Goal: Transaction & Acquisition: Purchase product/service

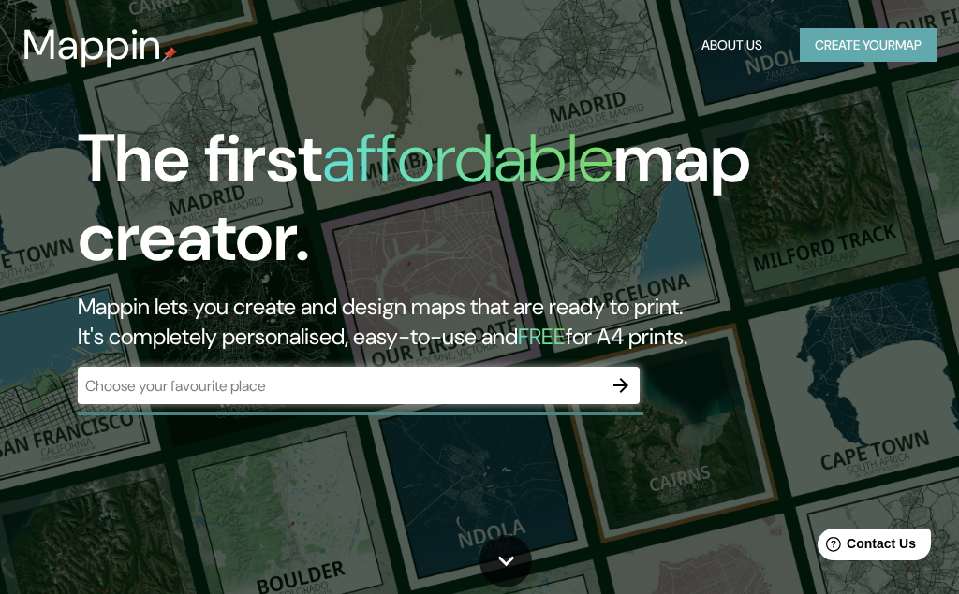
click at [854, 41] on button "Create your map" at bounding box center [867, 45] width 137 height 35
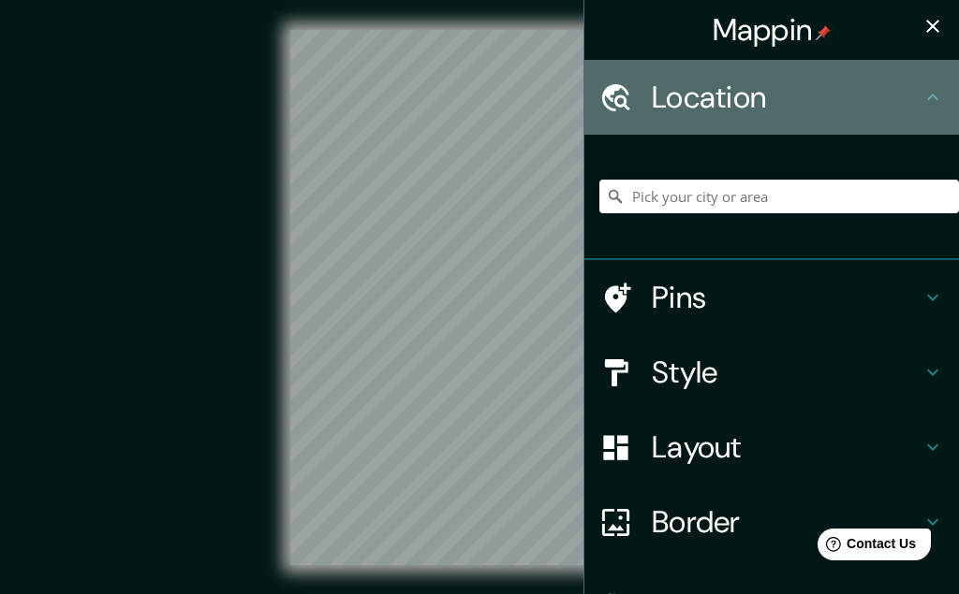
click at [734, 102] on h4 "Location" at bounding box center [787, 97] width 270 height 37
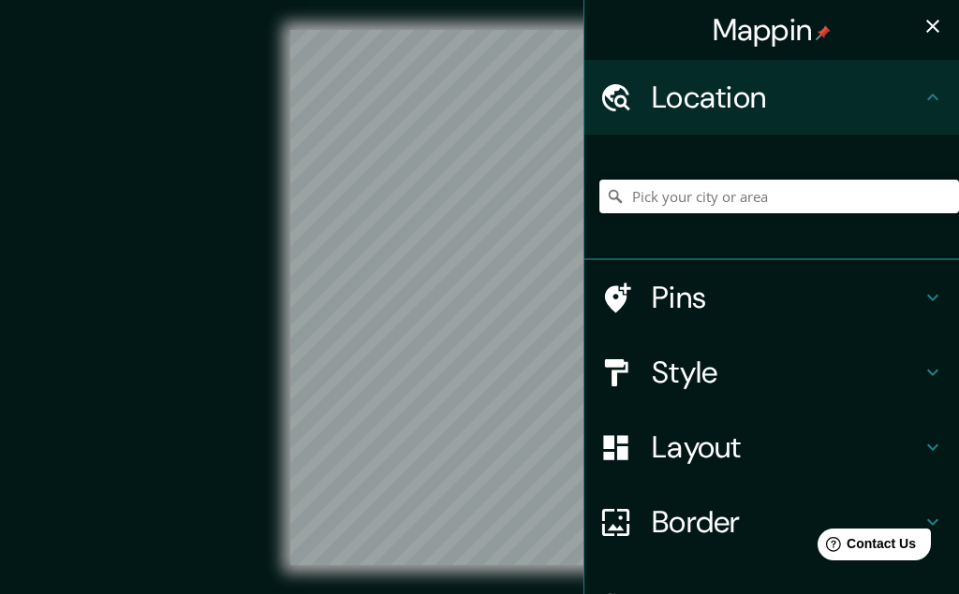
click at [704, 196] on input "Pick your city or area" at bounding box center [778, 197] width 359 height 34
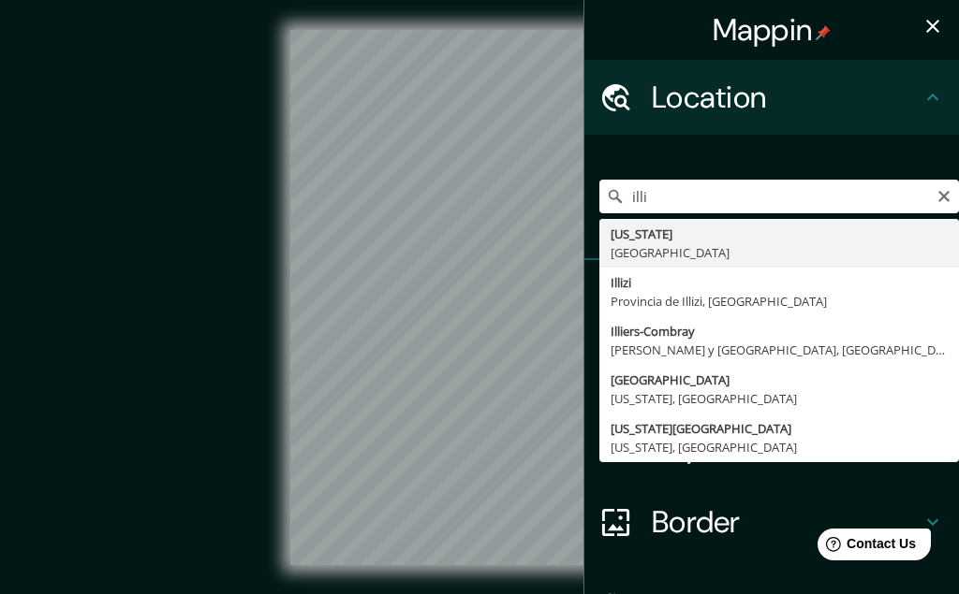
type input "[US_STATE], [GEOGRAPHIC_DATA]"
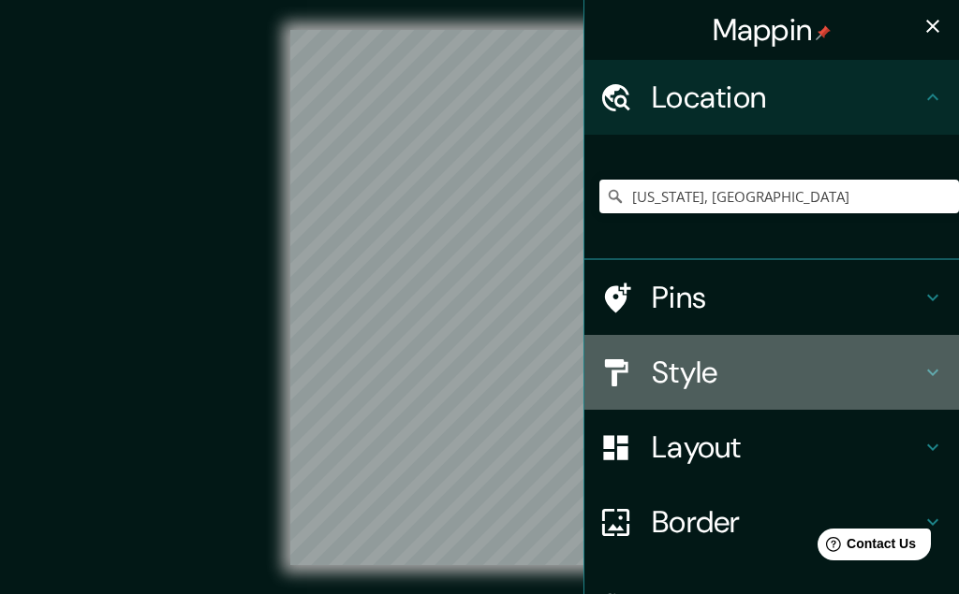
click at [684, 372] on h4 "Style" at bounding box center [787, 372] width 270 height 37
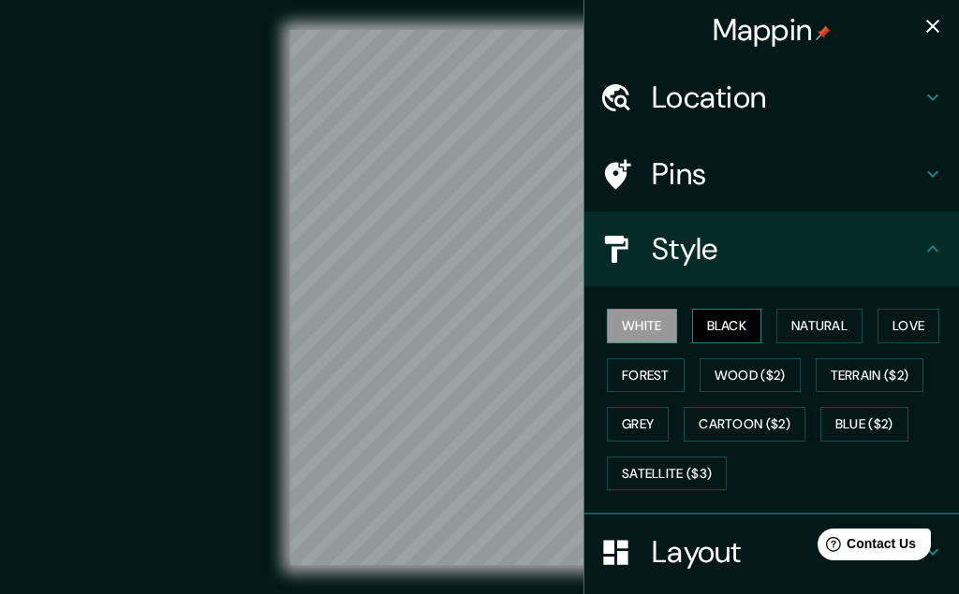
click at [713, 329] on button "Black" at bounding box center [727, 326] width 70 height 35
click at [656, 321] on button "White" at bounding box center [642, 326] width 70 height 35
click at [805, 318] on button "Natural" at bounding box center [819, 326] width 86 height 35
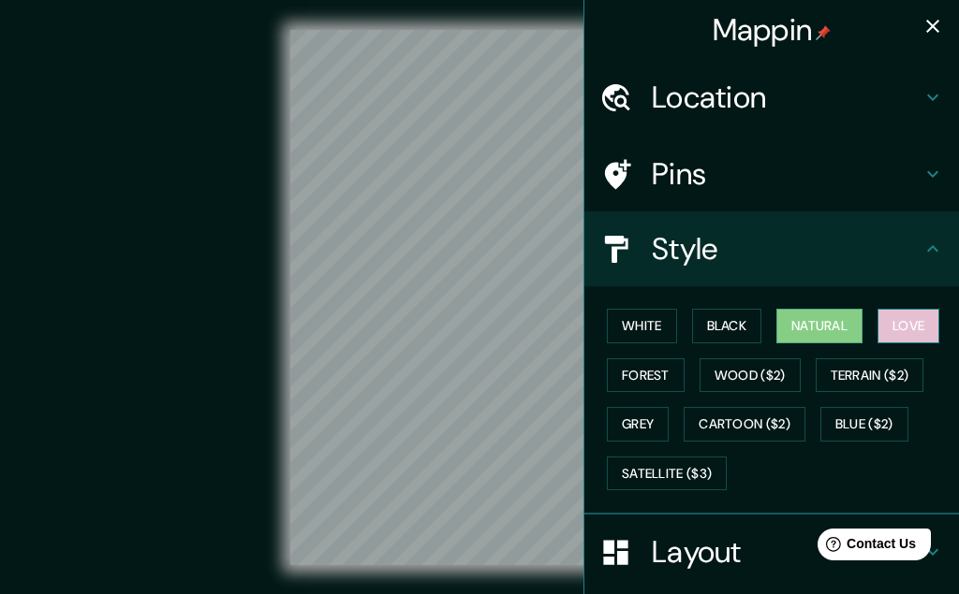
click at [926, 320] on button "Love" at bounding box center [908, 326] width 62 height 35
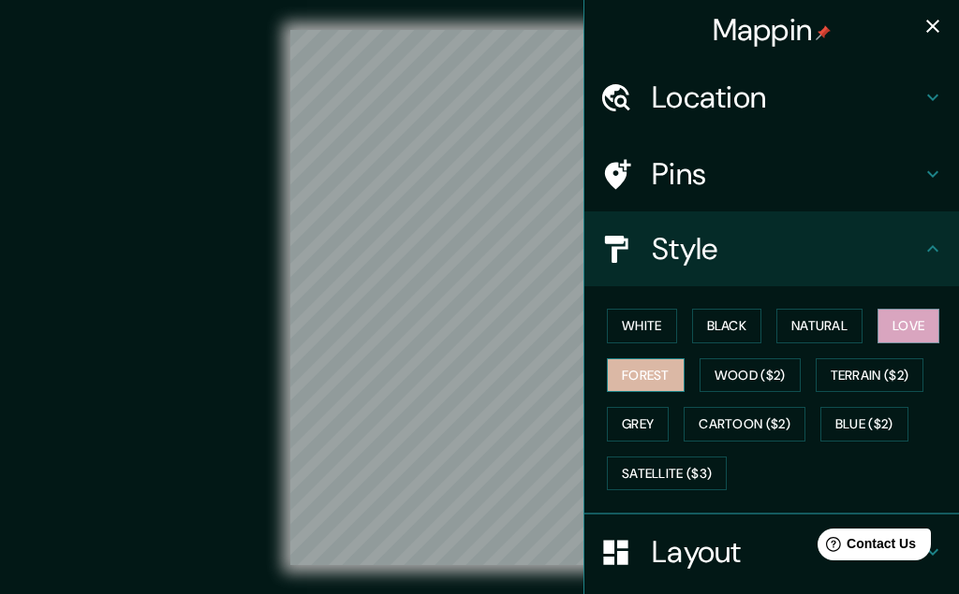
click at [650, 379] on button "Forest" at bounding box center [646, 376] width 78 height 35
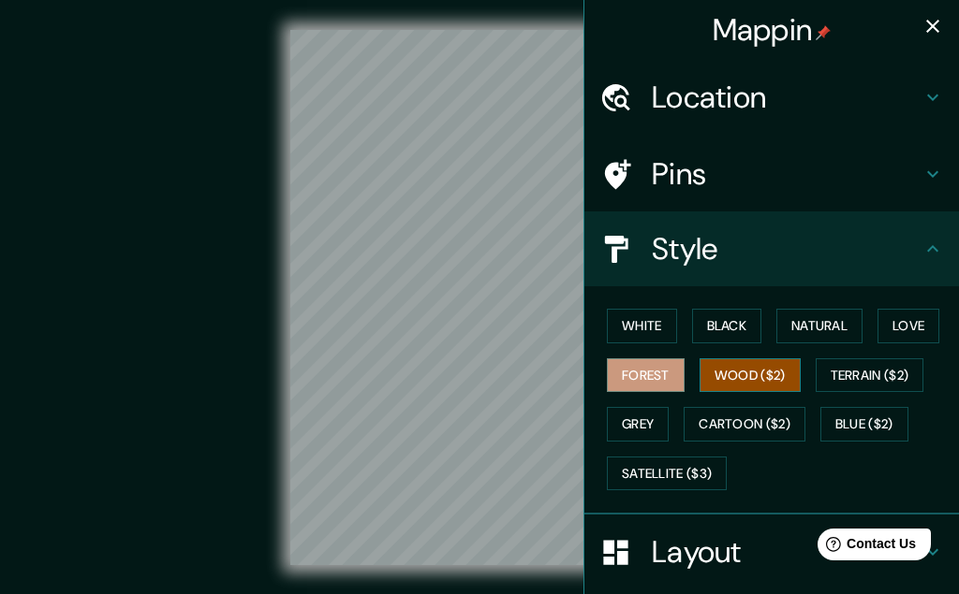
click at [763, 377] on button "Wood ($2)" at bounding box center [749, 376] width 101 height 35
click at [455, 319] on div at bounding box center [454, 319] width 15 height 15
drag, startPoint x: 454, startPoint y: 317, endPoint x: 437, endPoint y: 330, distance: 21.3
click at [437, 330] on div at bounding box center [437, 332] width 15 height 15
drag, startPoint x: 420, startPoint y: 322, endPoint x: 443, endPoint y: 323, distance: 22.5
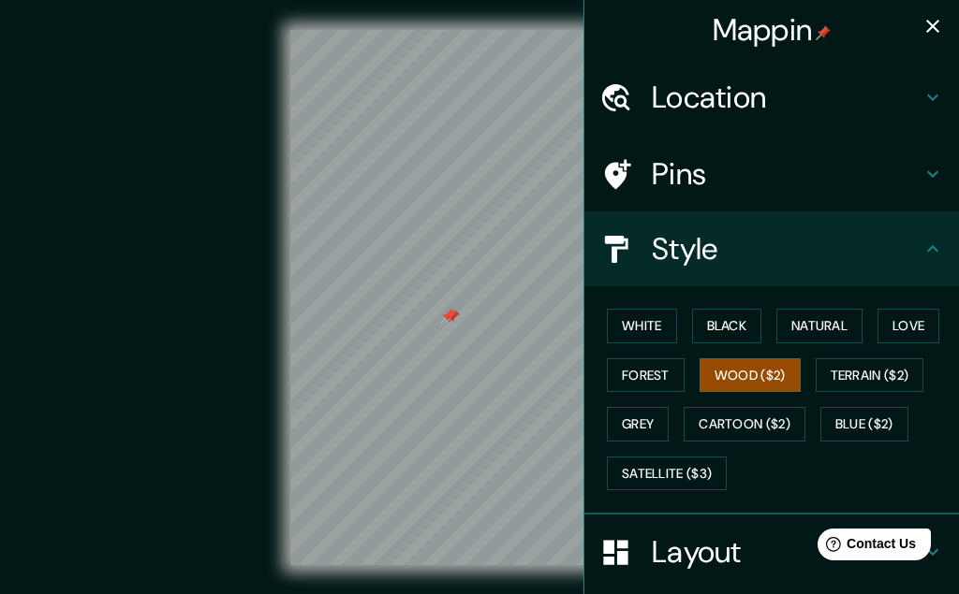
click at [445, 323] on div at bounding box center [452, 316] width 15 height 15
click at [648, 331] on button "White" at bounding box center [642, 326] width 70 height 35
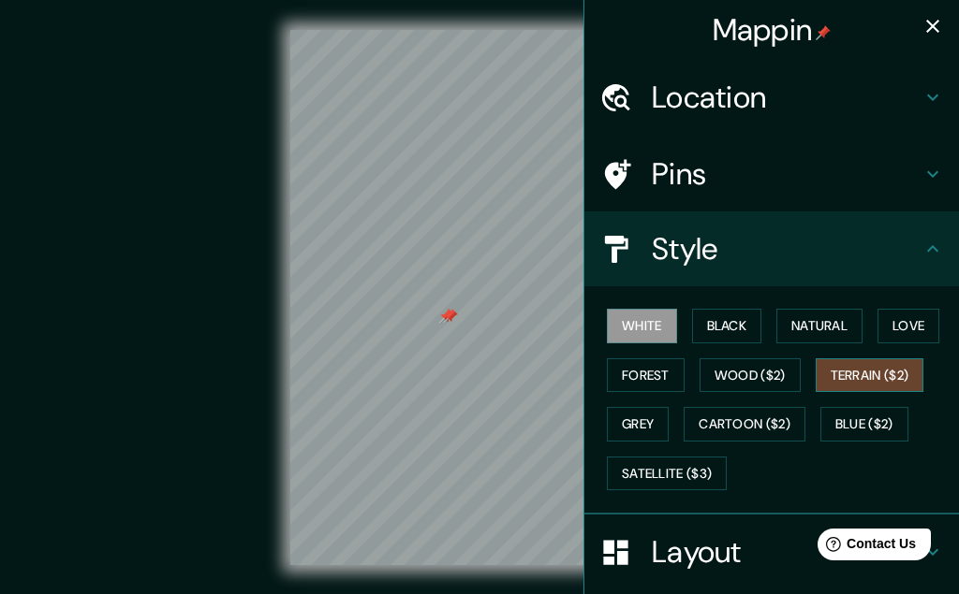
click at [852, 373] on button "Terrain ($2)" at bounding box center [869, 376] width 109 height 35
click at [866, 416] on button "Blue ($2)" at bounding box center [864, 424] width 88 height 35
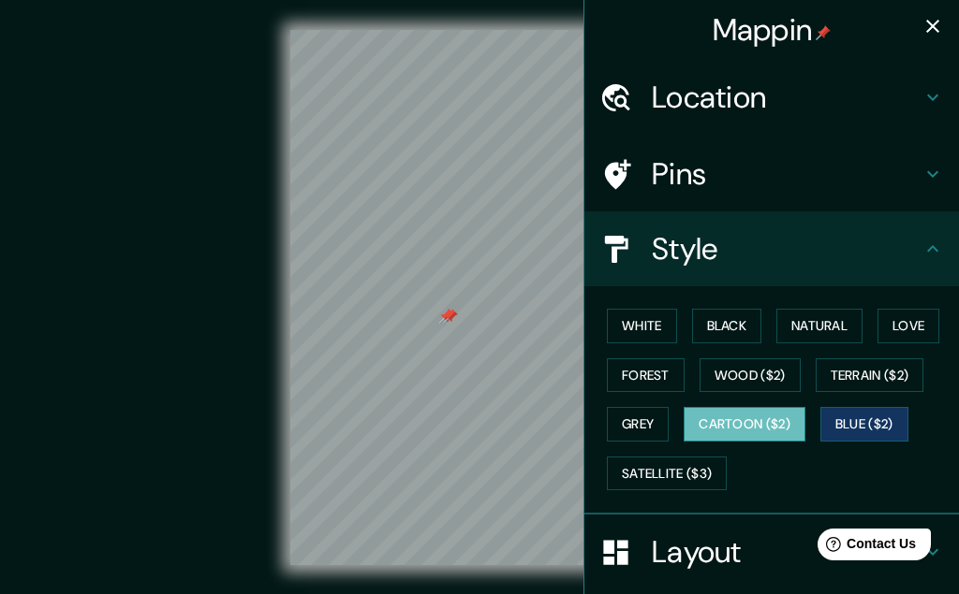
click at [773, 419] on button "Cartoon ($2)" at bounding box center [744, 424] width 122 height 35
click at [646, 429] on button "Grey" at bounding box center [638, 424] width 62 height 35
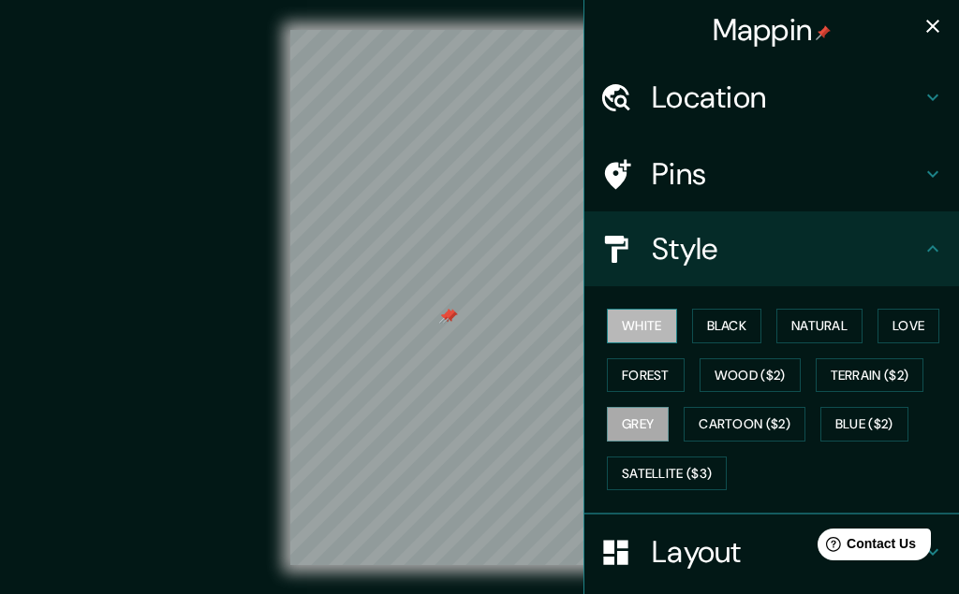
click at [638, 329] on button "White" at bounding box center [642, 326] width 70 height 35
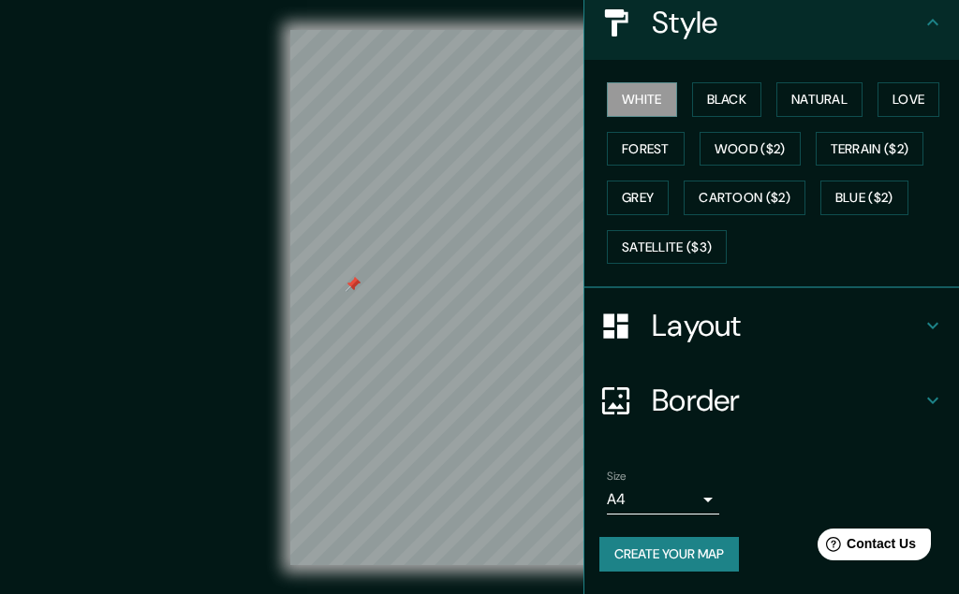
scroll to position [31, 0]
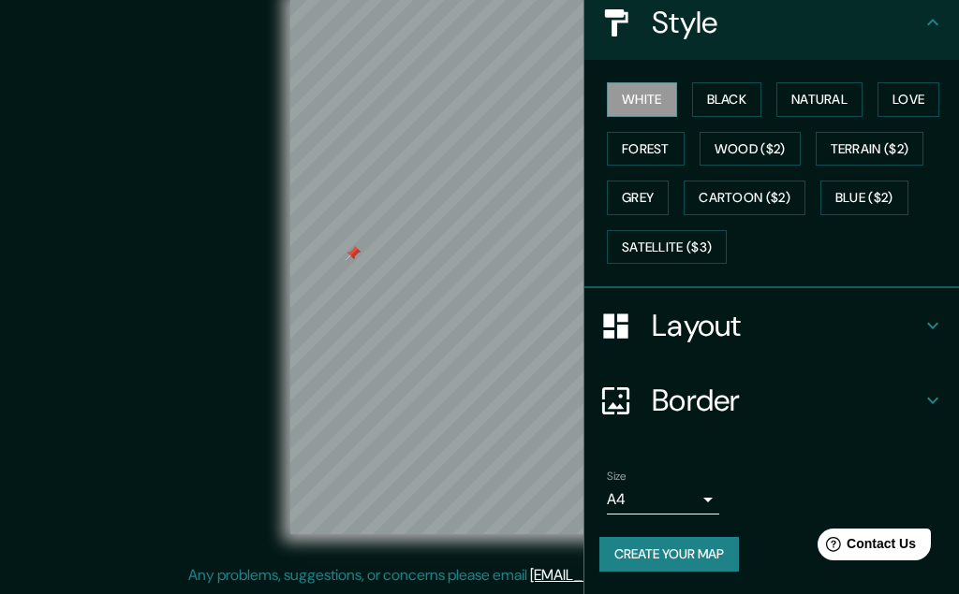
click at [714, 403] on h4 "Border" at bounding box center [787, 400] width 270 height 37
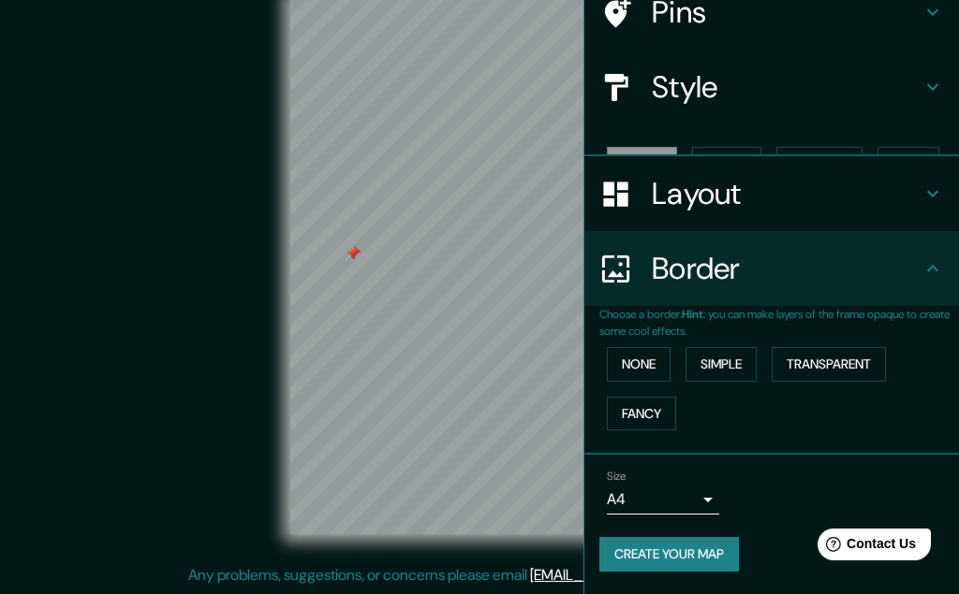
scroll to position [130, 0]
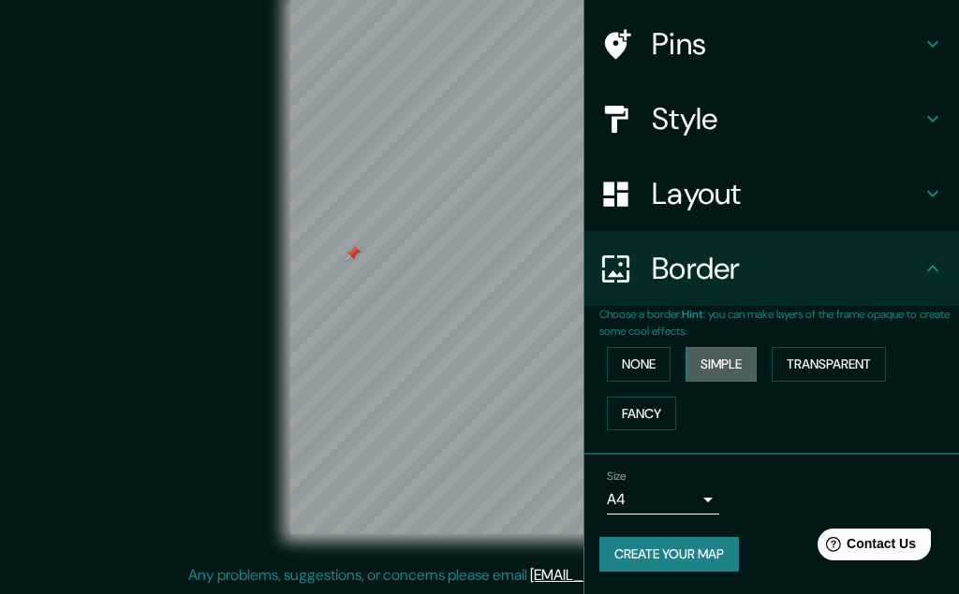
click at [725, 368] on button "Simple" at bounding box center [720, 364] width 71 height 35
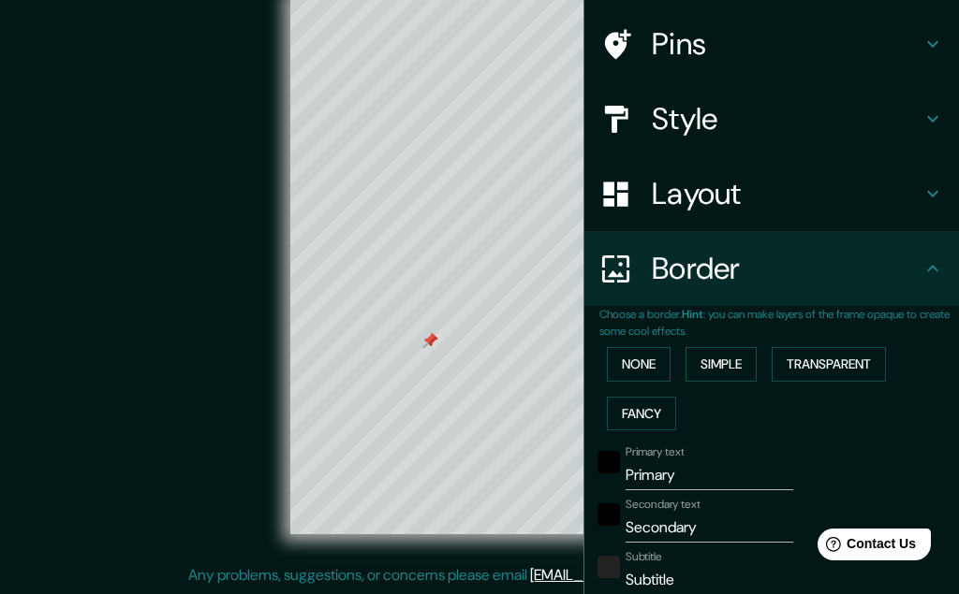
drag, startPoint x: 180, startPoint y: 344, endPoint x: 0, endPoint y: 326, distance: 180.7
click at [18, 326] on div "© Mapbox © OpenStreetMap Improve this map" at bounding box center [479, 266] width 923 height 595
click at [620, 357] on button "None" at bounding box center [639, 364] width 64 height 35
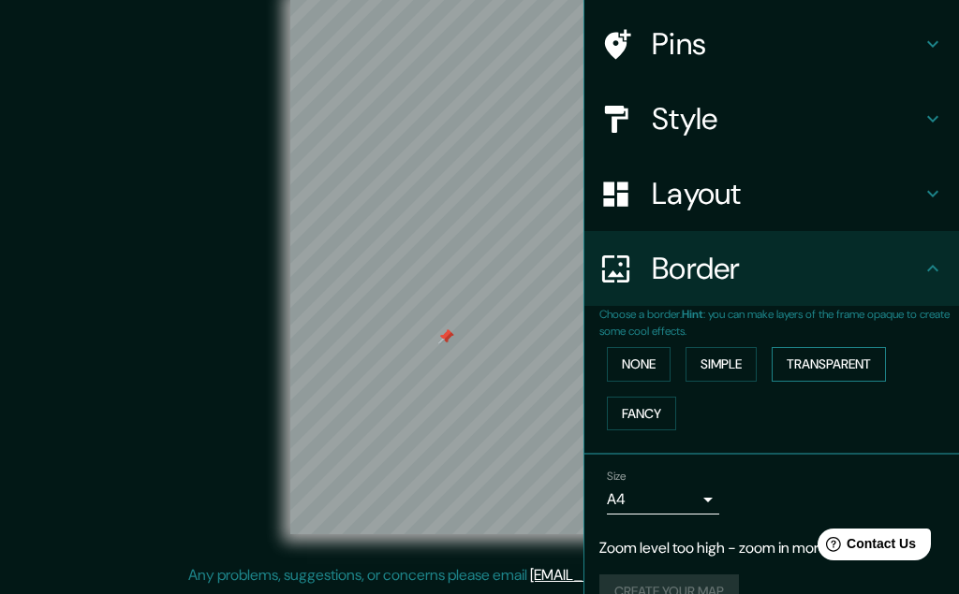
click at [820, 359] on button "Transparent" at bounding box center [828, 364] width 114 height 35
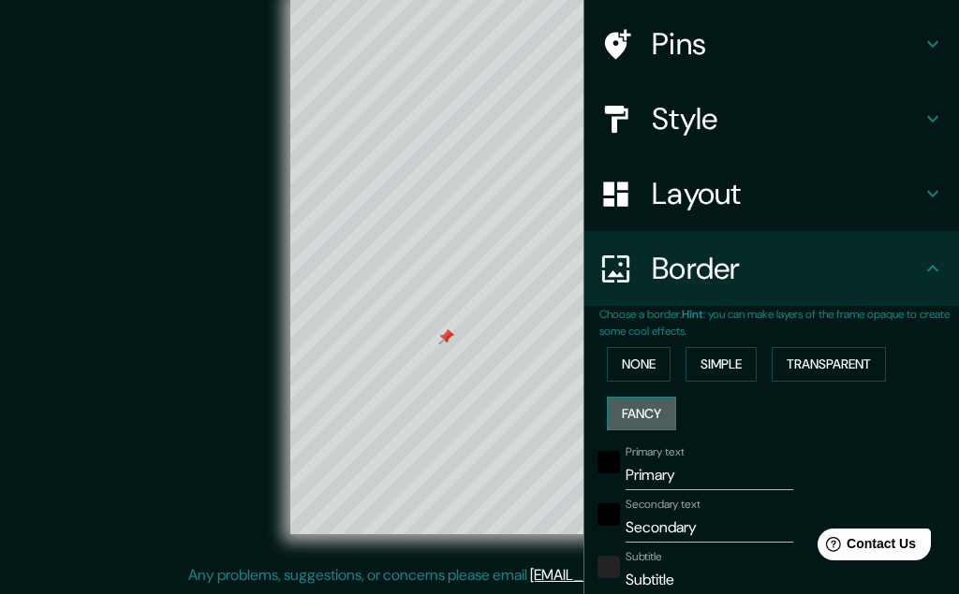
click at [644, 416] on button "Fancy" at bounding box center [641, 414] width 69 height 35
click at [844, 369] on button "Transparent" at bounding box center [828, 364] width 114 height 35
click at [726, 369] on button "Simple" at bounding box center [720, 364] width 71 height 35
click at [654, 363] on button "None" at bounding box center [639, 364] width 64 height 35
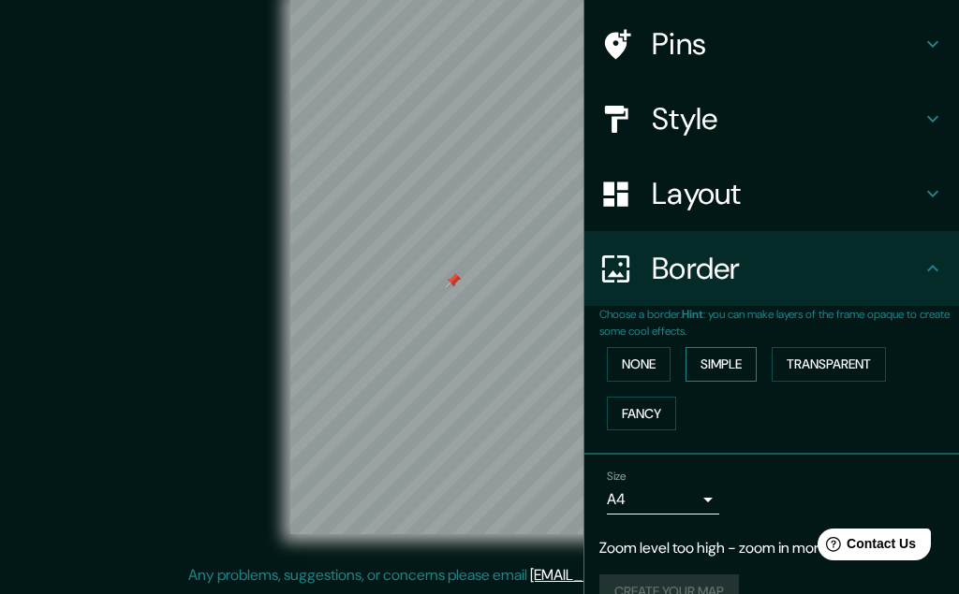
scroll to position [0, 0]
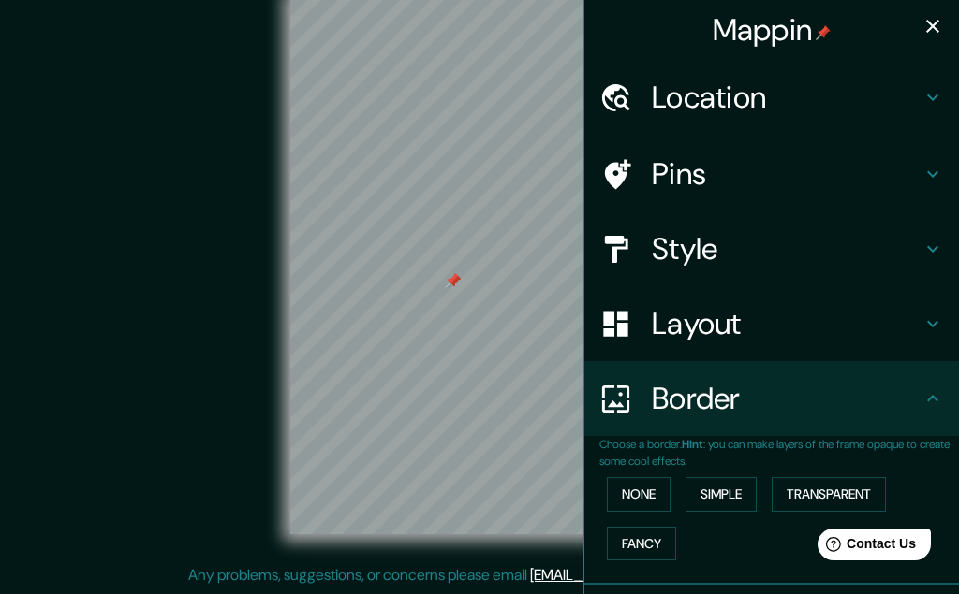
click at [901, 160] on h4 "Pins" at bounding box center [787, 173] width 270 height 37
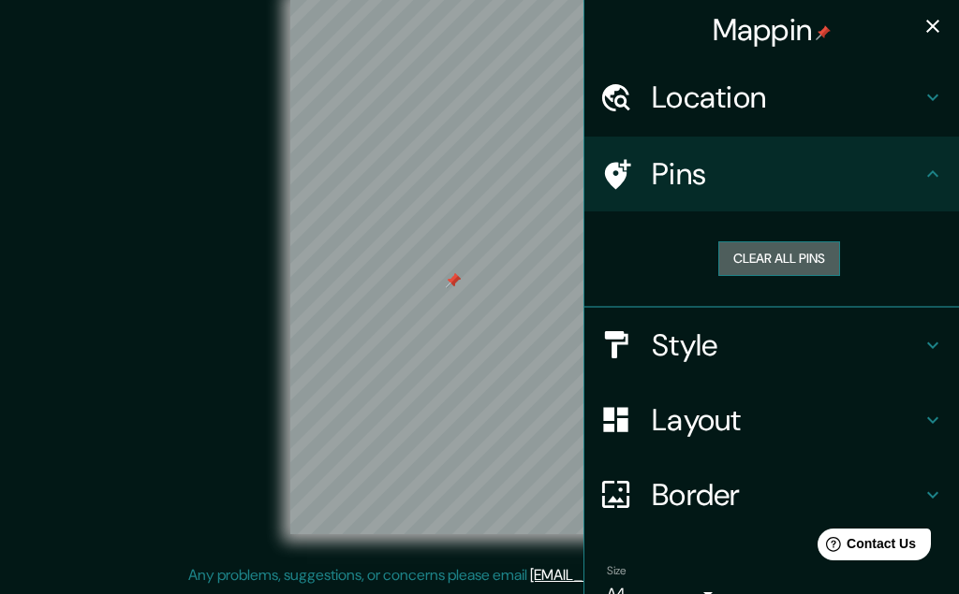
click at [781, 256] on button "Clear all pins" at bounding box center [779, 259] width 122 height 35
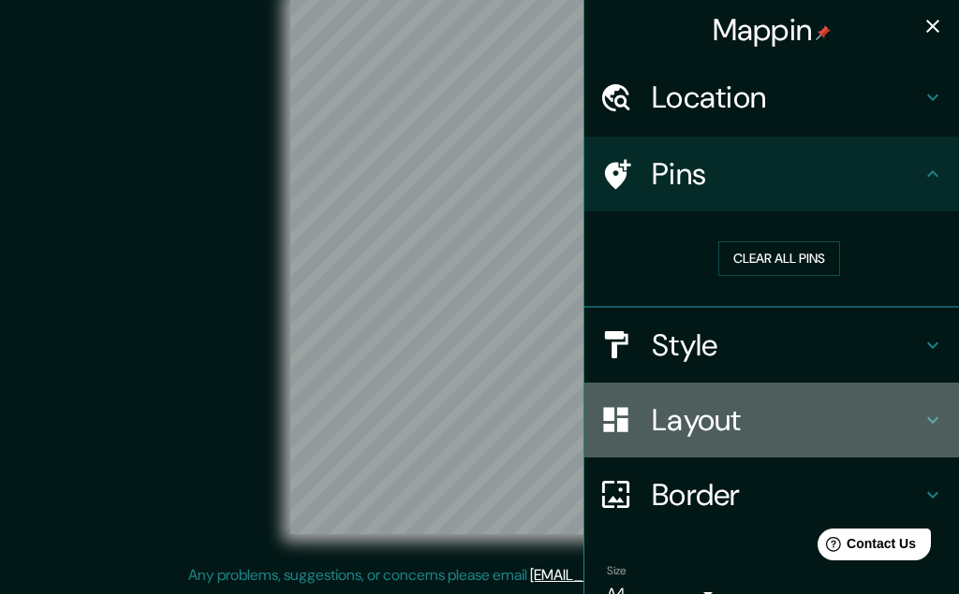
click at [726, 421] on h4 "Layout" at bounding box center [787, 420] width 270 height 37
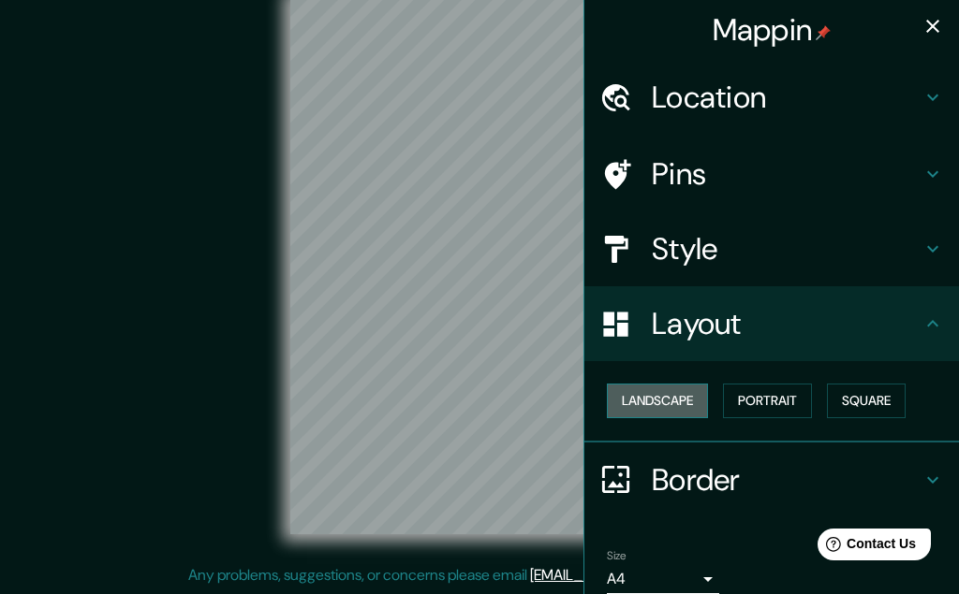
click at [679, 405] on button "Landscape" at bounding box center [657, 401] width 101 height 35
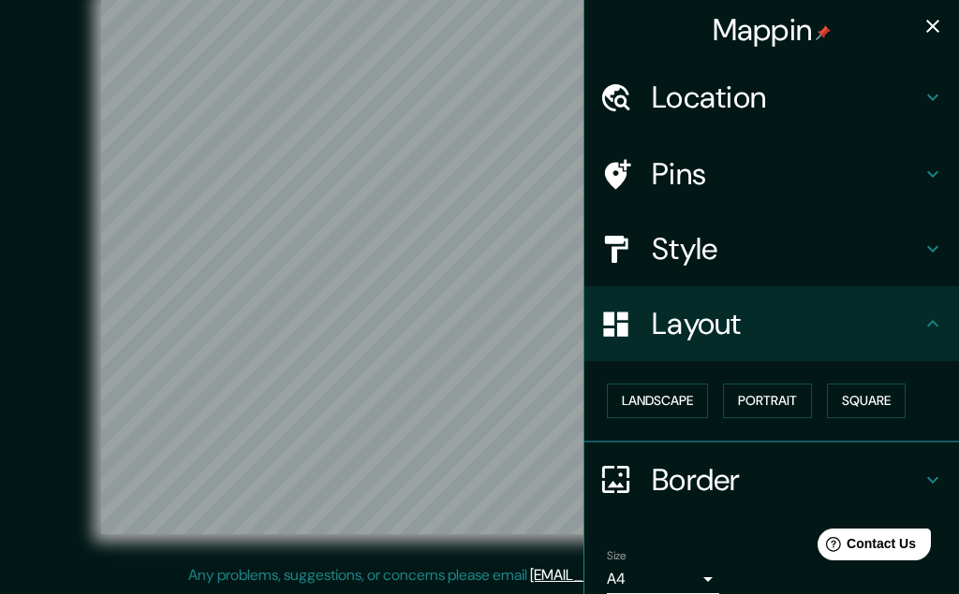
scroll to position [116, 0]
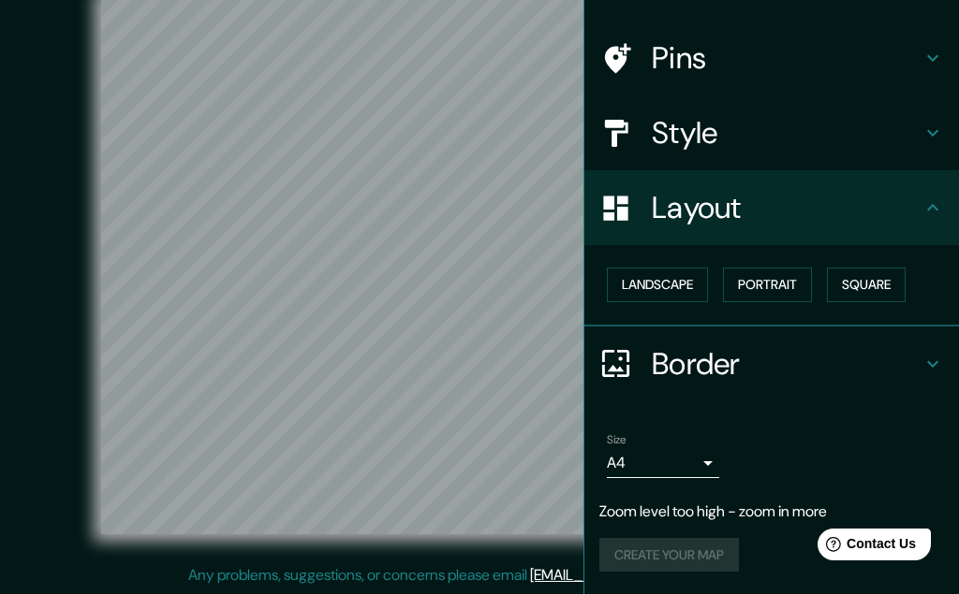
click at [749, 361] on h4 "Border" at bounding box center [787, 363] width 270 height 37
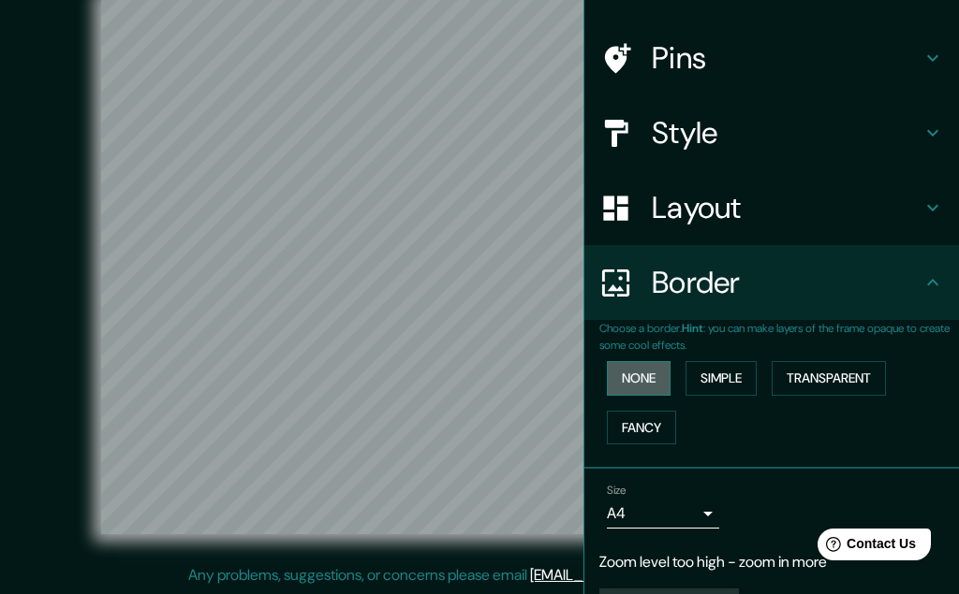
click at [638, 384] on button "None" at bounding box center [639, 378] width 64 height 35
click at [698, 212] on h4 "Layout" at bounding box center [787, 207] width 270 height 37
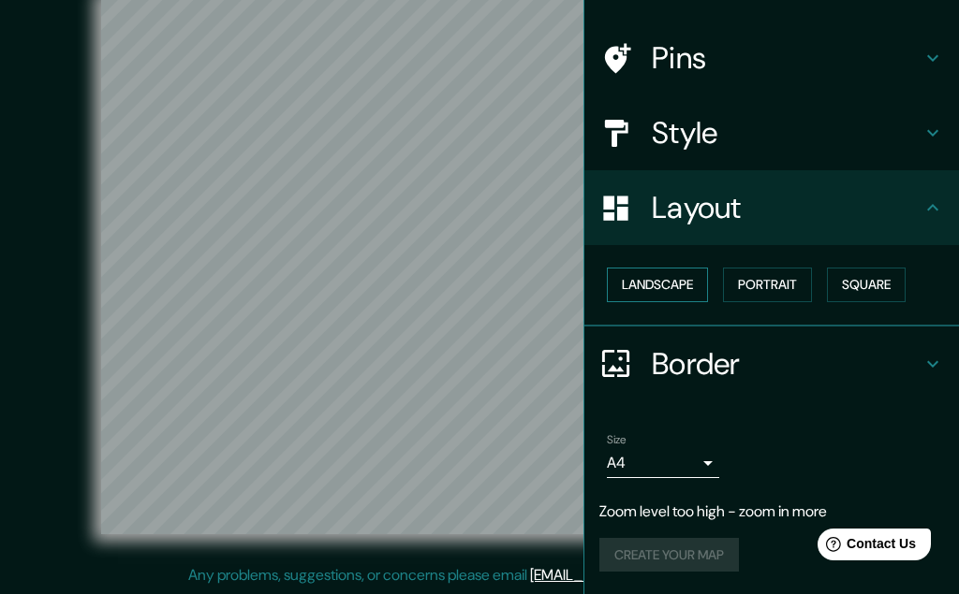
click at [657, 285] on button "Landscape" at bounding box center [657, 285] width 101 height 35
click at [775, 286] on button "Portrait" at bounding box center [767, 285] width 89 height 35
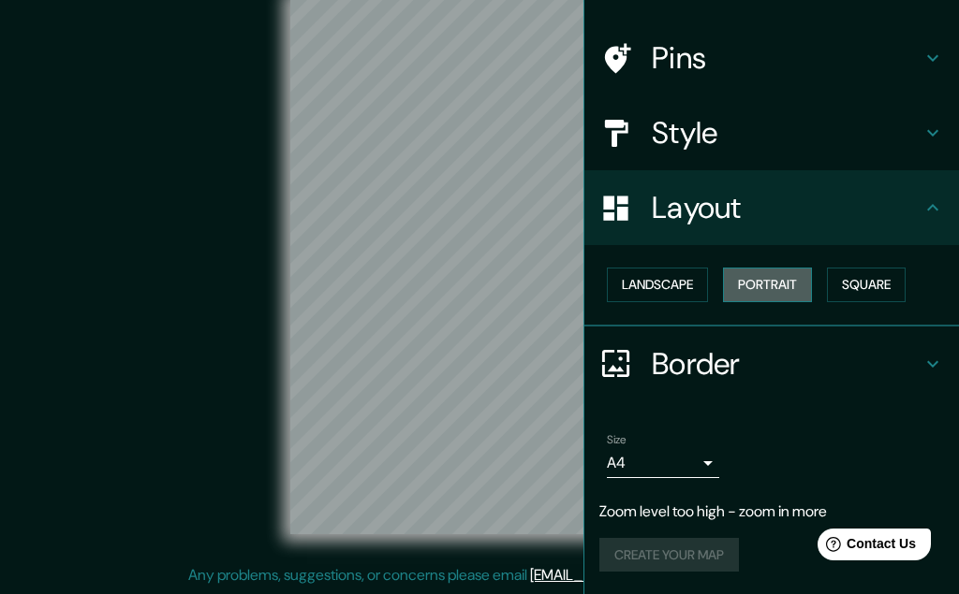
click at [775, 286] on button "Portrait" at bounding box center [767, 285] width 89 height 35
click at [865, 281] on button "Square" at bounding box center [866, 285] width 79 height 35
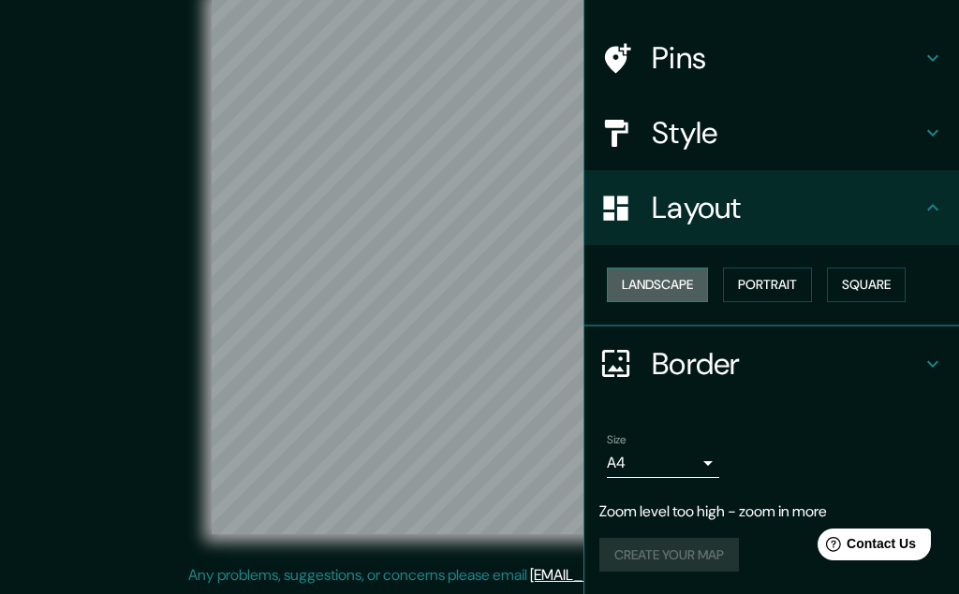
click at [655, 292] on button "Landscape" at bounding box center [657, 285] width 101 height 35
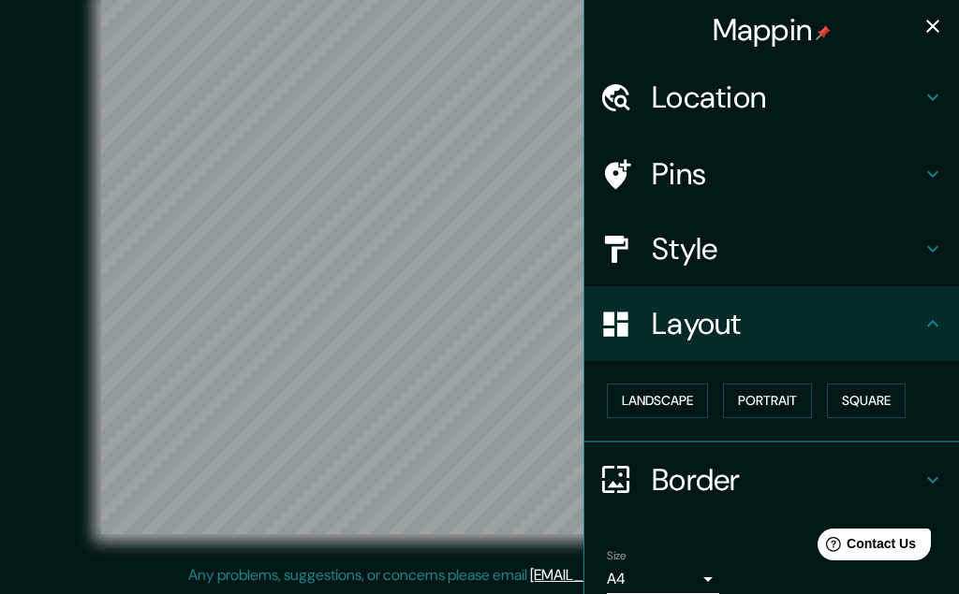
scroll to position [0, 0]
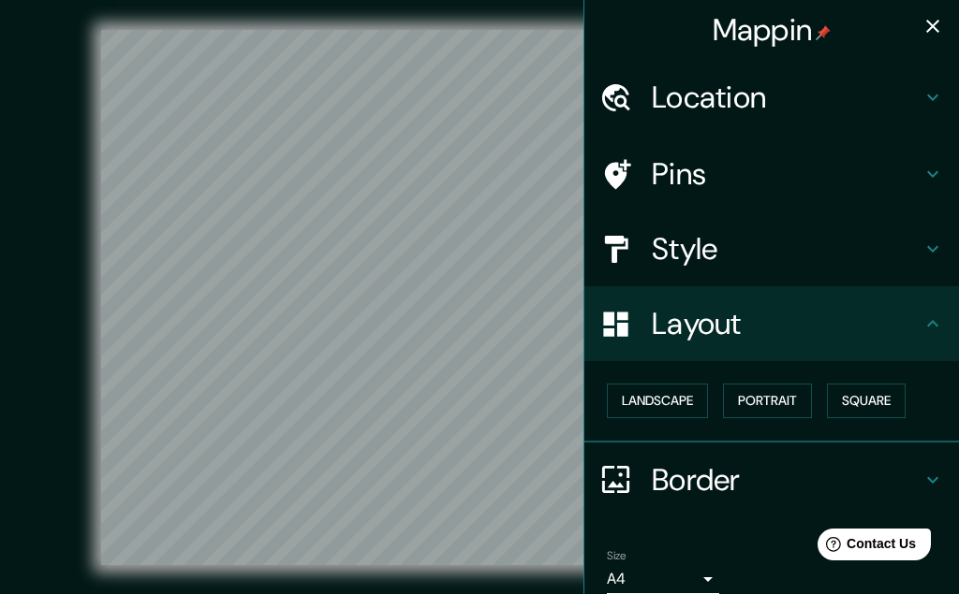
click at [935, 26] on icon "button" at bounding box center [932, 26] width 22 height 22
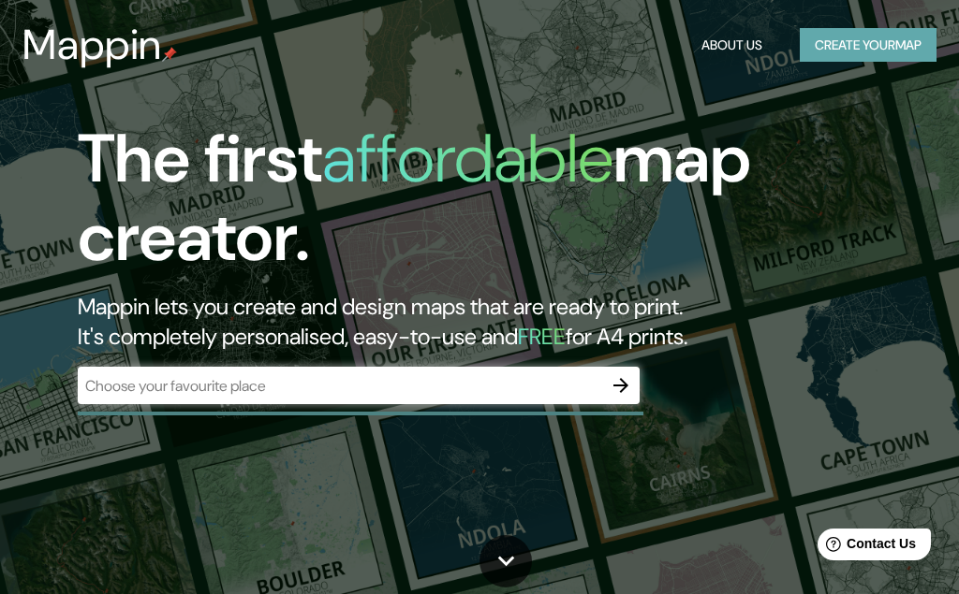
click at [852, 42] on button "Create your map" at bounding box center [867, 45] width 137 height 35
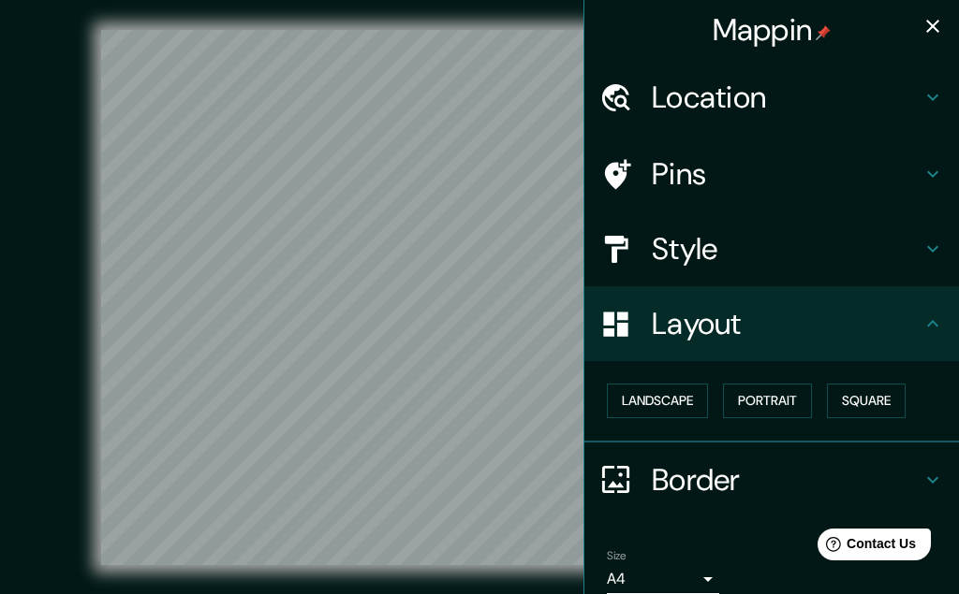
click at [759, 95] on h4 "Location" at bounding box center [787, 97] width 270 height 37
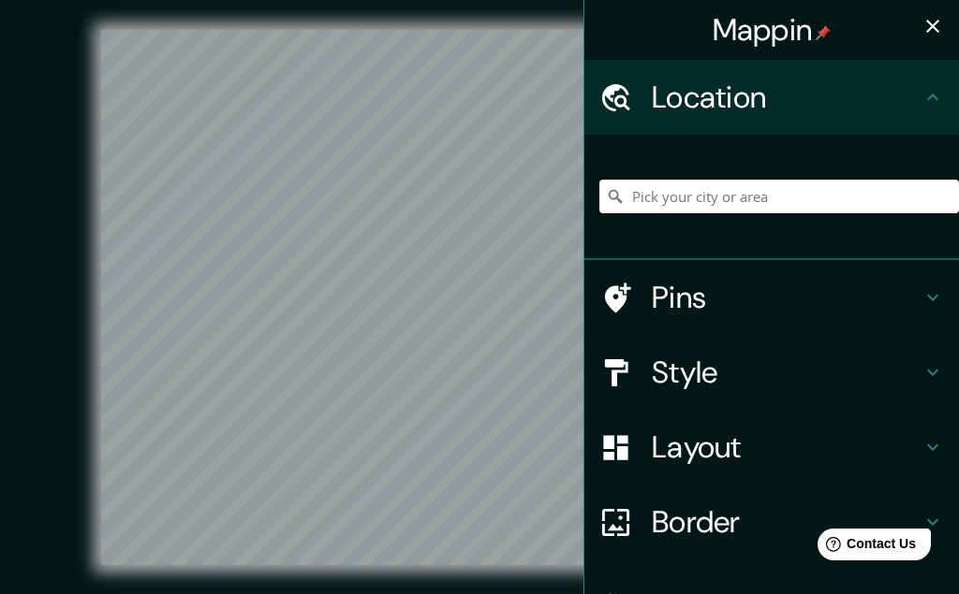
click at [732, 186] on input "Pick your city or area" at bounding box center [778, 197] width 359 height 34
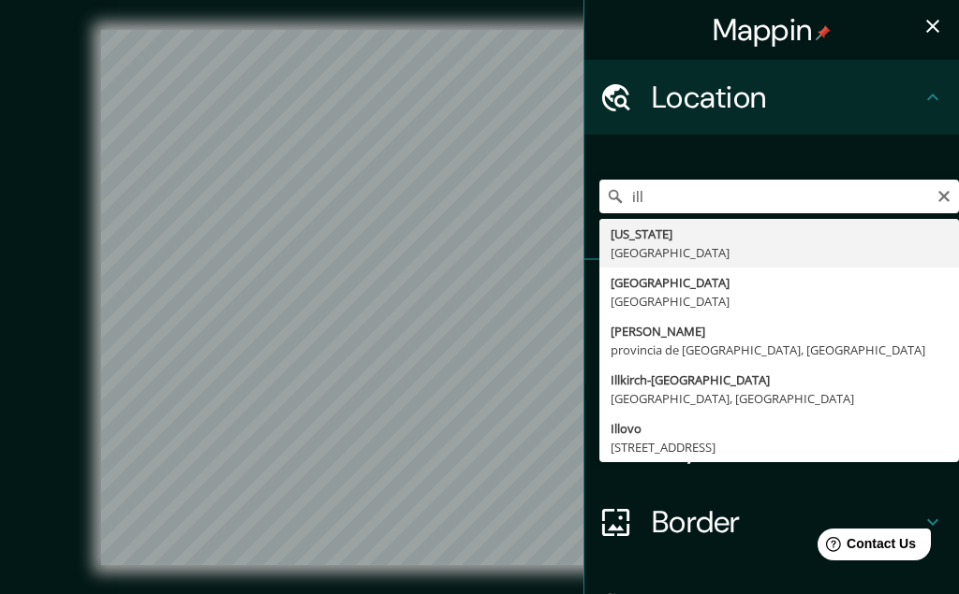
type input "[US_STATE], [GEOGRAPHIC_DATA]"
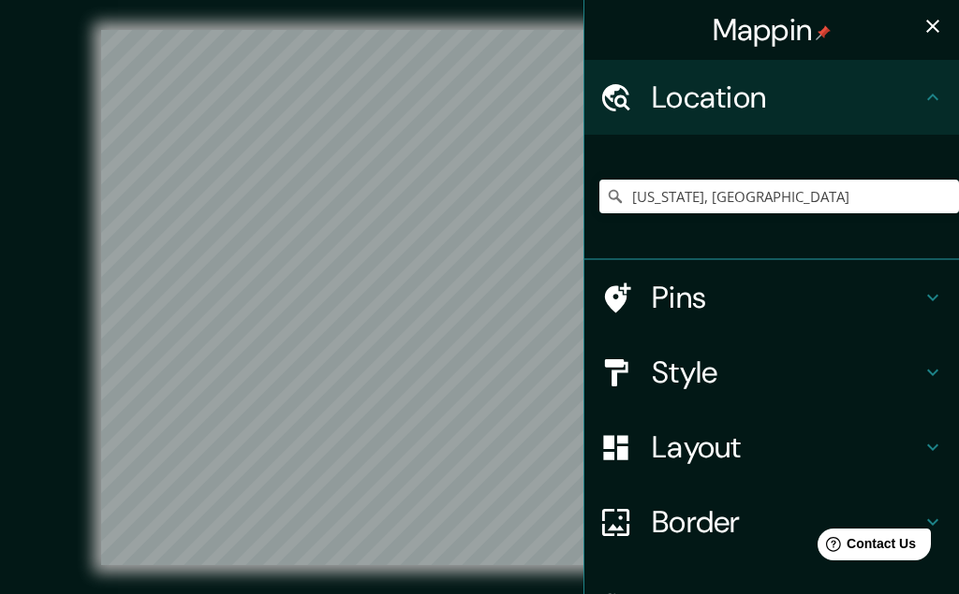
click at [18, 163] on div "Mappin Location [US_STATE], [GEOGRAPHIC_DATA] Pins Style Layout Border Choose a…" at bounding box center [479, 312] width 959 height 625
click at [704, 512] on h4 "Border" at bounding box center [787, 522] width 270 height 37
click at [704, 512] on div "Border" at bounding box center [771, 522] width 374 height 75
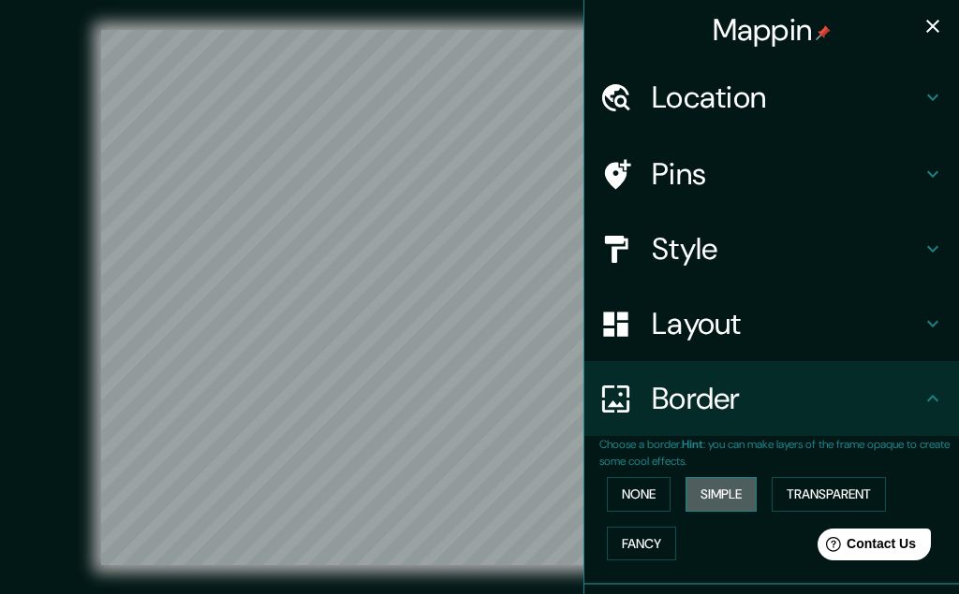
click at [721, 505] on button "Simple" at bounding box center [720, 494] width 71 height 35
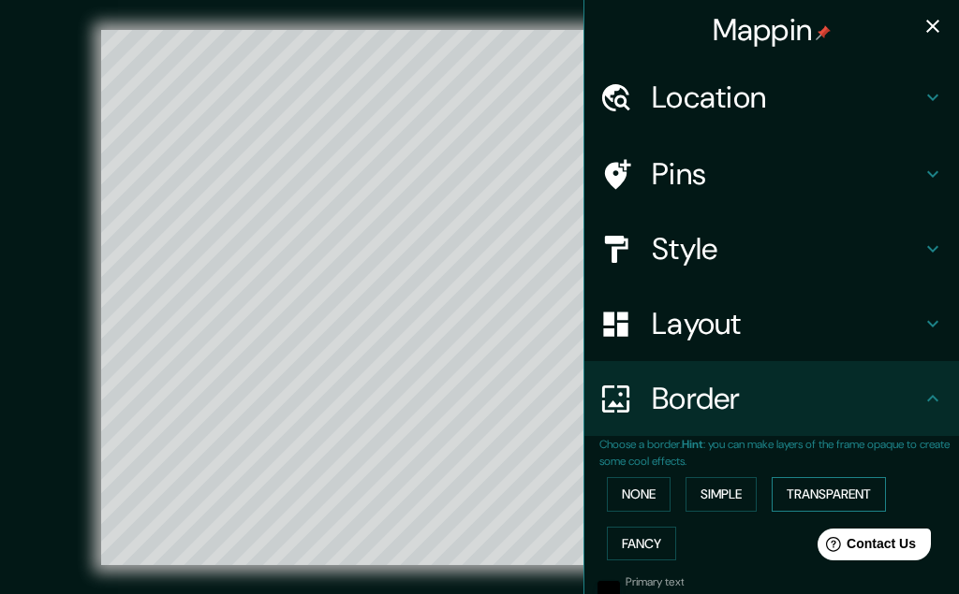
click at [865, 488] on button "Transparent" at bounding box center [828, 494] width 114 height 35
click at [638, 535] on button "Fancy" at bounding box center [641, 544] width 69 height 35
click at [931, 22] on icon "button" at bounding box center [932, 26] width 22 height 22
type input "324"
type input "65"
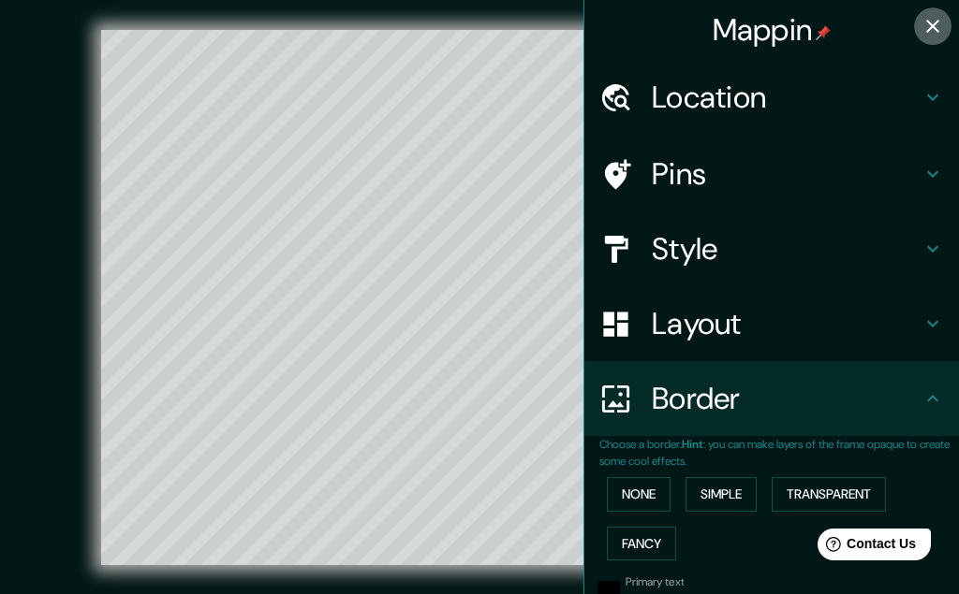
type input "65"
type input "32"
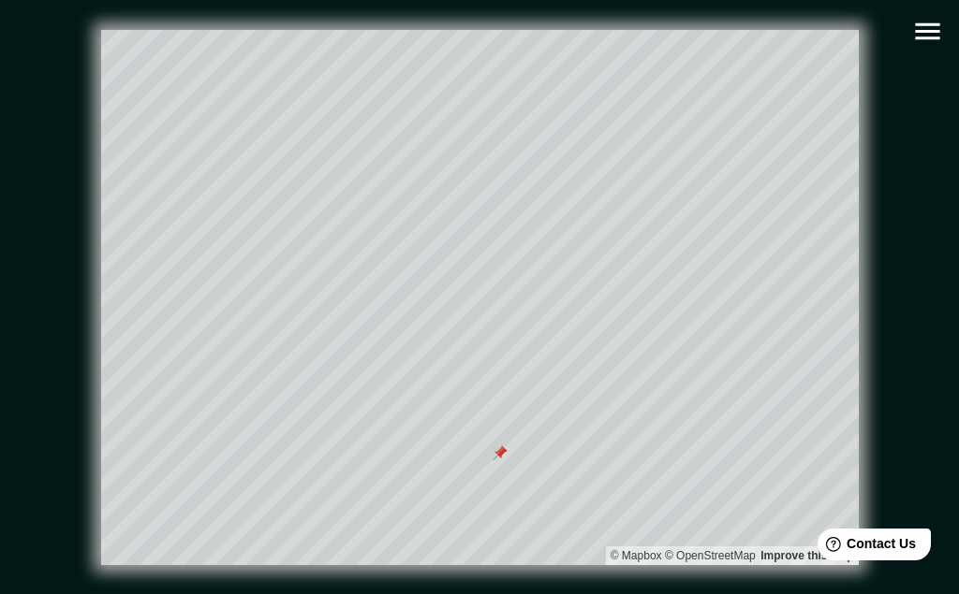
click at [934, 40] on icon "button" at bounding box center [927, 31] width 33 height 33
type input "324"
type input "65"
type input "32"
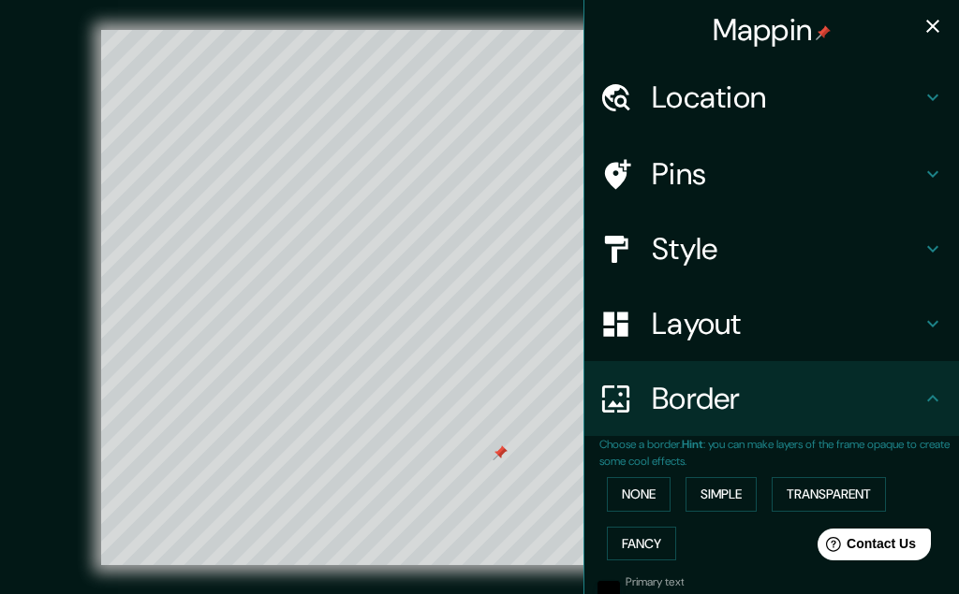
click at [731, 180] on h4 "Pins" at bounding box center [787, 173] width 270 height 37
type input "324"
type input "65"
type input "32"
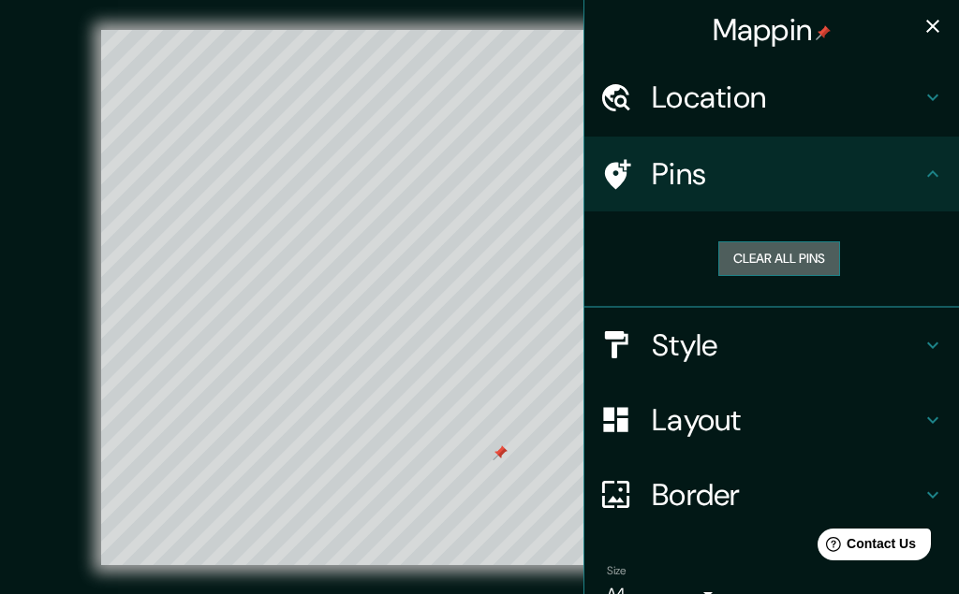
click at [752, 264] on button "Clear all pins" at bounding box center [779, 259] width 122 height 35
click at [740, 491] on h4 "Border" at bounding box center [787, 494] width 270 height 37
type input "324"
type input "65"
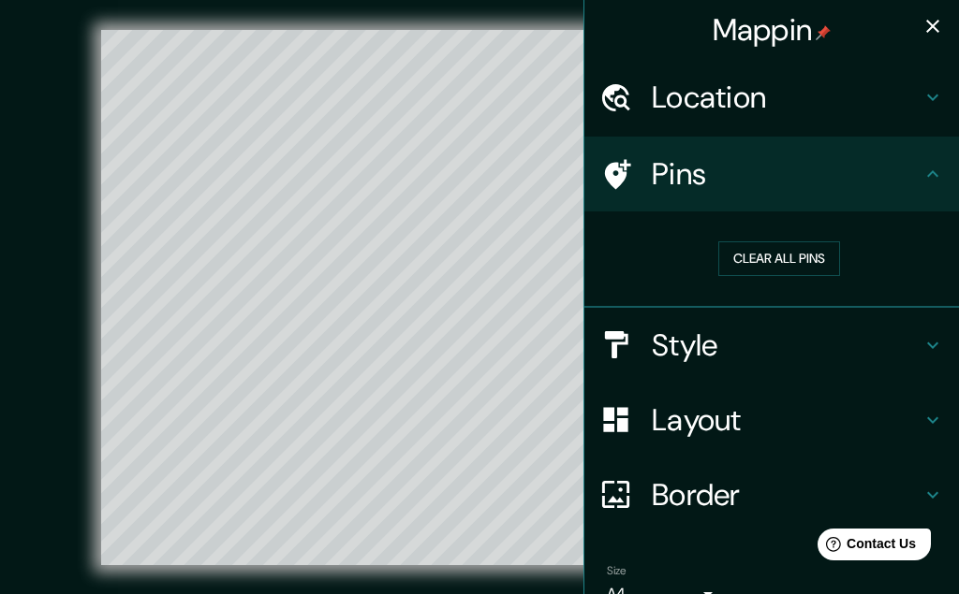
type input "32"
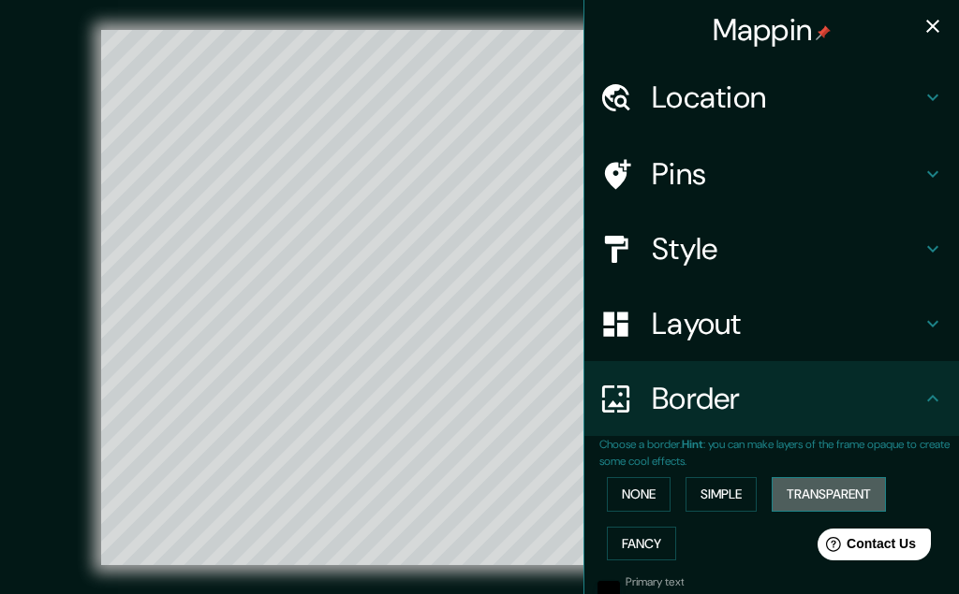
click at [830, 491] on button "Transparent" at bounding box center [828, 494] width 114 height 35
click at [747, 500] on button "Simple" at bounding box center [720, 494] width 71 height 35
click at [650, 491] on button "None" at bounding box center [639, 494] width 64 height 35
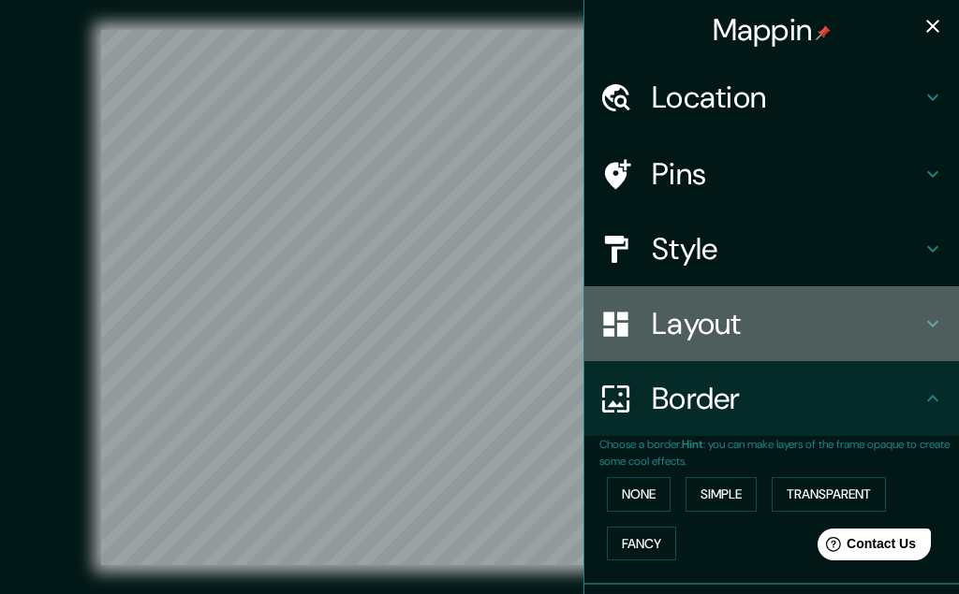
click at [734, 329] on h4 "Layout" at bounding box center [787, 323] width 270 height 37
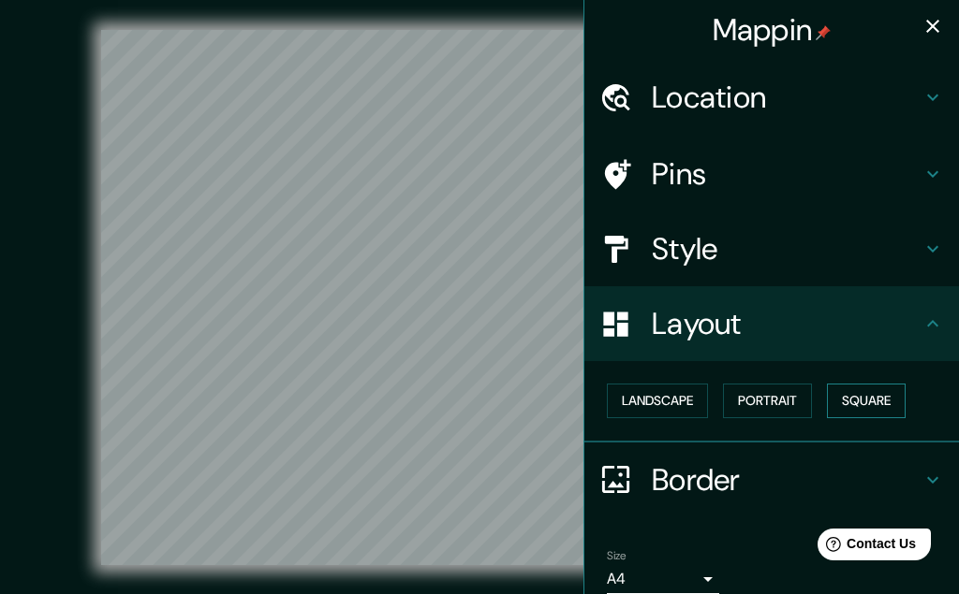
click at [863, 403] on button "Square" at bounding box center [866, 401] width 79 height 35
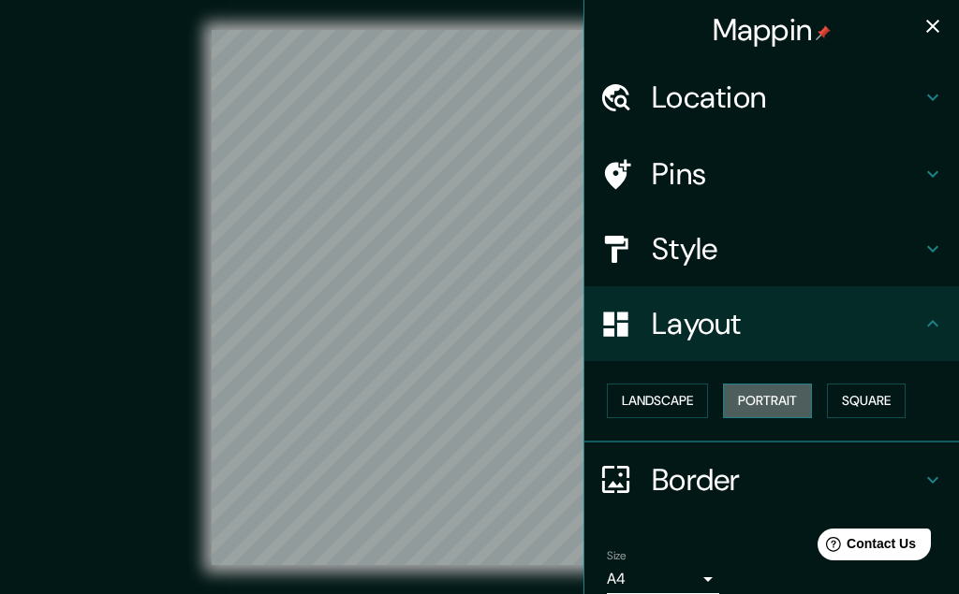
click at [799, 399] on button "Portrait" at bounding box center [767, 401] width 89 height 35
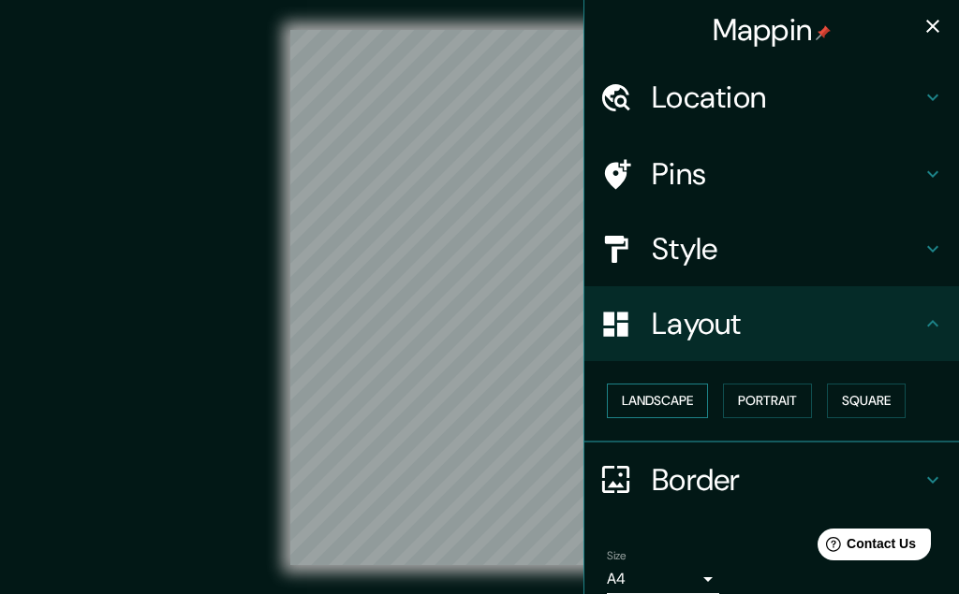
click at [664, 399] on button "Landscape" at bounding box center [657, 401] width 101 height 35
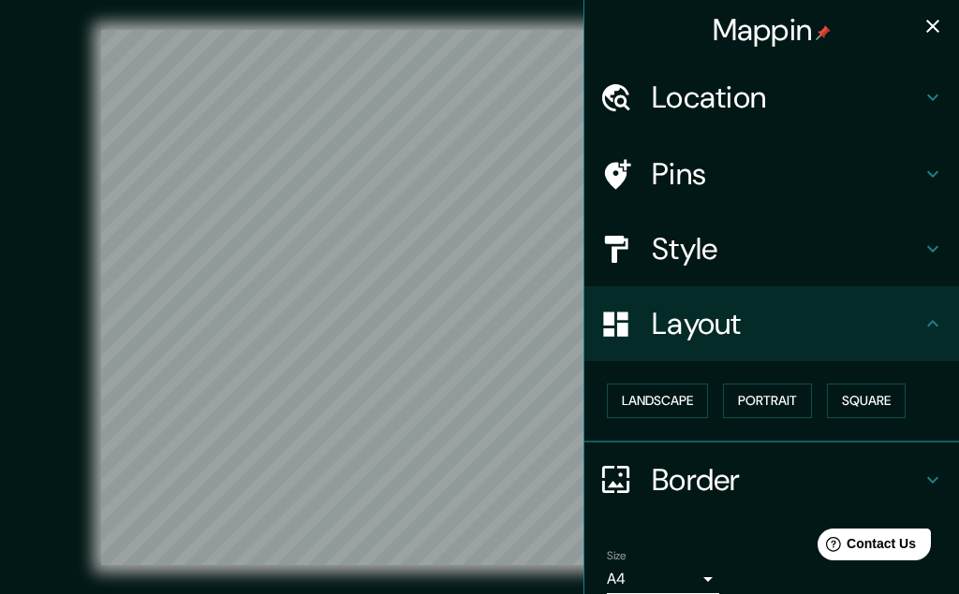
click at [927, 315] on icon at bounding box center [932, 324] width 22 height 22
click at [937, 248] on icon at bounding box center [932, 249] width 11 height 7
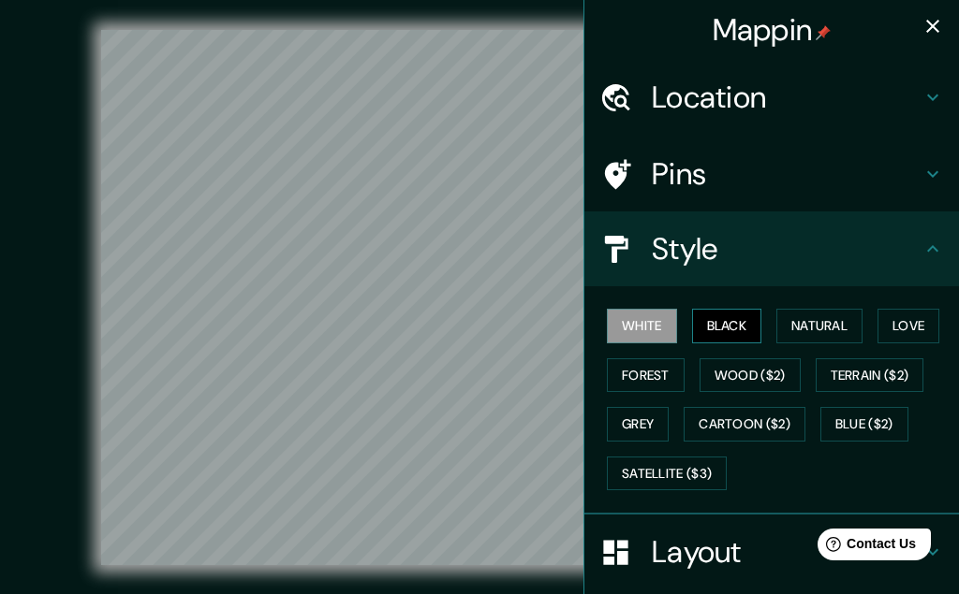
click at [719, 329] on button "Black" at bounding box center [727, 326] width 70 height 35
click at [820, 328] on button "Natural" at bounding box center [819, 326] width 86 height 35
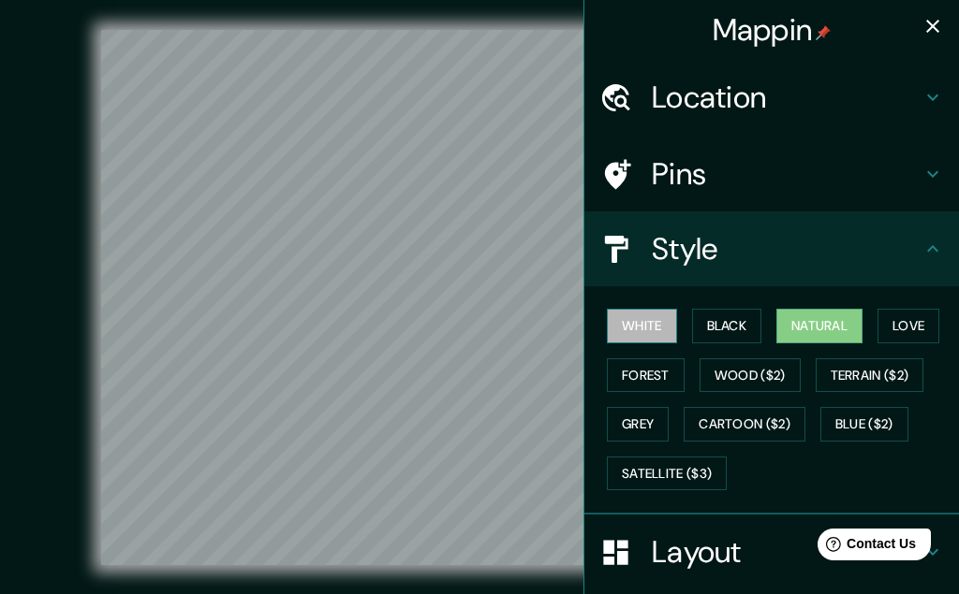
click at [653, 326] on button "White" at bounding box center [642, 326] width 70 height 35
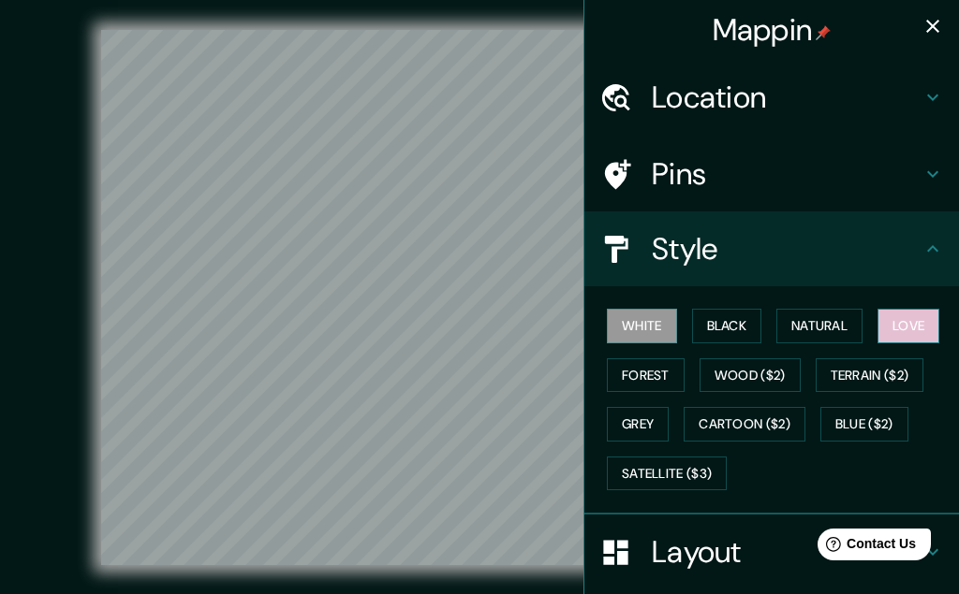
click at [914, 327] on button "Love" at bounding box center [908, 326] width 62 height 35
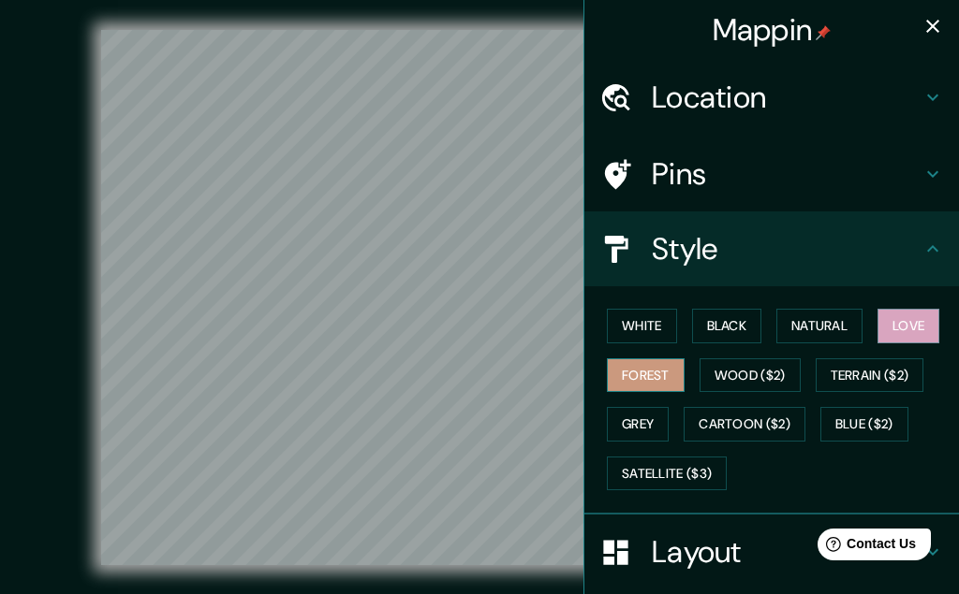
click at [654, 362] on button "Forest" at bounding box center [646, 376] width 78 height 35
click at [765, 376] on button "Wood ($2)" at bounding box center [749, 376] width 101 height 35
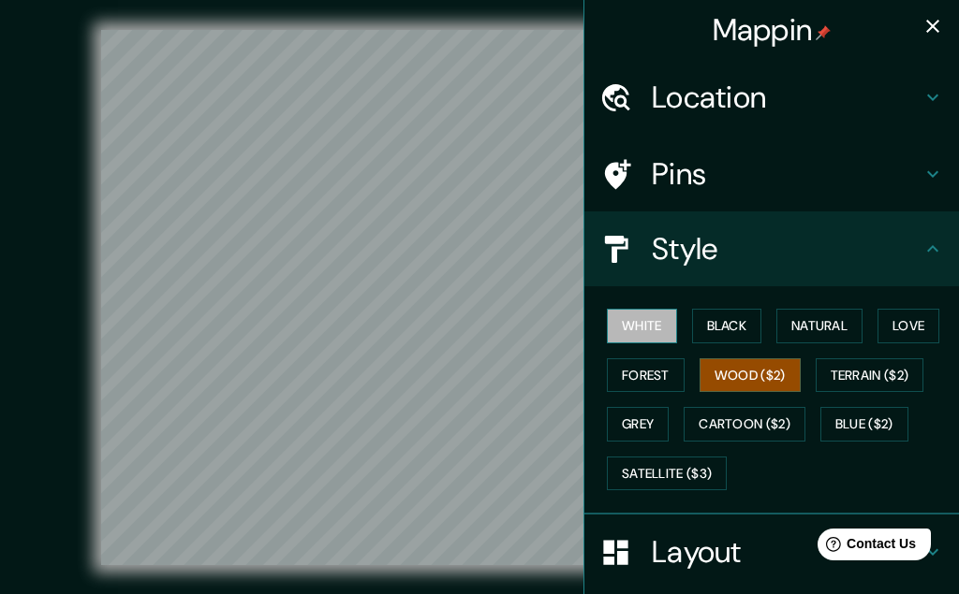
click at [636, 333] on button "White" at bounding box center [642, 326] width 70 height 35
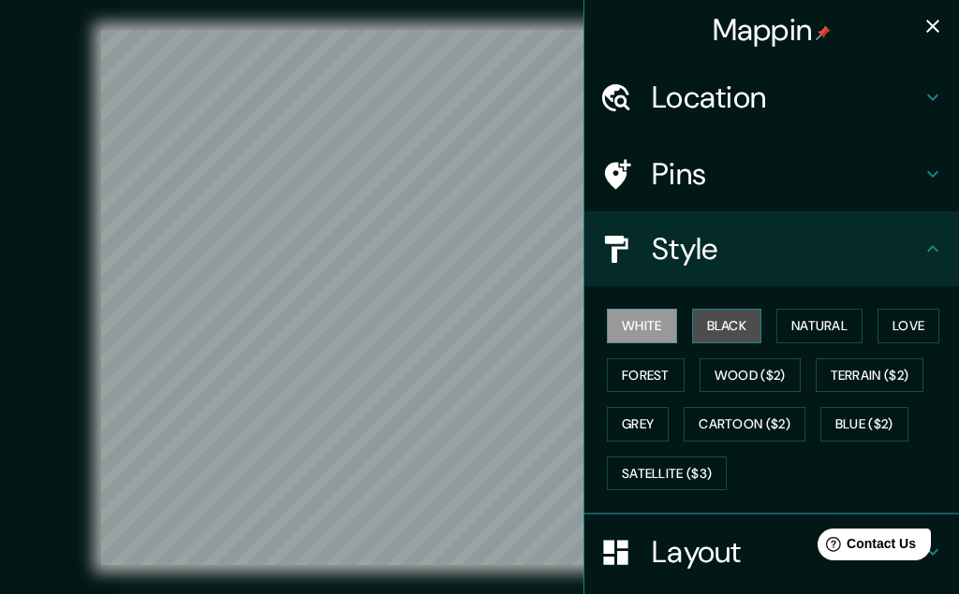
click at [720, 329] on button "Black" at bounding box center [727, 326] width 70 height 35
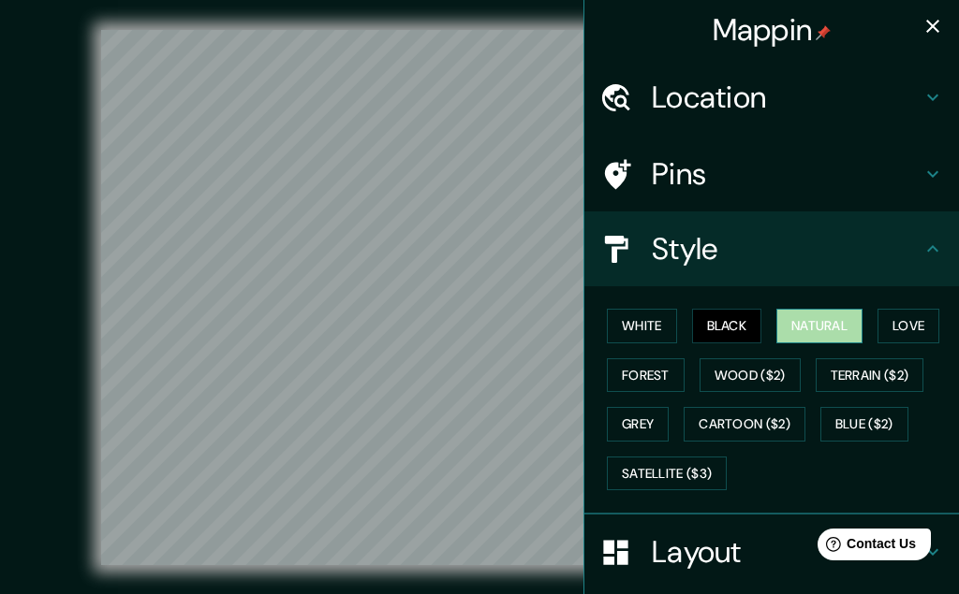
click at [829, 331] on button "Natural" at bounding box center [819, 326] width 86 height 35
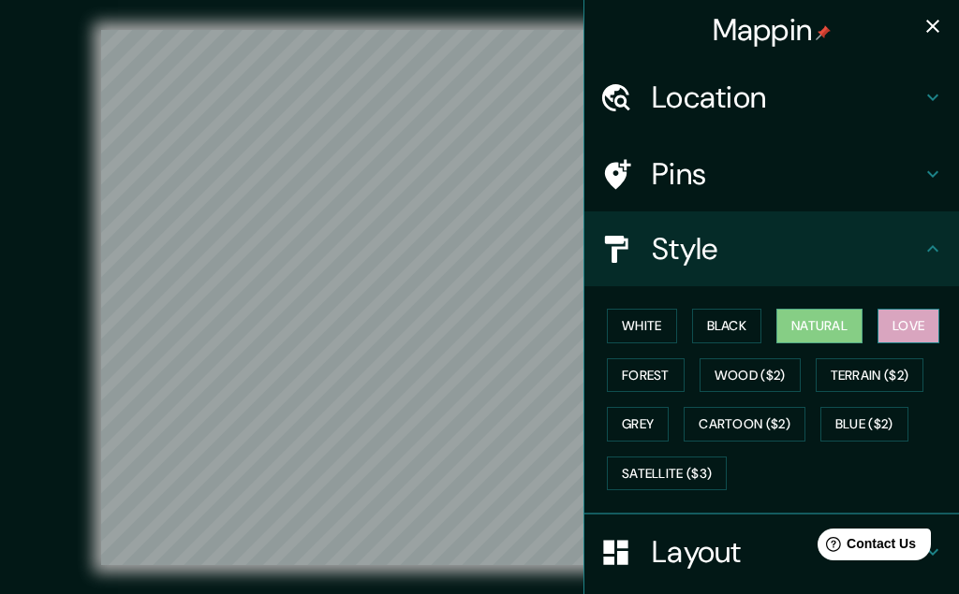
click at [910, 326] on button "Love" at bounding box center [908, 326] width 62 height 35
click at [643, 376] on button "Forest" at bounding box center [646, 376] width 78 height 35
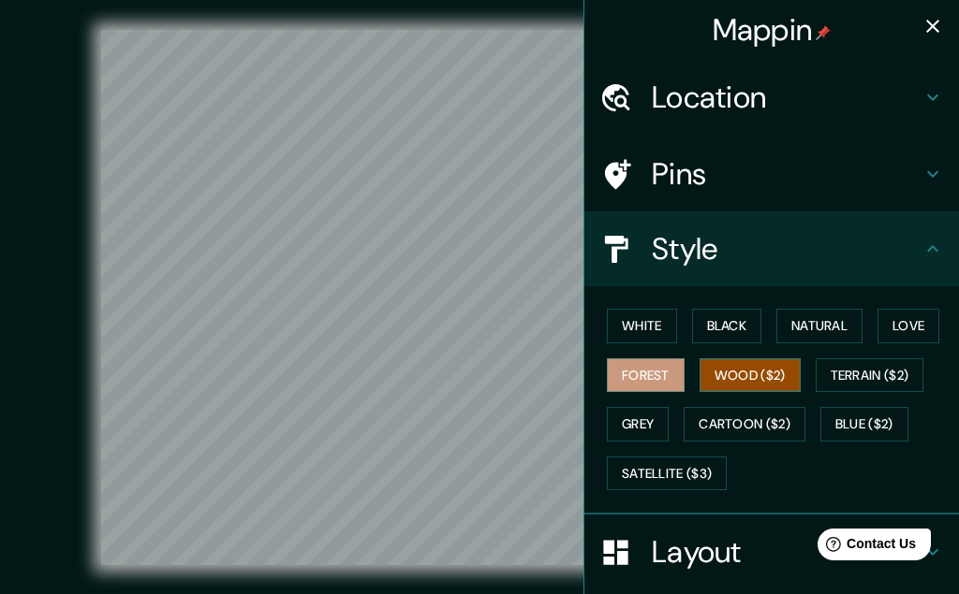
click at [754, 369] on button "Wood ($2)" at bounding box center [749, 376] width 101 height 35
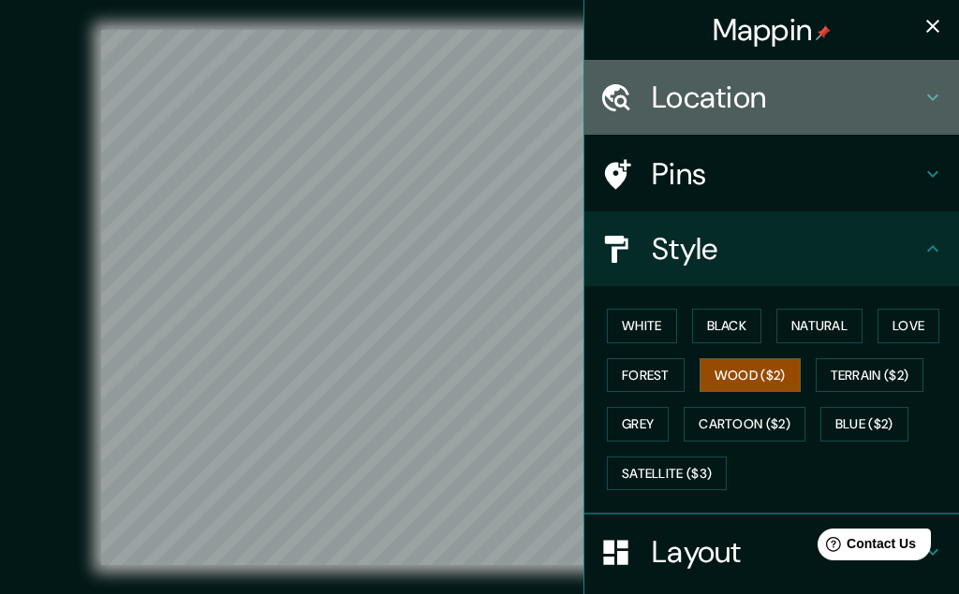
click at [785, 103] on h4 "Location" at bounding box center [787, 97] width 270 height 37
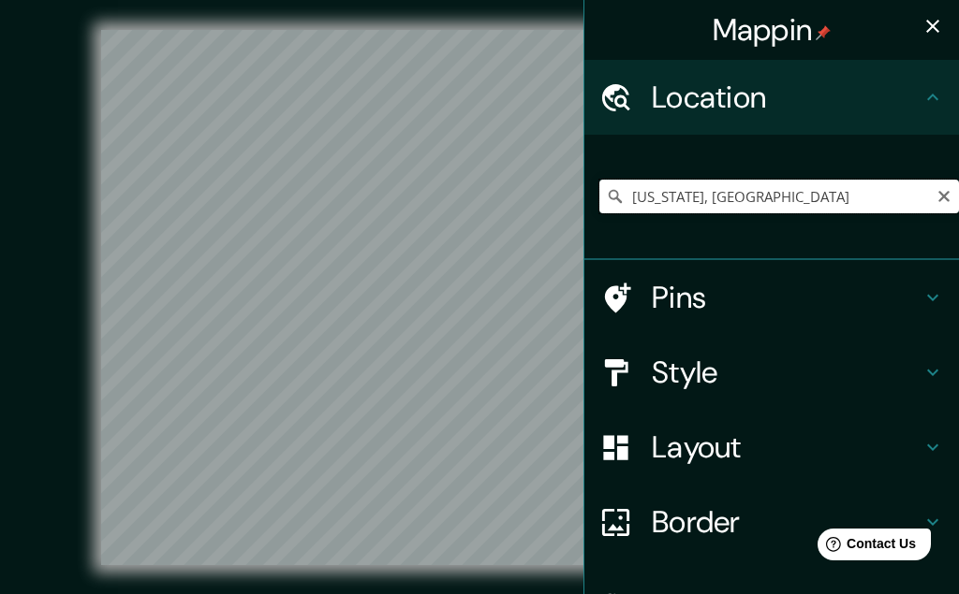
click at [733, 197] on input "[US_STATE], [GEOGRAPHIC_DATA]" at bounding box center [778, 197] width 359 height 34
click at [807, 194] on input "[US_STATE], [GEOGRAPHIC_DATA]" at bounding box center [778, 197] width 359 height 34
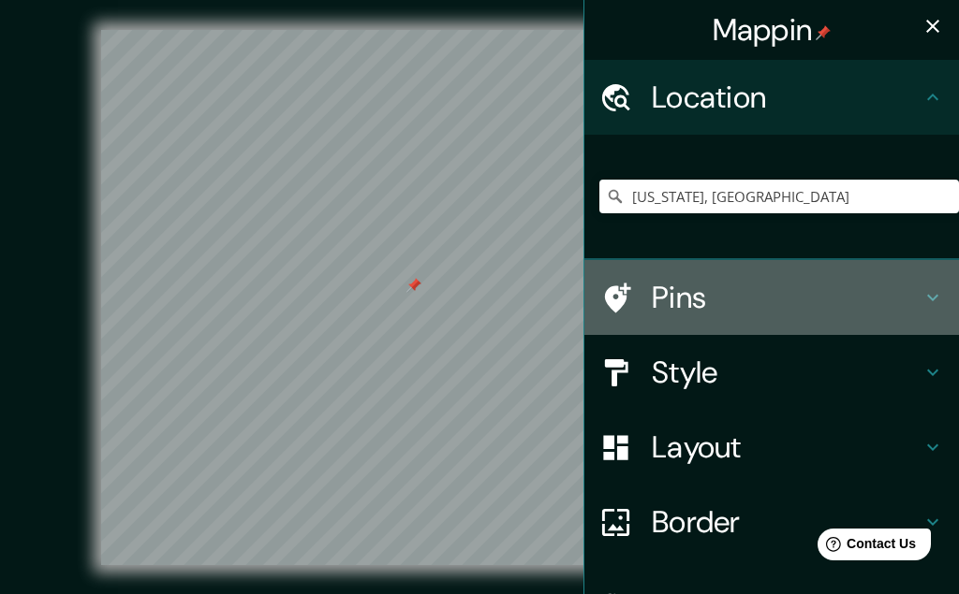
click at [693, 300] on h4 "Pins" at bounding box center [787, 297] width 270 height 37
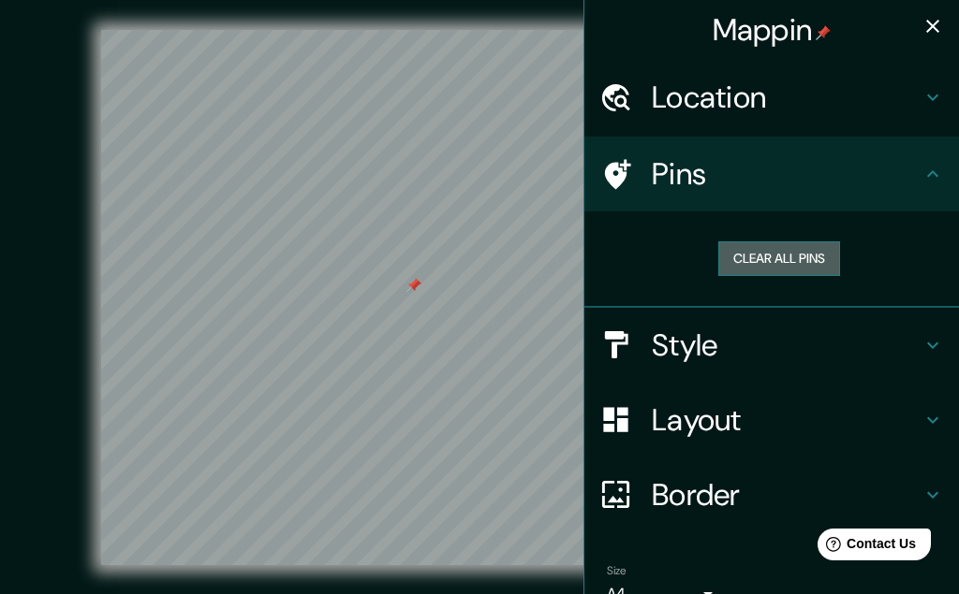
click at [768, 256] on button "Clear all pins" at bounding box center [779, 259] width 122 height 35
click at [941, 21] on icon "button" at bounding box center [932, 26] width 22 height 22
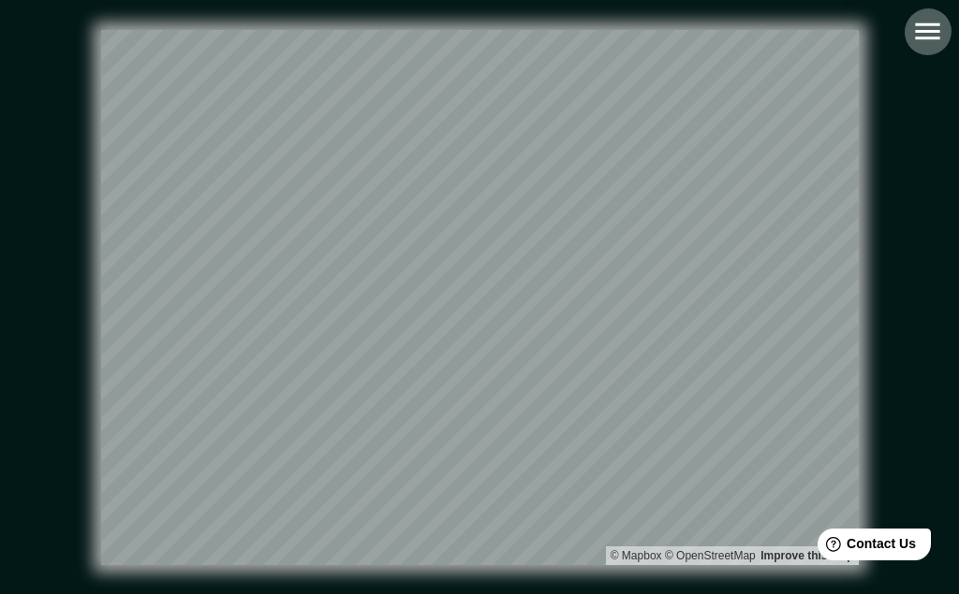
click at [925, 26] on icon "button" at bounding box center [927, 31] width 33 height 33
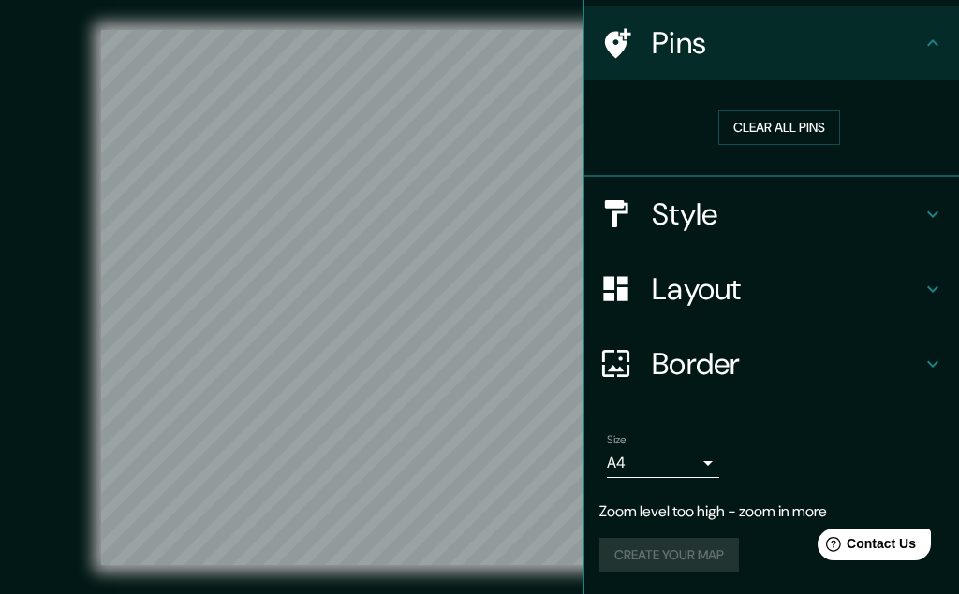
scroll to position [31, 0]
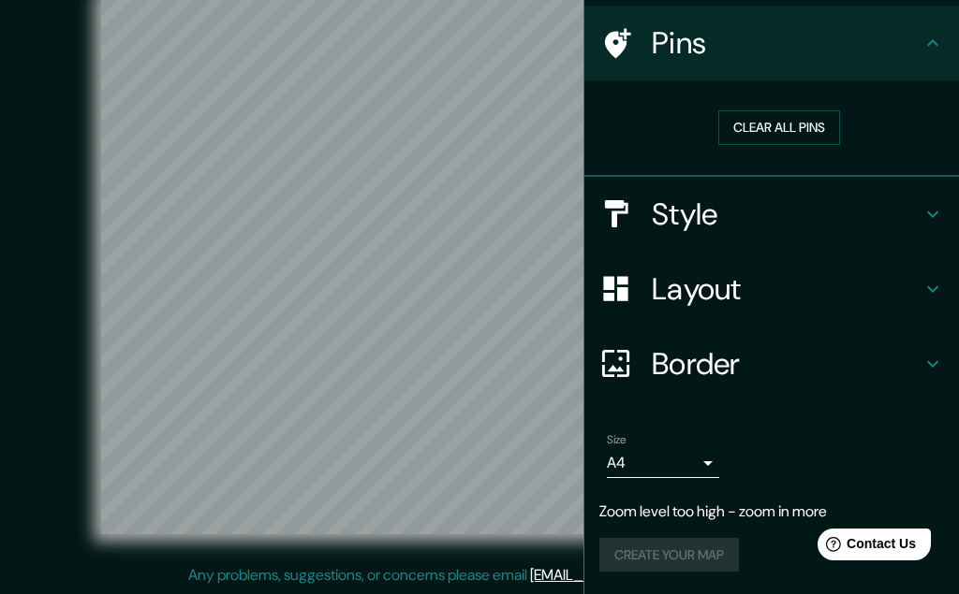
click at [706, 464] on body "Mappin Location [US_STATE], [GEOGRAPHIC_DATA] Pins Clear all pins Style Layout …" at bounding box center [479, 266] width 959 height 594
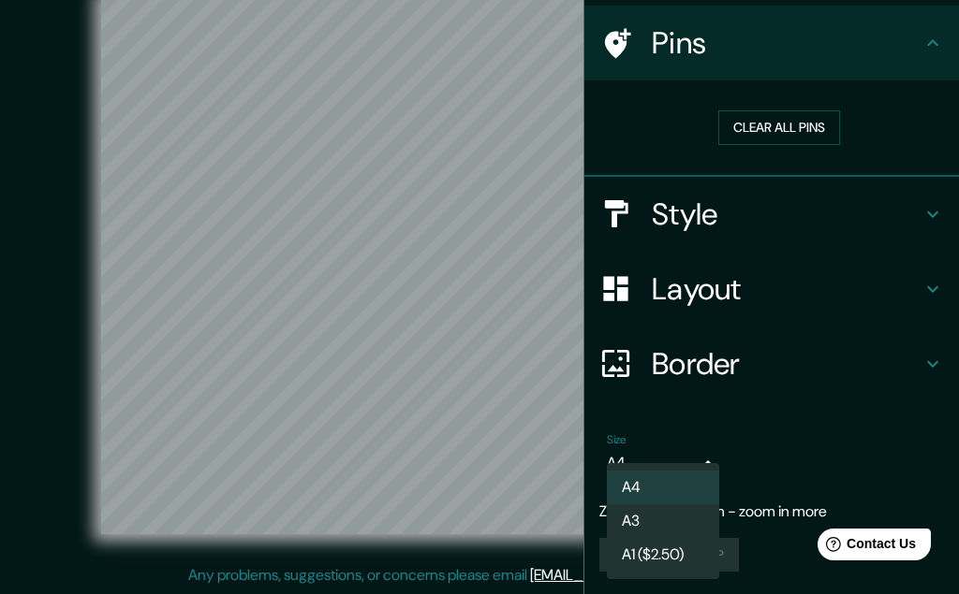
click at [697, 487] on li "A4" at bounding box center [663, 488] width 112 height 34
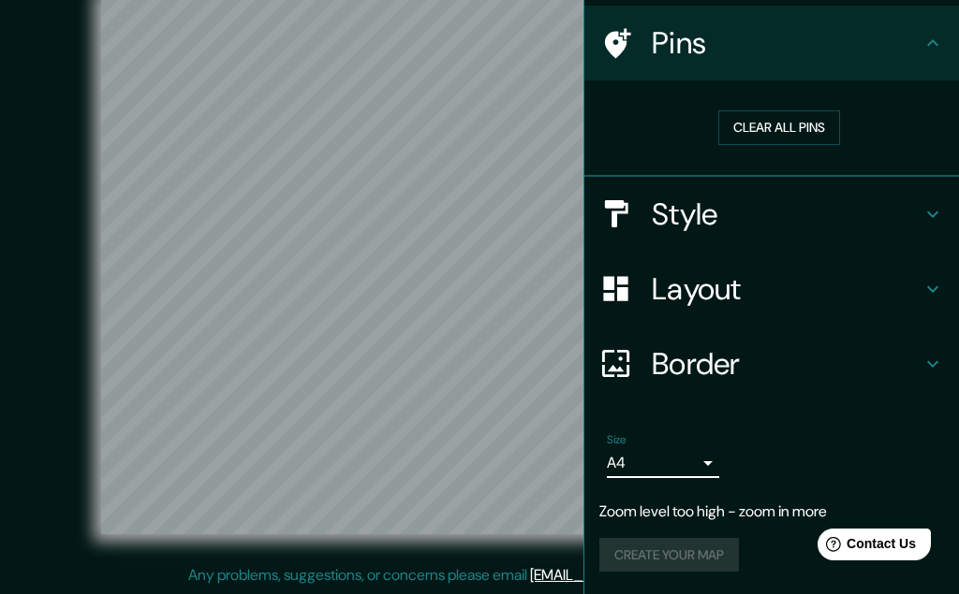
click at [692, 556] on div "Create your map" at bounding box center [771, 555] width 344 height 35
click at [682, 209] on h4 "Style" at bounding box center [787, 214] width 270 height 37
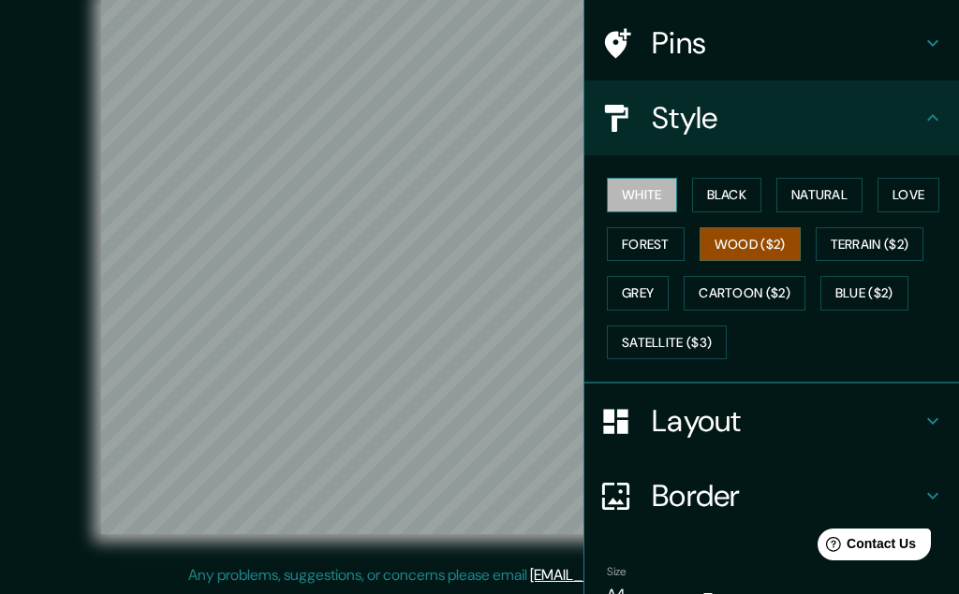
click at [635, 195] on button "White" at bounding box center [642, 195] width 70 height 35
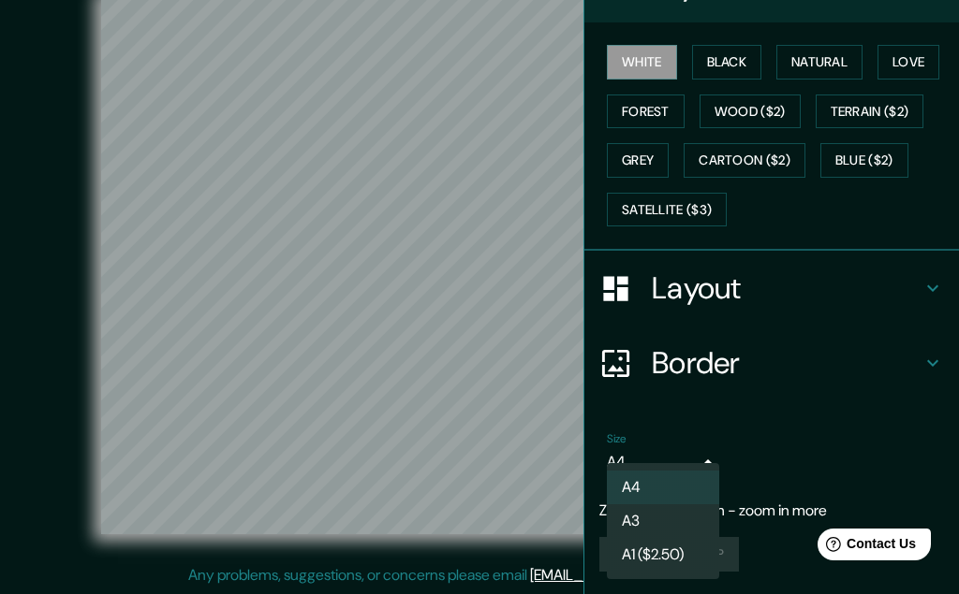
click at [700, 455] on body "Mappin Location [US_STATE], [GEOGRAPHIC_DATA] Pins Style White Black Natural Lo…" at bounding box center [479, 266] width 959 height 594
click at [663, 521] on li "A3" at bounding box center [663, 522] width 112 height 34
type input "a4"
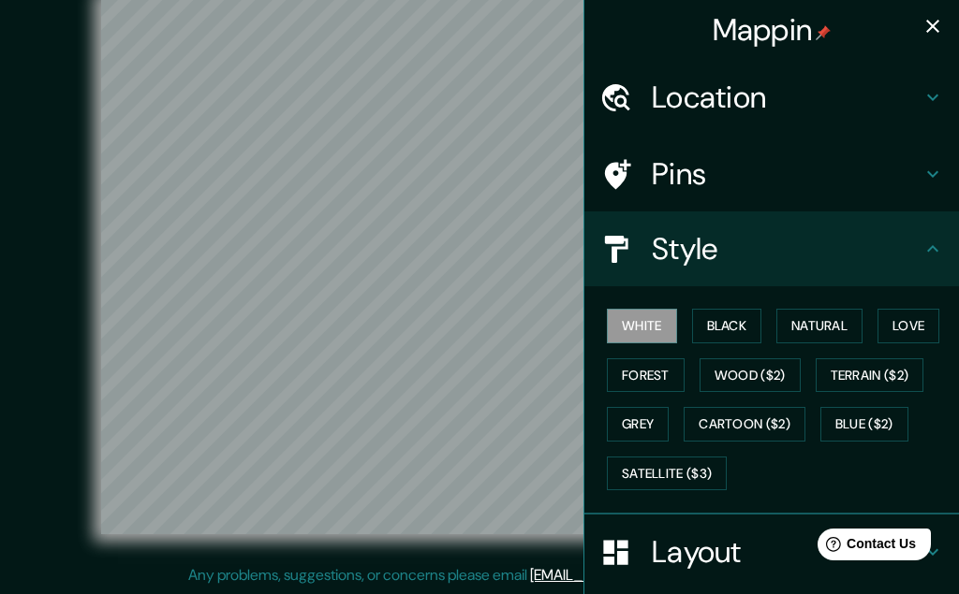
scroll to position [0, 0]
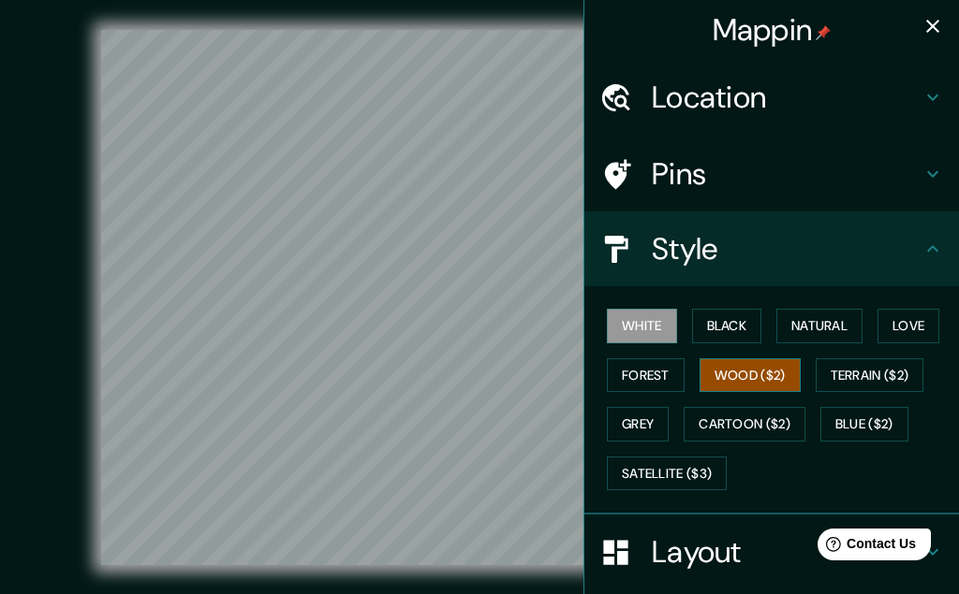
click at [733, 379] on button "Wood ($2)" at bounding box center [749, 376] width 101 height 35
click at [933, 20] on icon "button" at bounding box center [932, 26] width 22 height 22
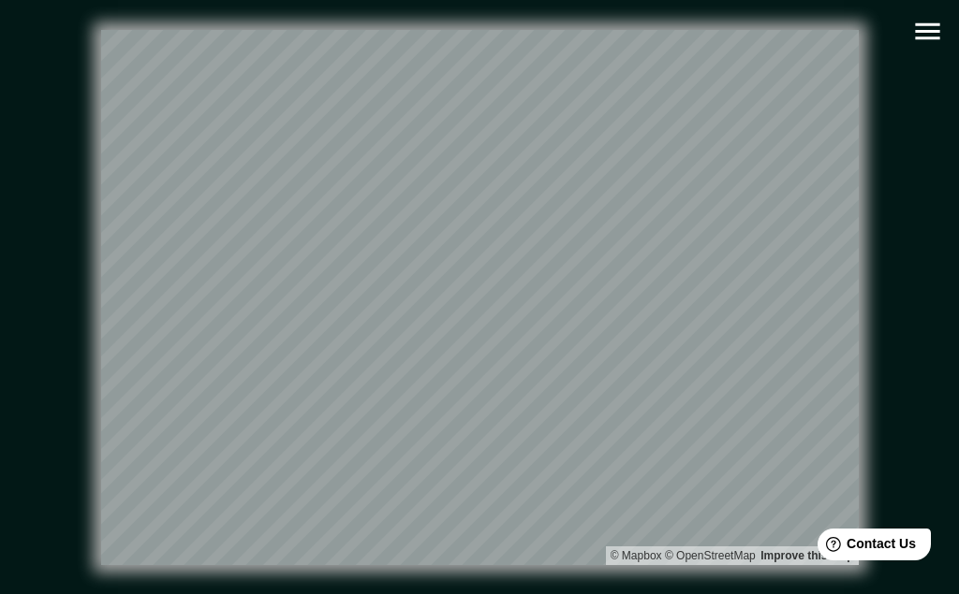
click at [923, 33] on icon "button" at bounding box center [927, 31] width 33 height 33
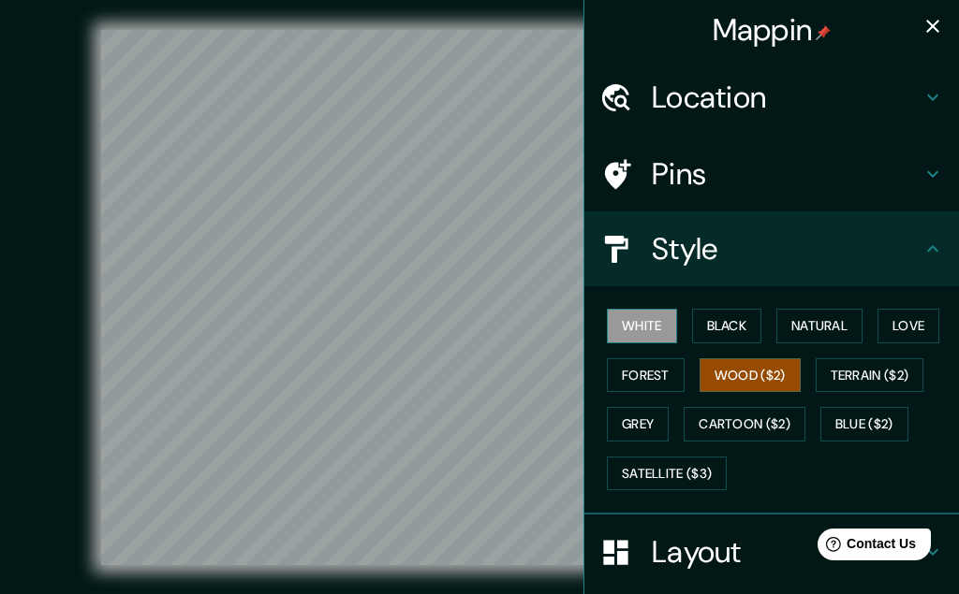
click at [651, 325] on button "White" at bounding box center [642, 326] width 70 height 35
click at [714, 316] on button "Black" at bounding box center [727, 326] width 70 height 35
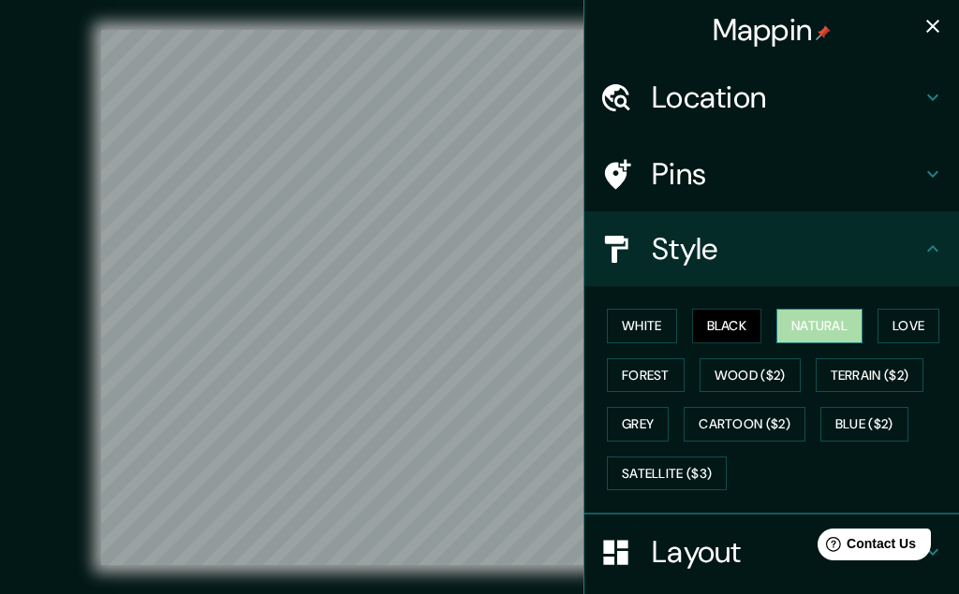
click at [842, 325] on button "Natural" at bounding box center [819, 326] width 86 height 35
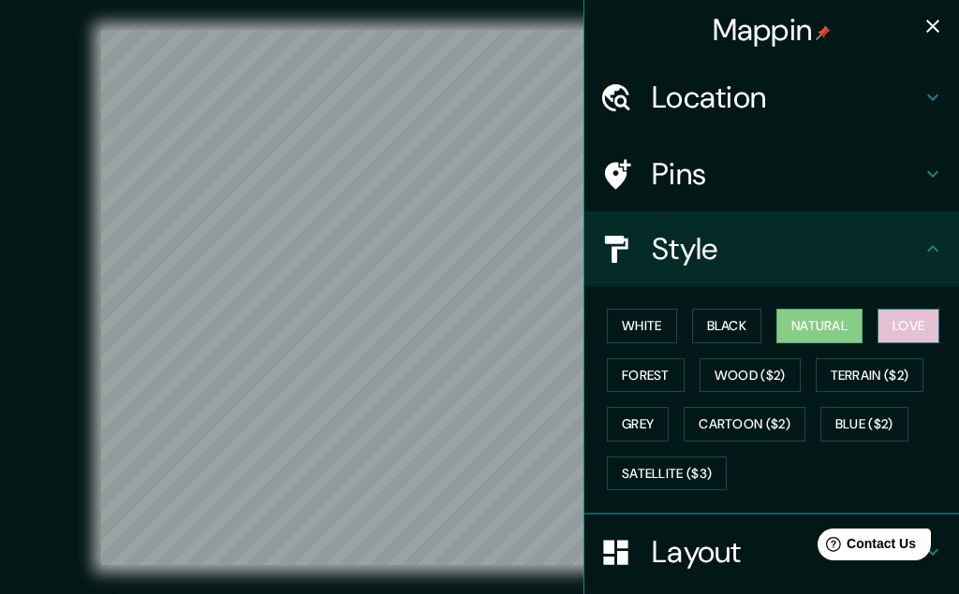
click at [923, 325] on button "Love" at bounding box center [908, 326] width 62 height 35
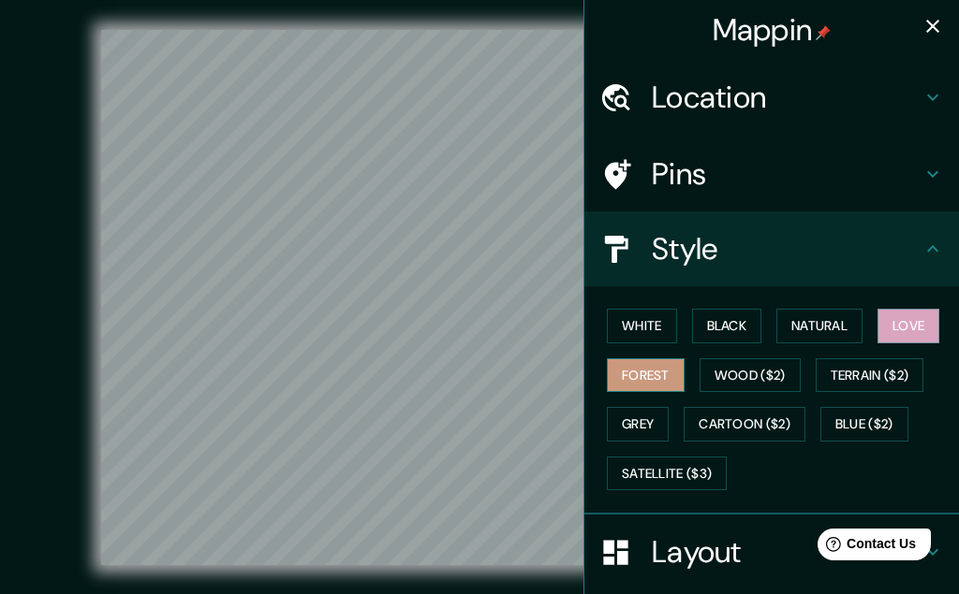
click at [629, 372] on button "Forest" at bounding box center [646, 376] width 78 height 35
click at [632, 414] on button "Grey" at bounding box center [638, 424] width 62 height 35
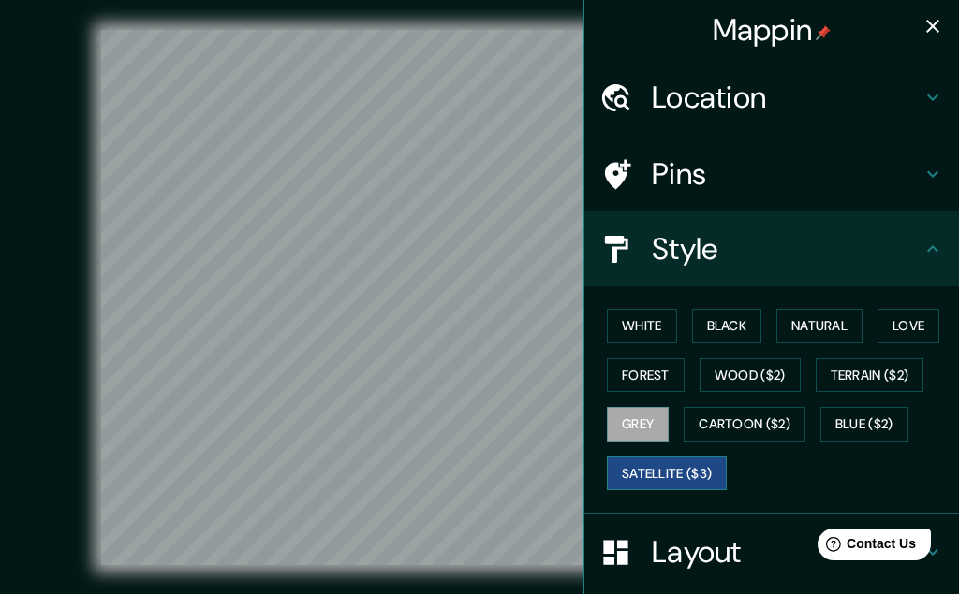
click at [653, 483] on button "Satellite ($3)" at bounding box center [667, 474] width 120 height 35
click at [642, 334] on button "White" at bounding box center [642, 326] width 70 height 35
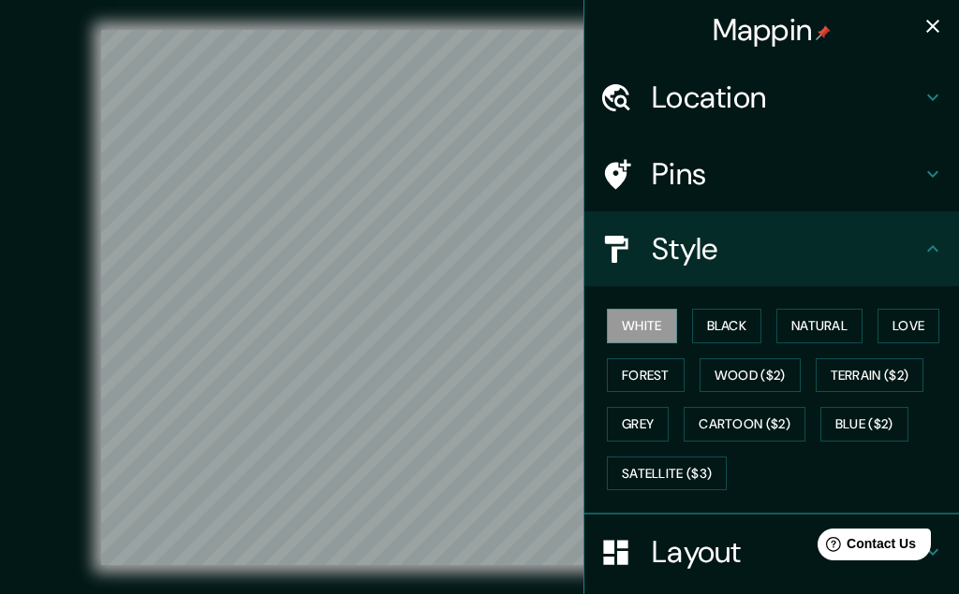
click at [791, 243] on h4 "Style" at bounding box center [787, 248] width 270 height 37
click at [929, 253] on icon at bounding box center [932, 249] width 22 height 22
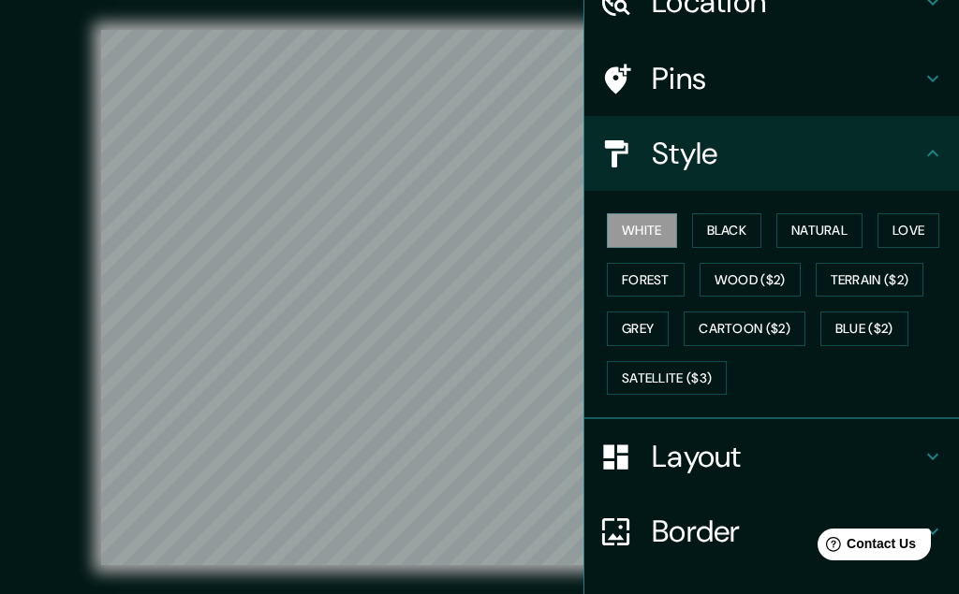
scroll to position [191, 0]
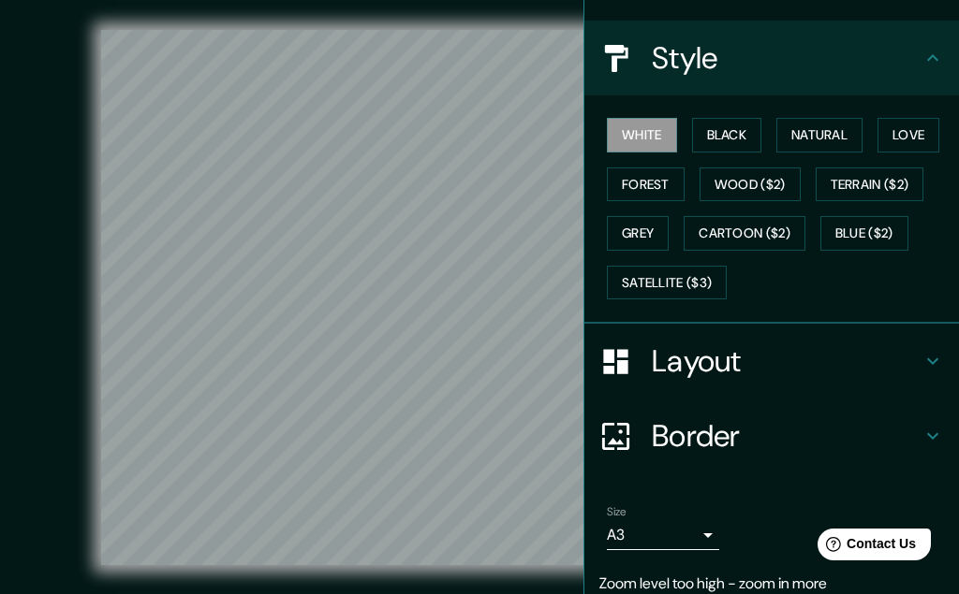
click at [932, 429] on icon at bounding box center [932, 436] width 22 height 22
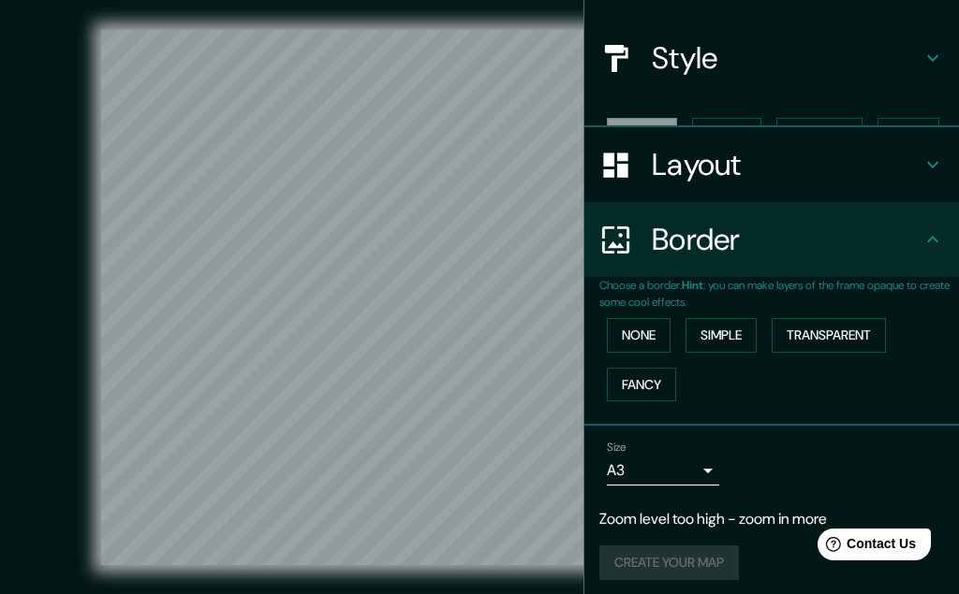
scroll to position [168, 0]
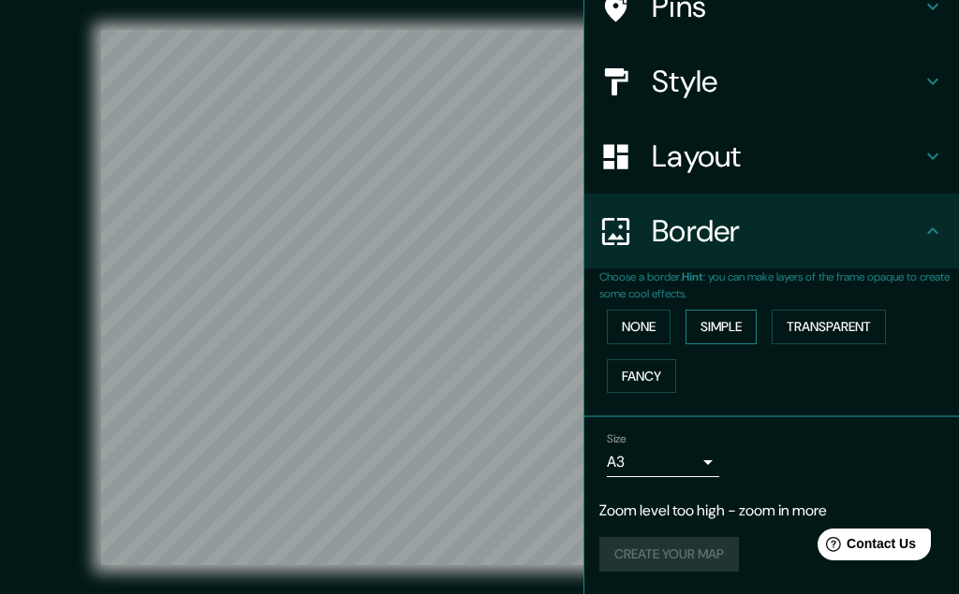
click at [719, 324] on button "Simple" at bounding box center [720, 327] width 71 height 35
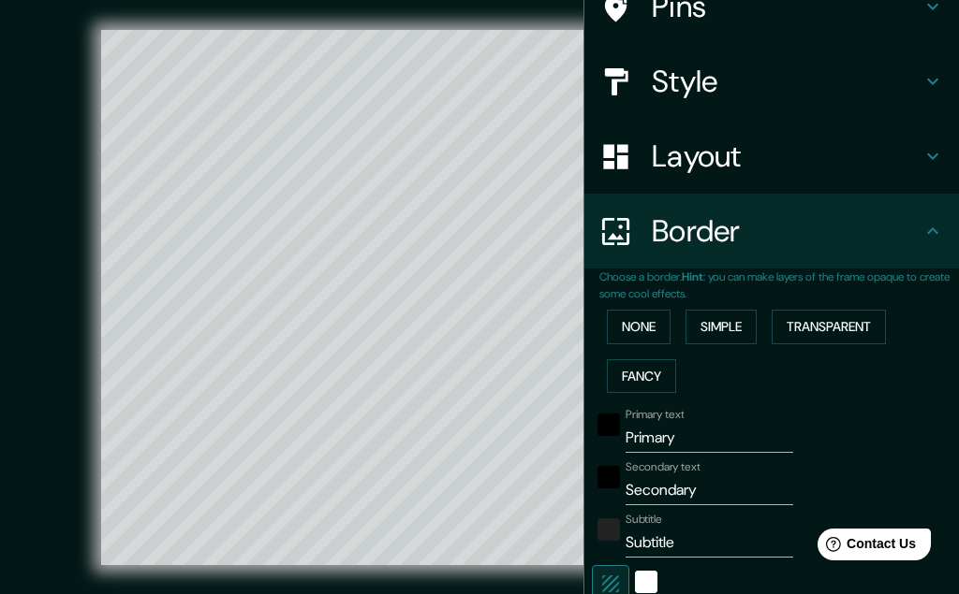
click at [688, 440] on input "Primary" at bounding box center [709, 438] width 168 height 30
drag, startPoint x: 688, startPoint y: 440, endPoint x: 585, endPoint y: 437, distance: 103.0
click at [625, 437] on input "Primary" at bounding box center [709, 438] width 168 height 30
type input "I"
type input "324"
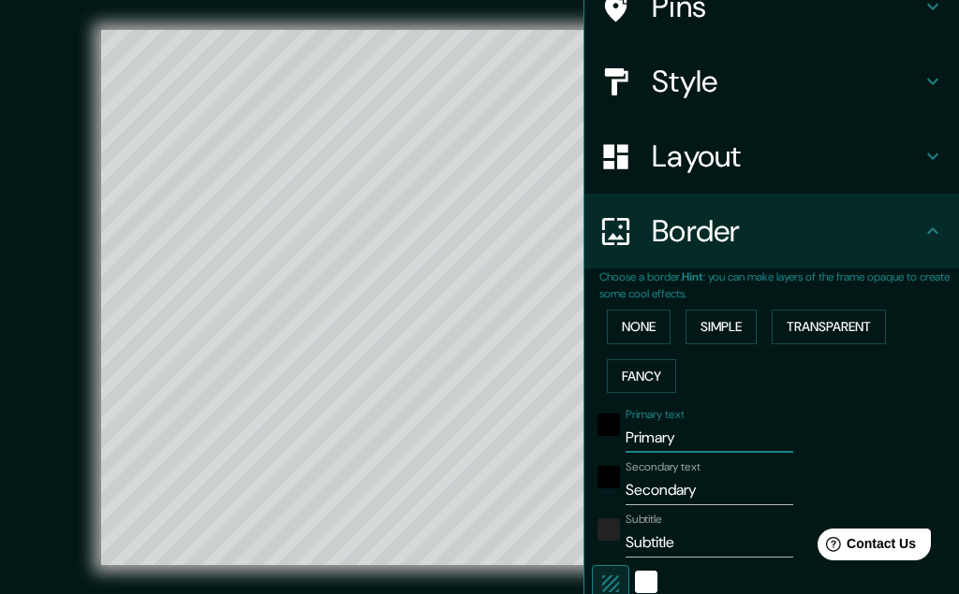
type input "65"
type input "Il"
type input "324"
type input "65"
type input "Ill"
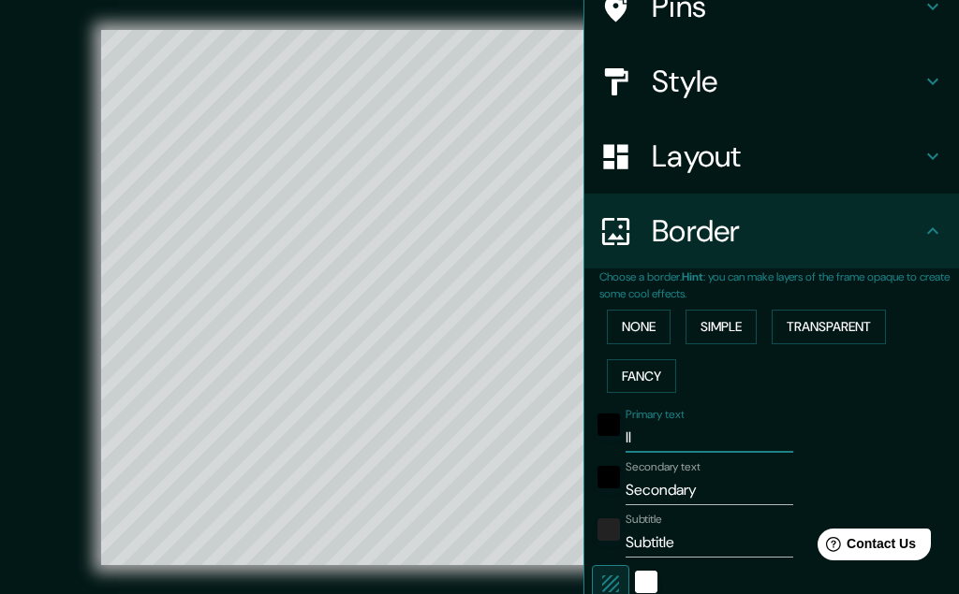
type input "324"
type input "65"
type input "Illi"
type input "324"
type input "65"
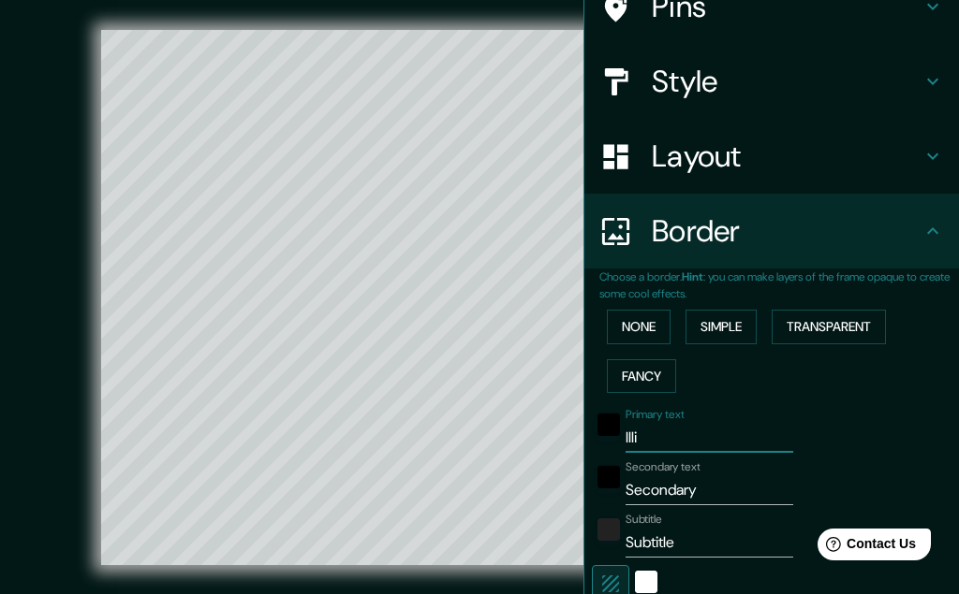
type input "Illin"
type input "324"
type input "65"
type input "Illino"
type input "324"
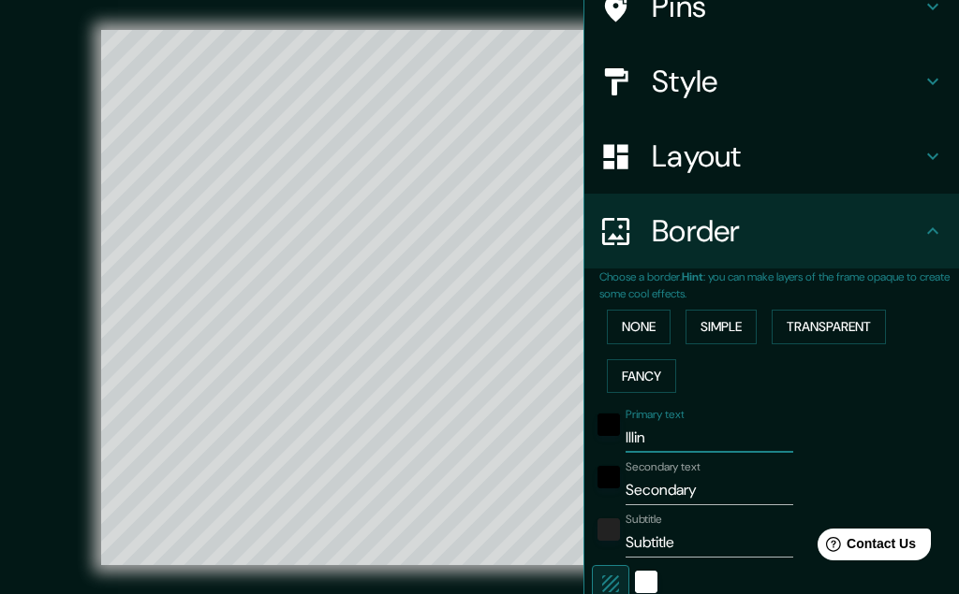
type input "65"
type input "Illinoi"
type input "324"
type input "65"
type input "[US_STATE]"
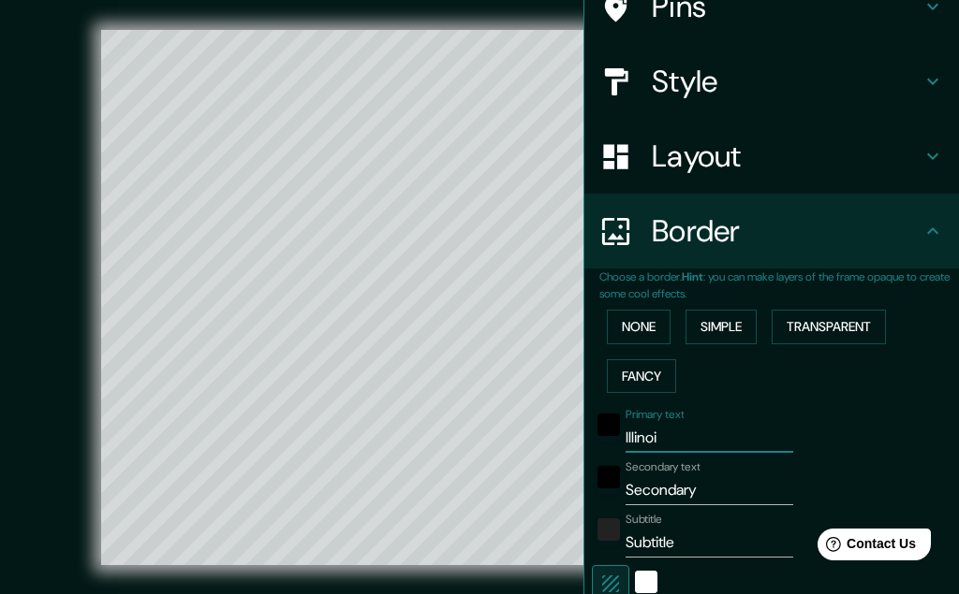
type input "324"
type input "65"
type input "[US_STATE]"
click at [706, 496] on input "Secondary" at bounding box center [709, 491] width 168 height 30
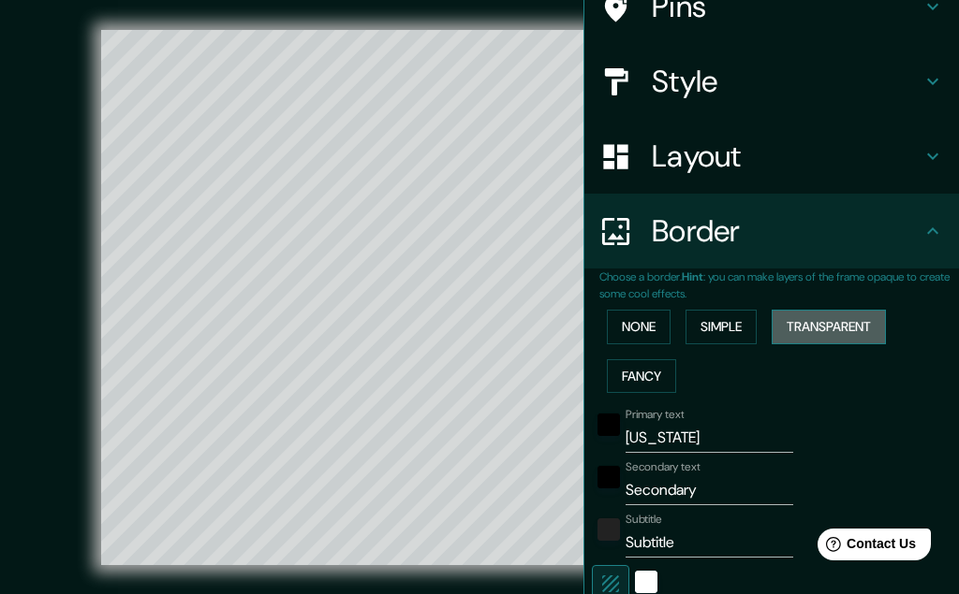
click at [816, 319] on button "Transparent" at bounding box center [828, 327] width 114 height 35
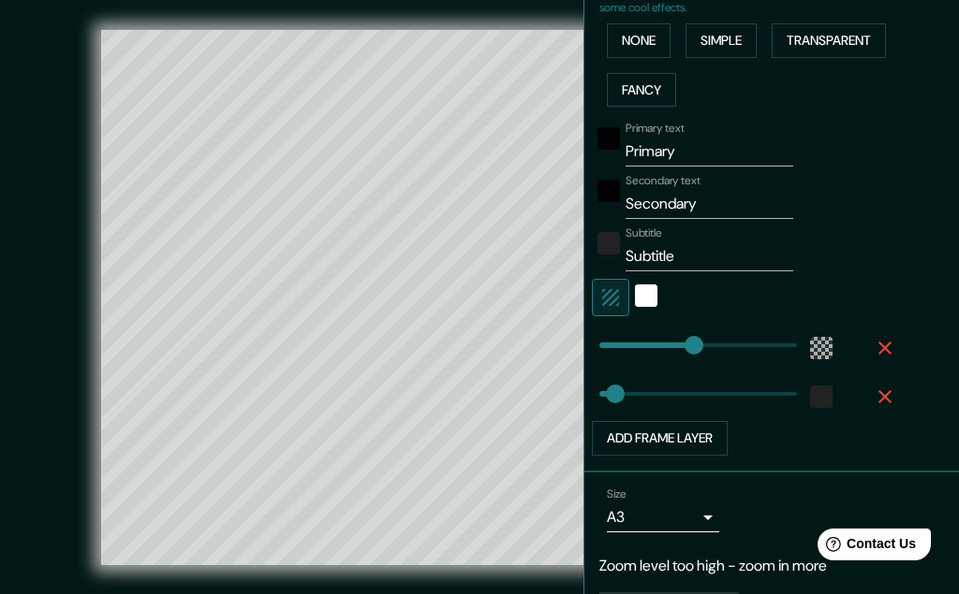
scroll to position [508, 0]
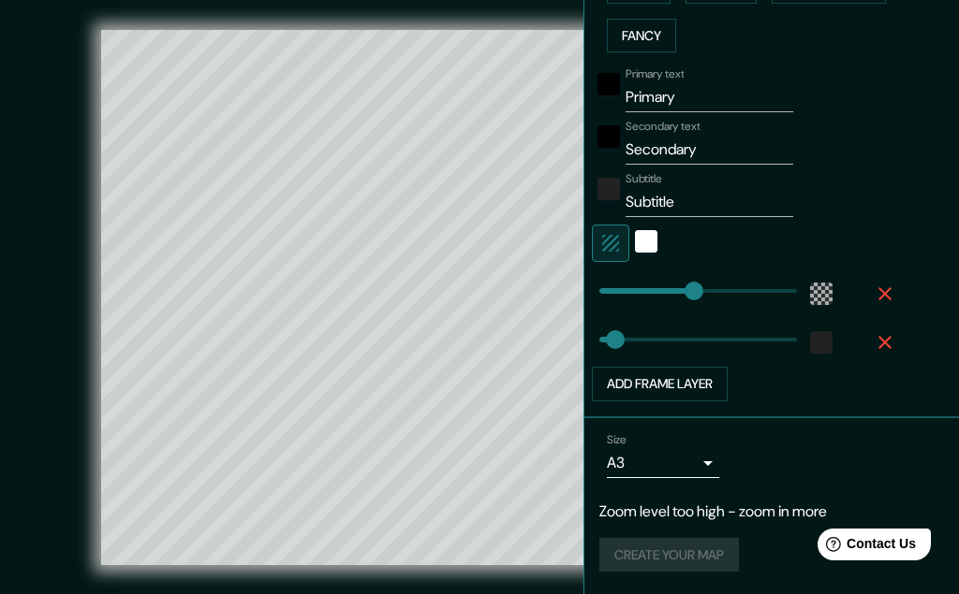
click at [710, 462] on body "Mappin Location [US_STATE], [GEOGRAPHIC_DATA] Pins Style Layout Border Choose a…" at bounding box center [479, 297] width 959 height 594
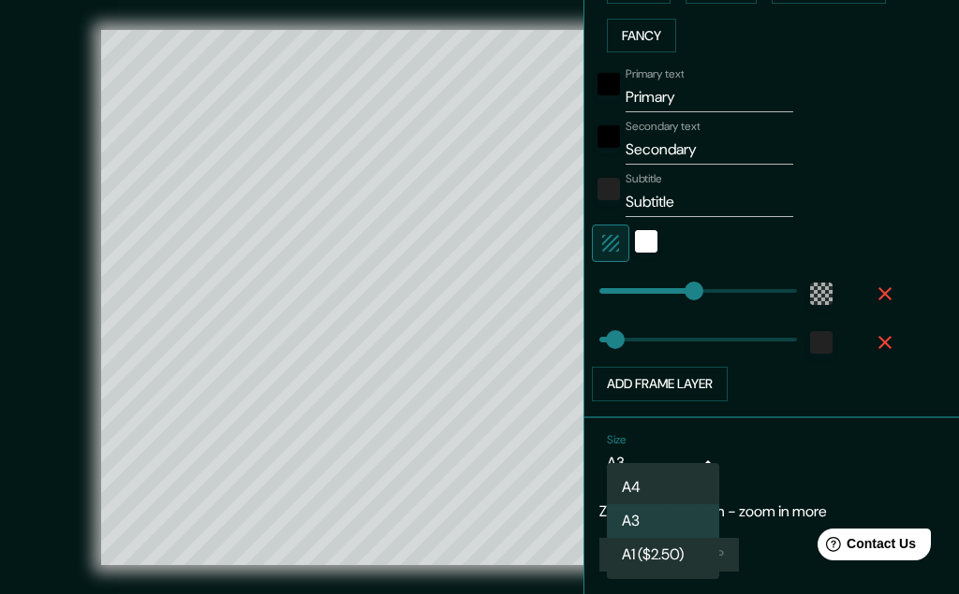
click at [678, 485] on li "A4" at bounding box center [663, 488] width 112 height 34
type input "single"
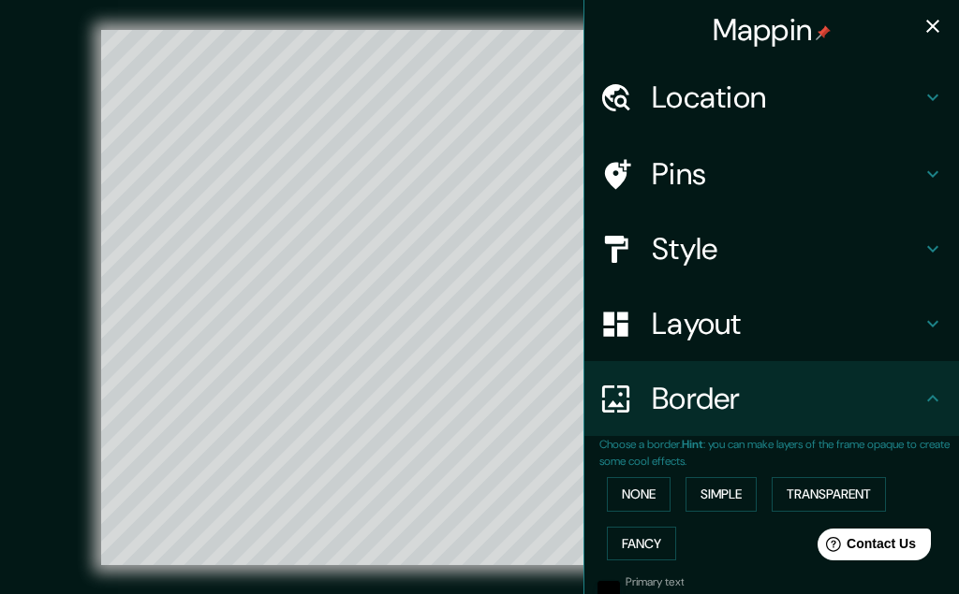
scroll to position [286, 0]
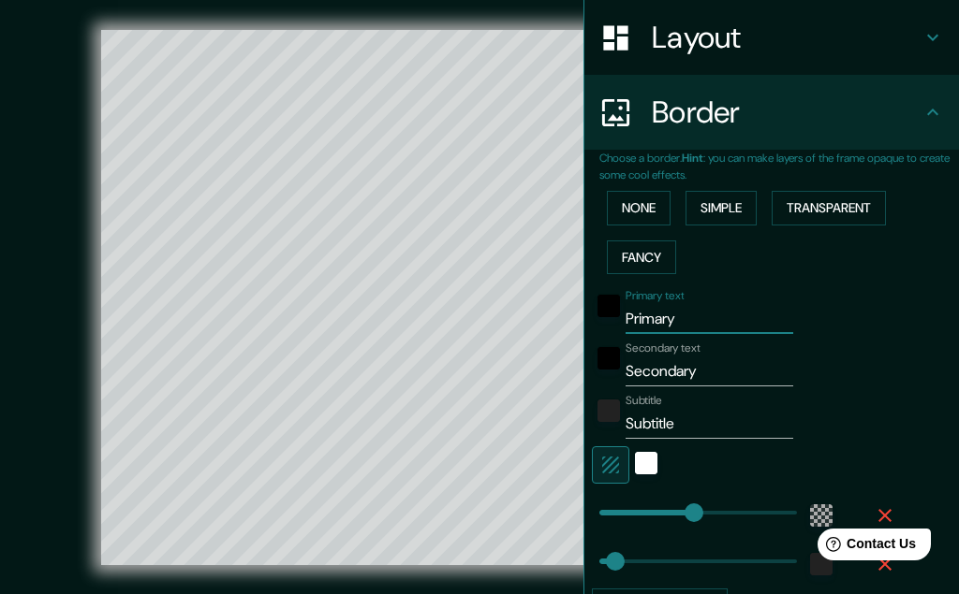
click at [677, 322] on input "Primary" at bounding box center [709, 319] width 168 height 30
drag, startPoint x: 677, startPoint y: 322, endPoint x: 550, endPoint y: 327, distance: 126.5
click at [625, 327] on input "Primary" at bounding box center [709, 319] width 168 height 30
type input "I"
type input "388"
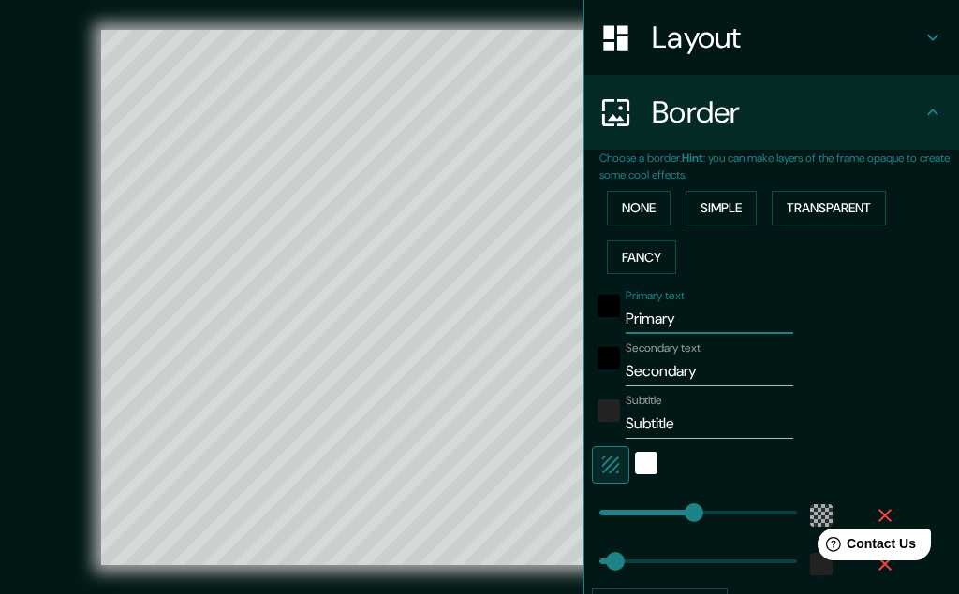
type input "65"
type input "Il"
type input "388"
type input "65"
type input "Ill"
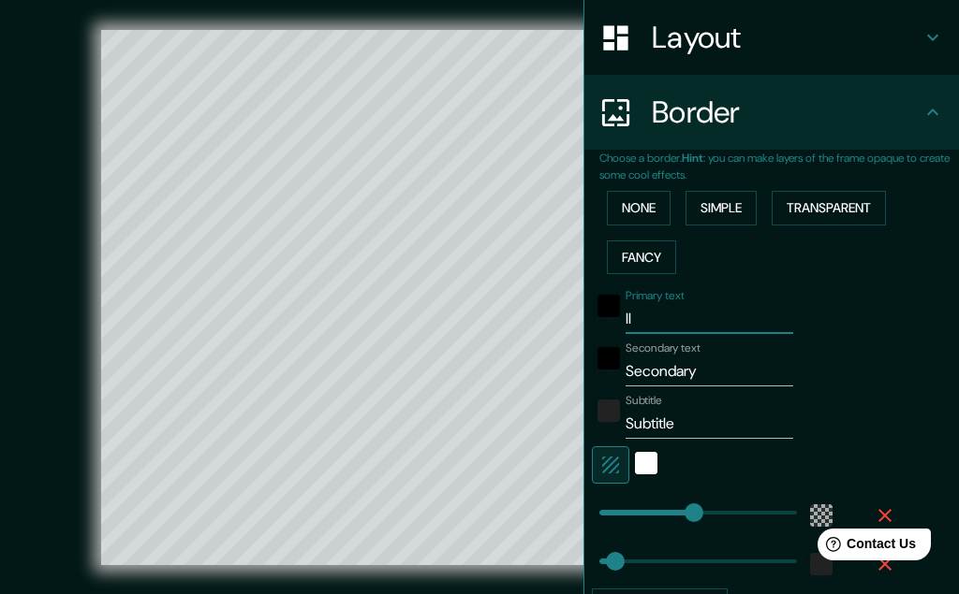
type input "388"
type input "65"
type input "Illi"
type input "388"
type input "65"
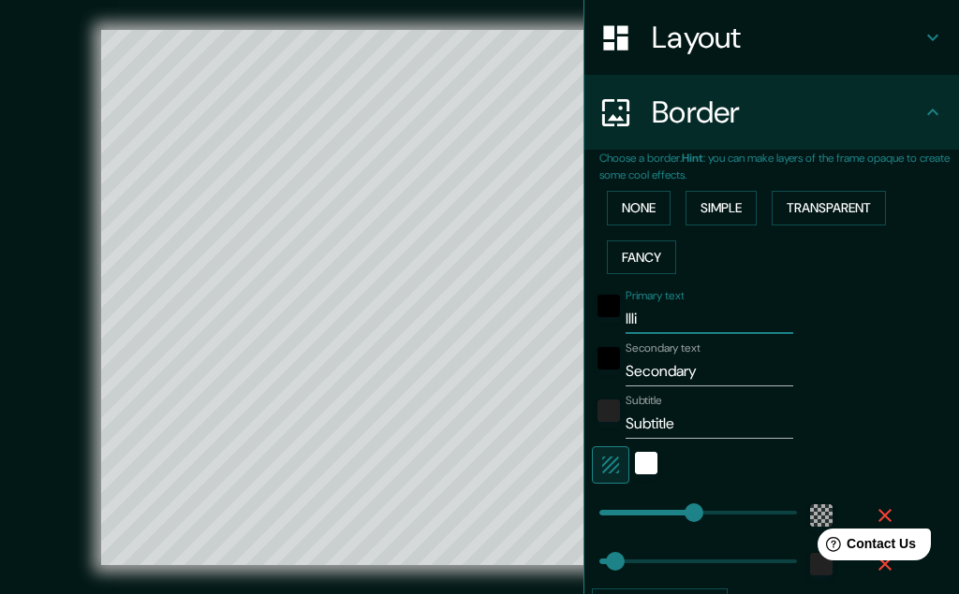
type input "Illin"
type input "388"
type input "65"
type input "Illino"
type input "388"
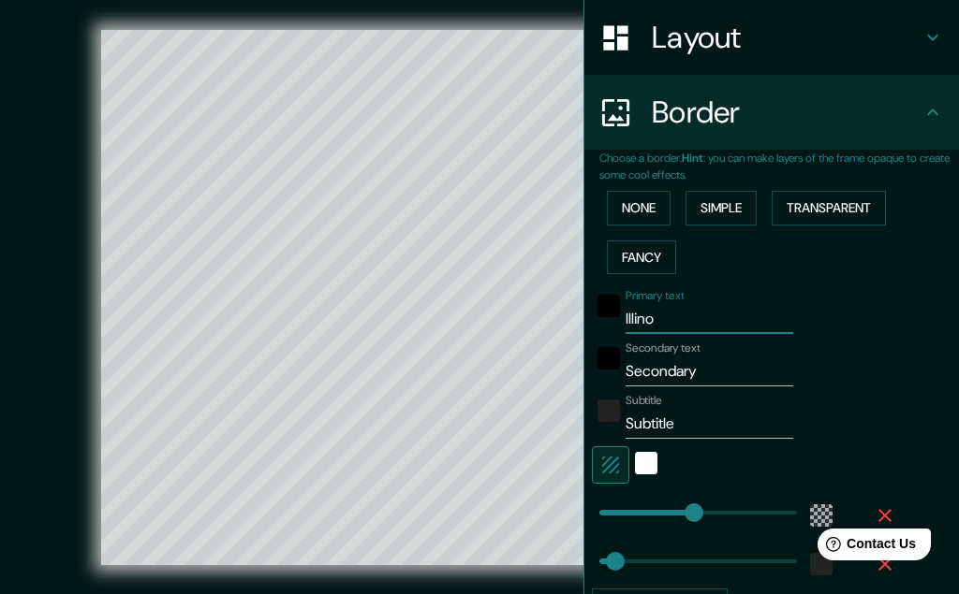
type input "65"
type input "Illinoi"
type input "388"
type input "65"
type input "[US_STATE]"
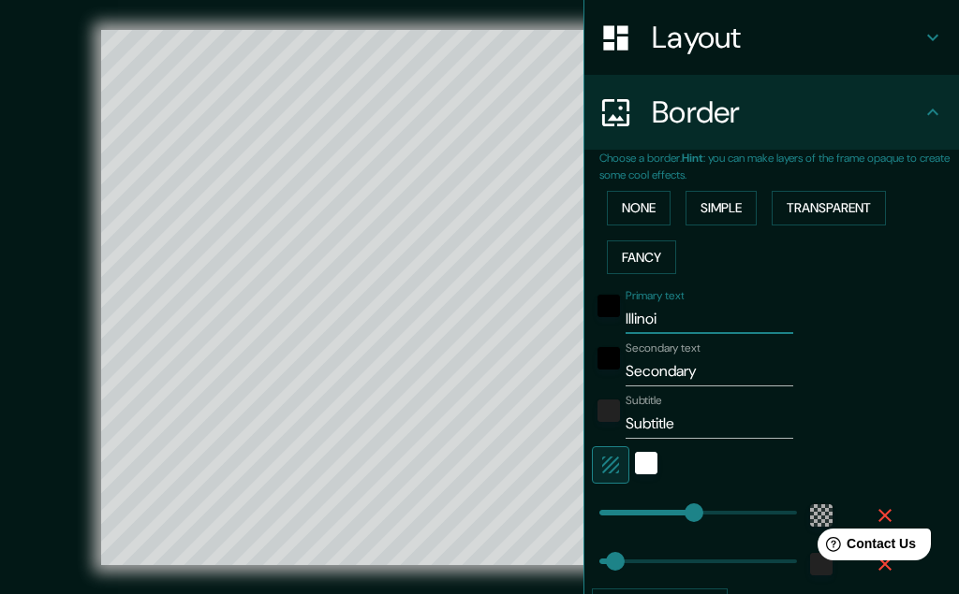
type input "388"
type input "65"
type input "[US_STATE]"
click at [661, 370] on input "Secondary" at bounding box center [709, 372] width 168 height 30
click at [613, 308] on div "black" at bounding box center [608, 306] width 22 height 22
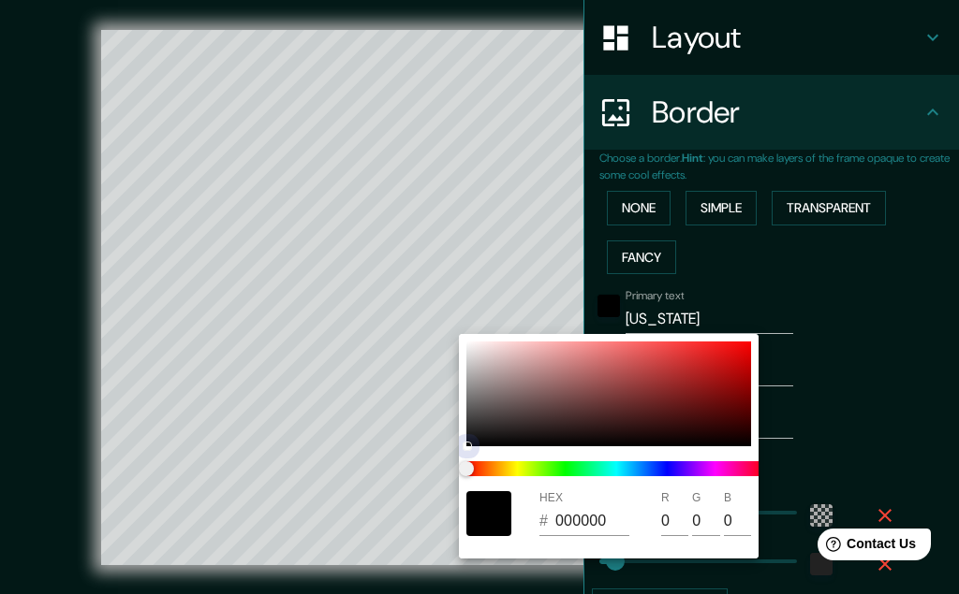
click at [729, 354] on div at bounding box center [608, 394] width 285 height 105
type input "388"
type input "65"
type input "E11010"
type input "225"
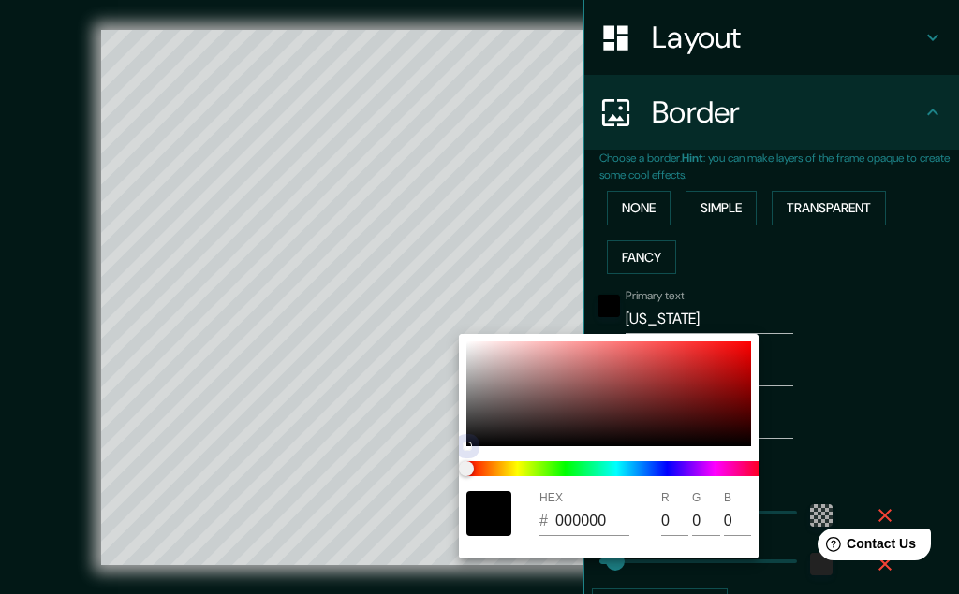
type input "16"
click at [519, 442] on div at bounding box center [608, 394] width 285 height 105
type input "388"
type input "65"
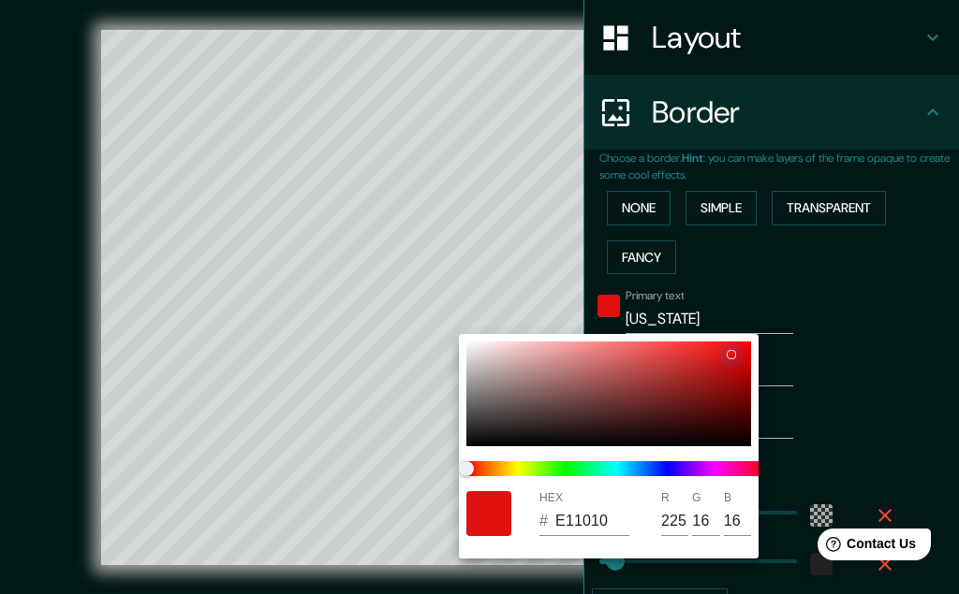
type input "090707"
type input "9"
type input "7"
type input "388"
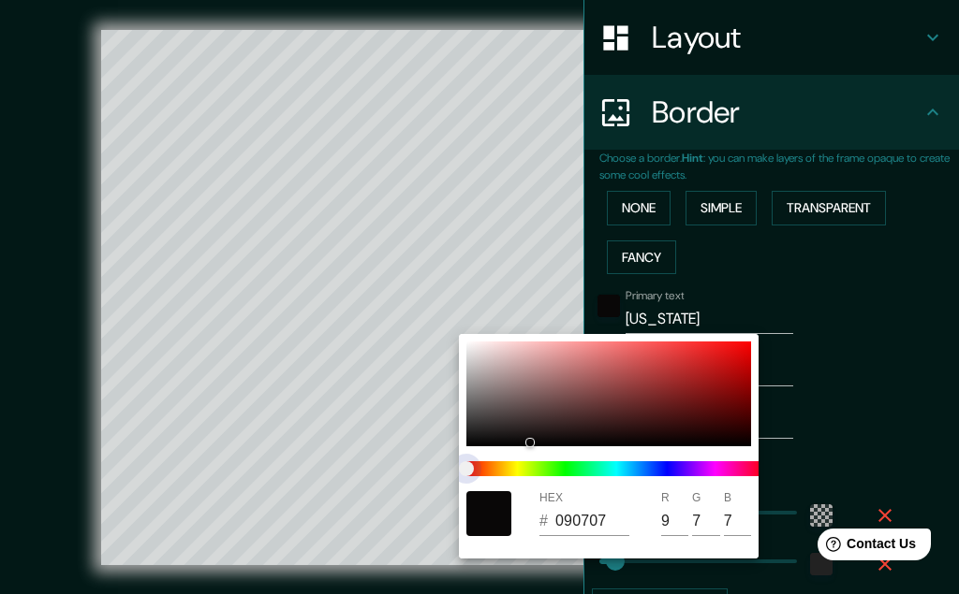
type input "65"
type input "08080A"
type input "8"
type input "10"
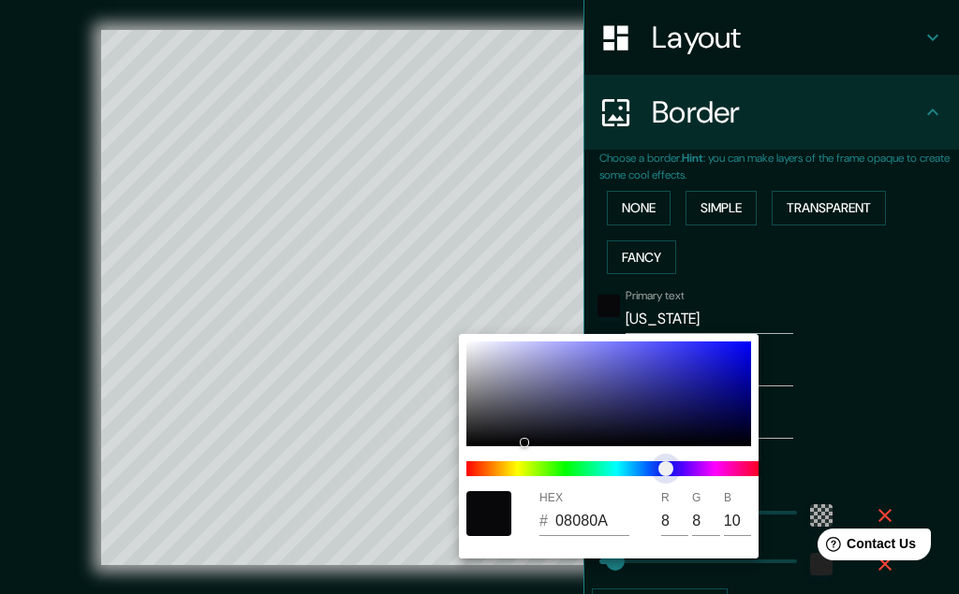
click at [657, 469] on span at bounding box center [616, 469] width 300 height 15
click at [635, 391] on div at bounding box center [608, 394] width 285 height 105
type input "388"
type input "65"
type input "363685"
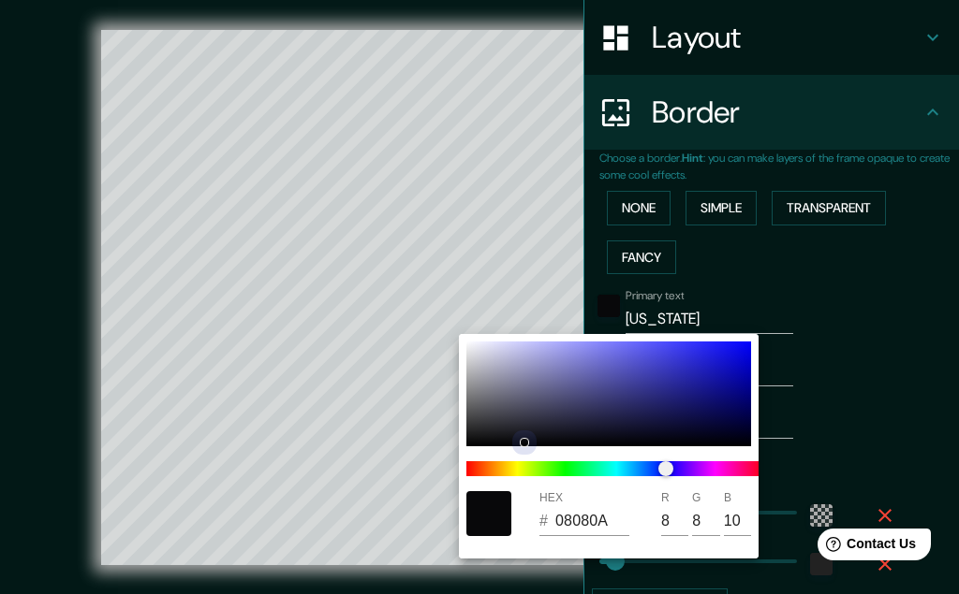
type input "54"
type input "133"
click at [661, 380] on div at bounding box center [608, 394] width 285 height 105
type input "388"
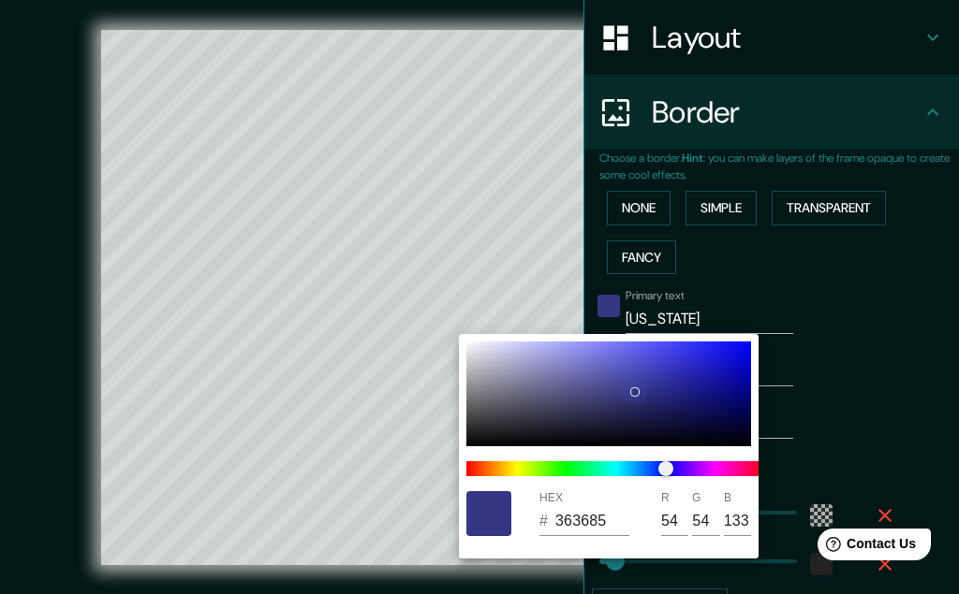
type input "65"
type input "3232A1"
type input "50"
type input "161"
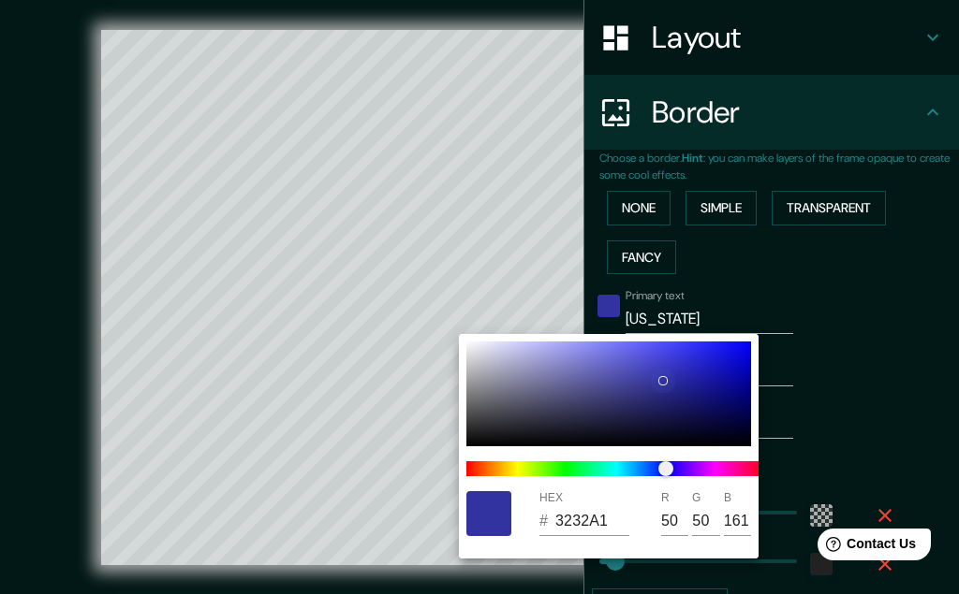
click at [677, 382] on div at bounding box center [608, 394] width 285 height 105
type input "388"
type input "65"
type input "28289C"
type input "40"
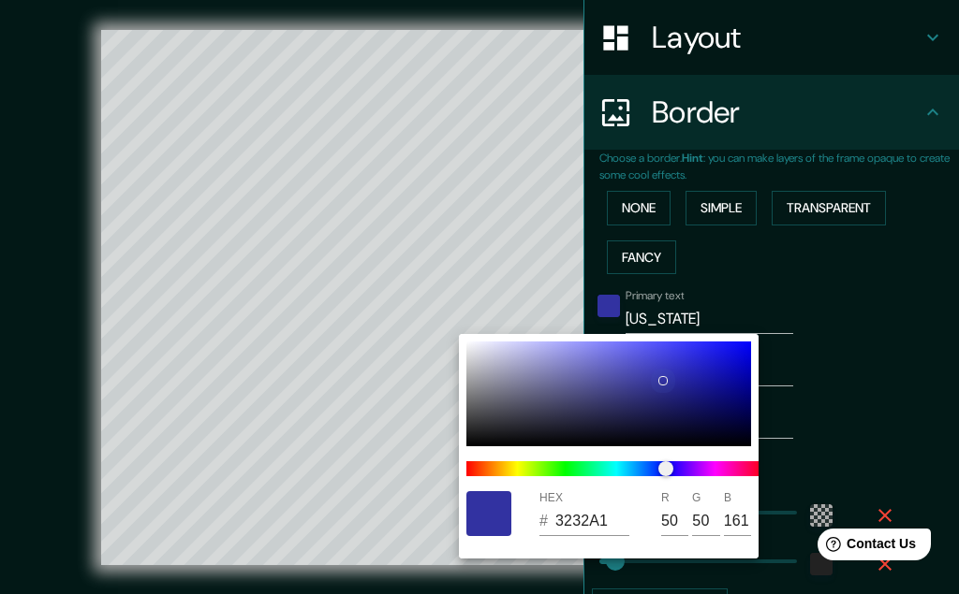
type input "40"
type input "156"
click at [707, 388] on div at bounding box center [608, 394] width 285 height 105
type input "388"
type input "65"
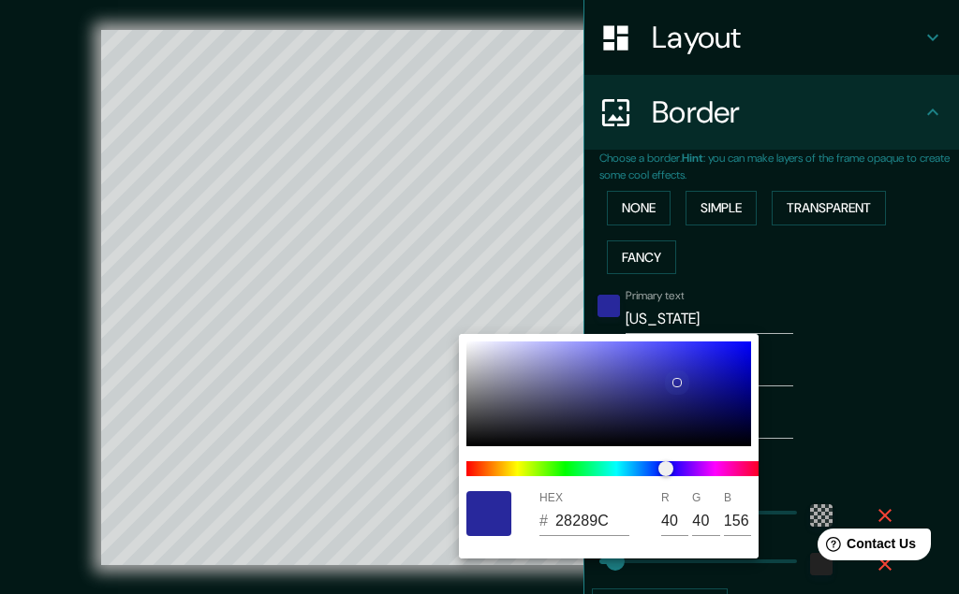
type input "16168E"
type input "22"
type input "142"
click at [874, 352] on div at bounding box center [479, 297] width 959 height 594
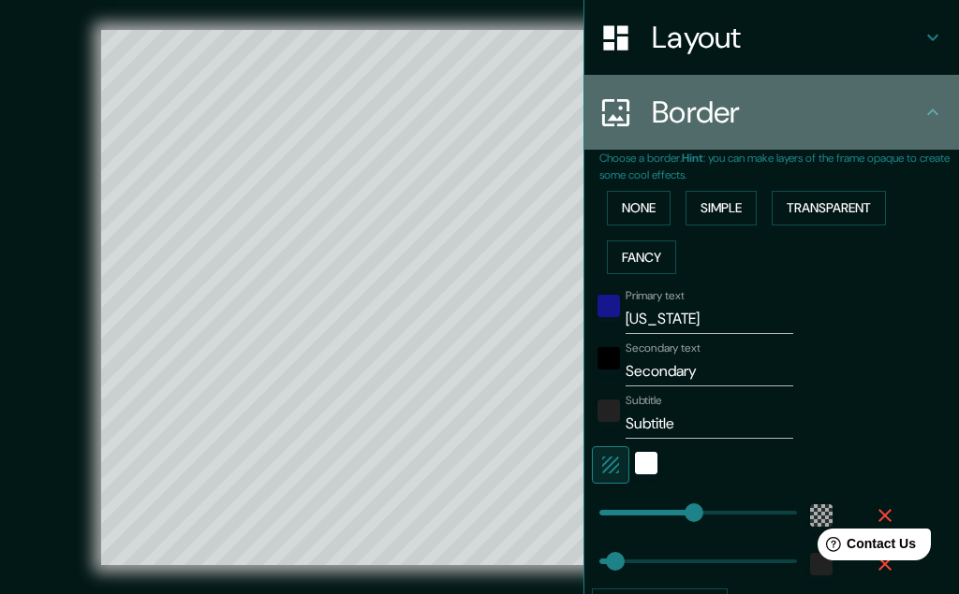
click at [936, 105] on icon at bounding box center [932, 112] width 22 height 22
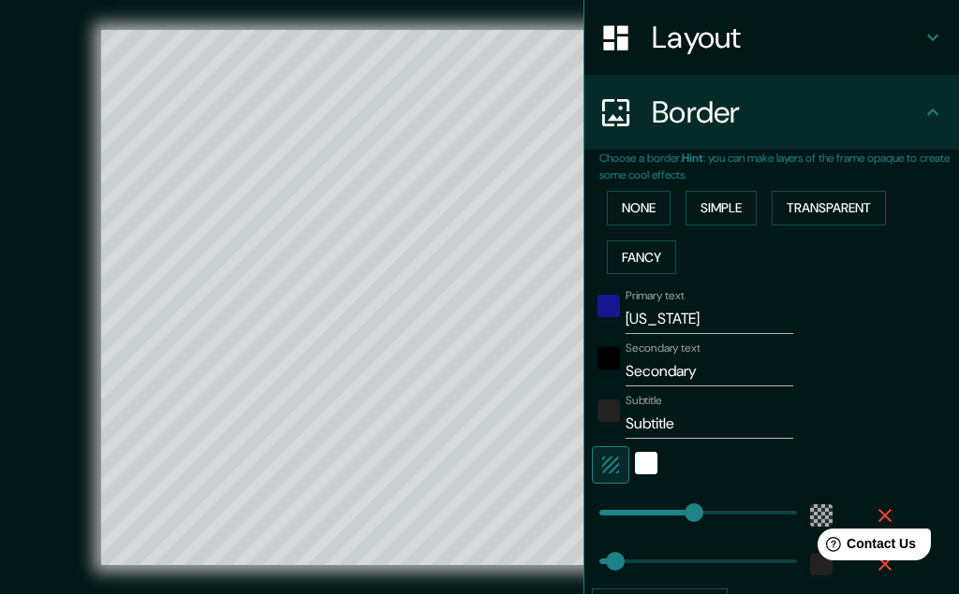
click at [932, 114] on icon at bounding box center [932, 112] width 22 height 22
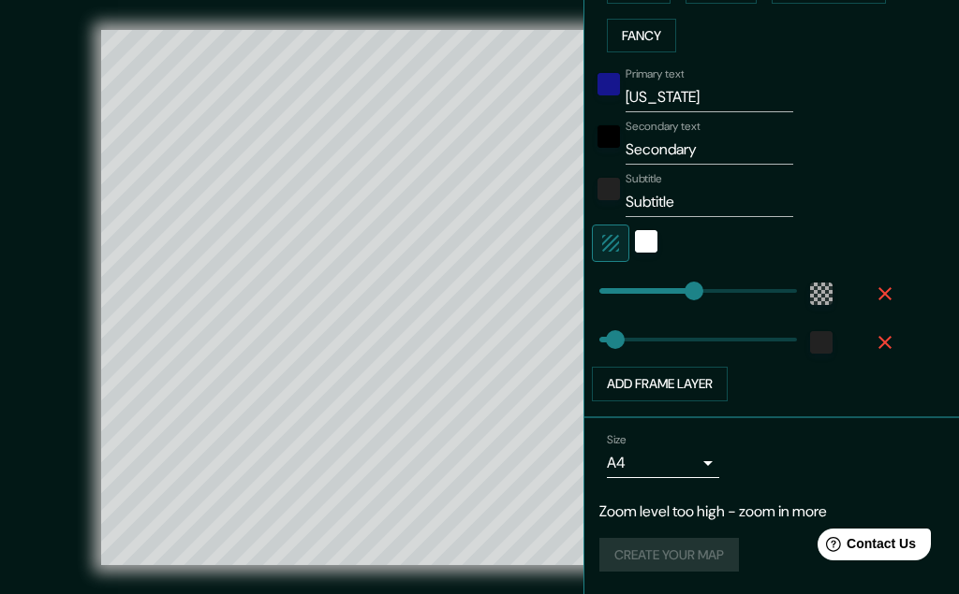
scroll to position [31, 0]
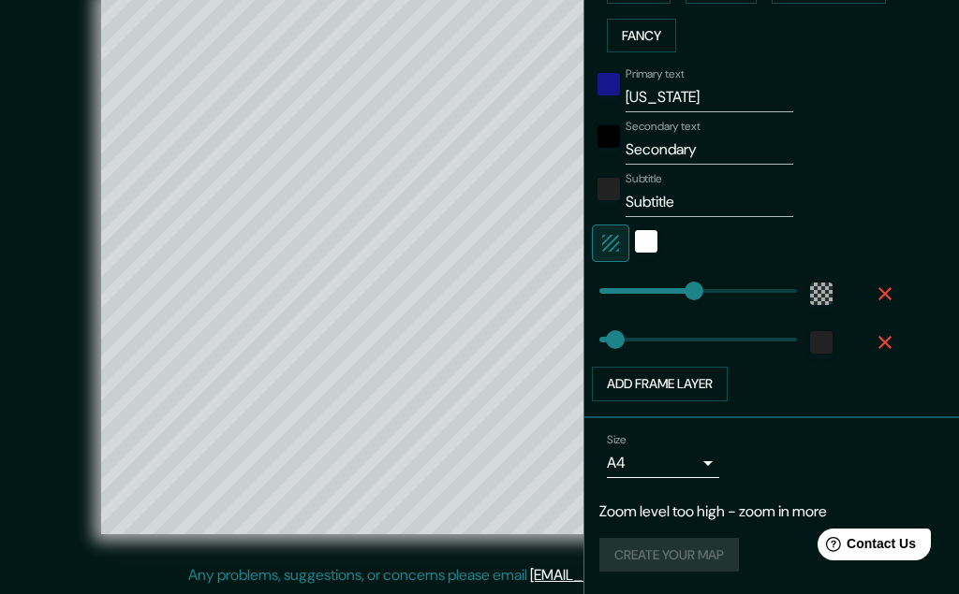
click at [663, 570] on div "Create your map" at bounding box center [771, 555] width 344 height 35
click at [665, 564] on div "Create your map" at bounding box center [771, 555] width 344 height 35
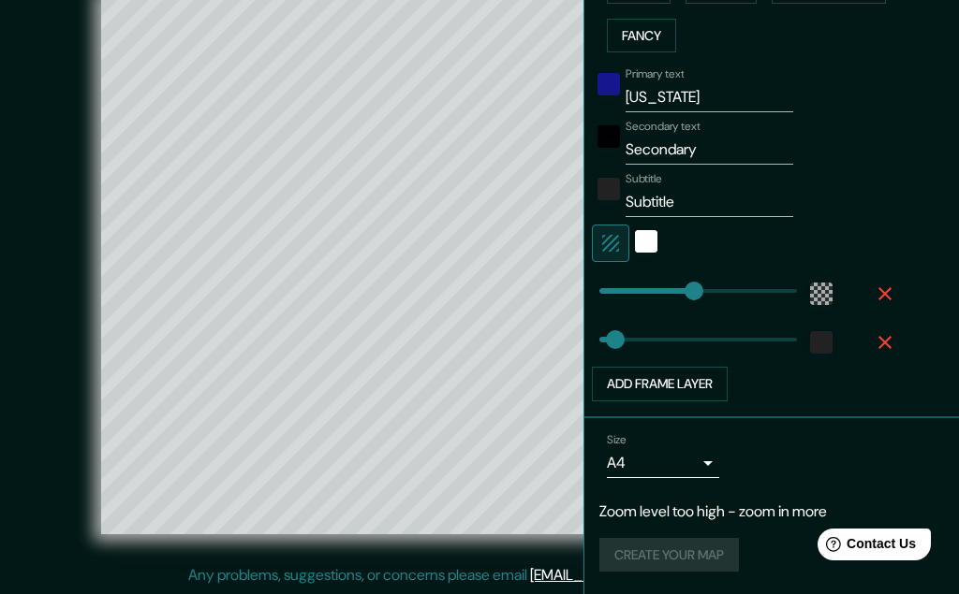
click at [665, 564] on div "Create your map" at bounding box center [771, 555] width 344 height 35
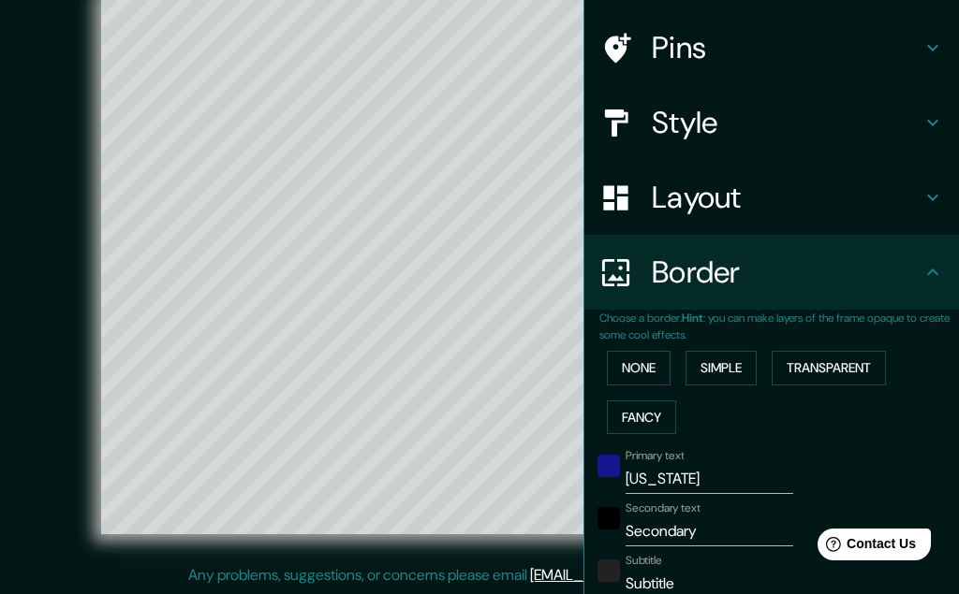
scroll to position [0, 0]
